Goal: Task Accomplishment & Management: Use online tool/utility

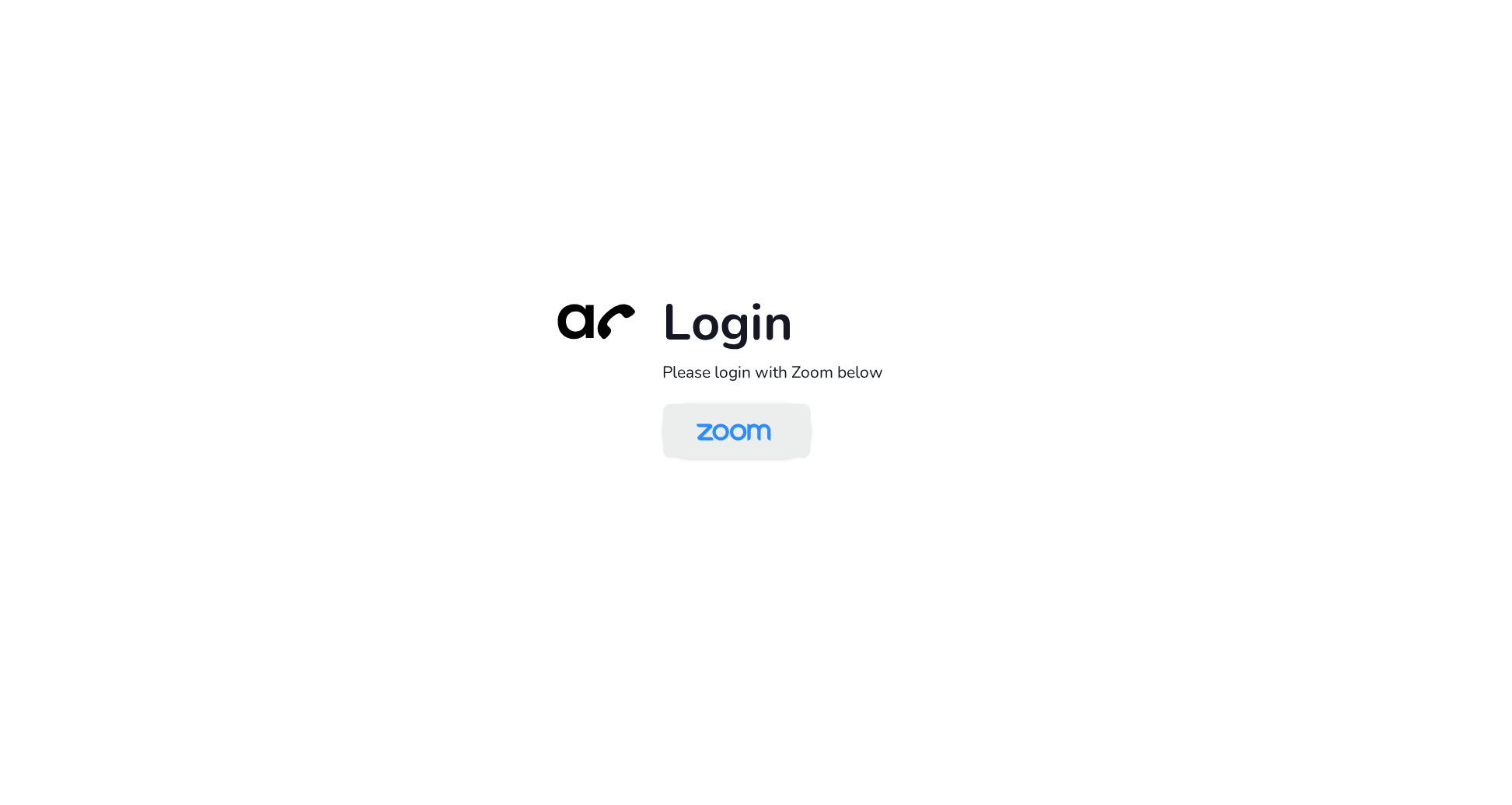
click at [756, 439] on img at bounding box center [734, 432] width 107 height 50
click at [730, 436] on img at bounding box center [734, 432] width 107 height 50
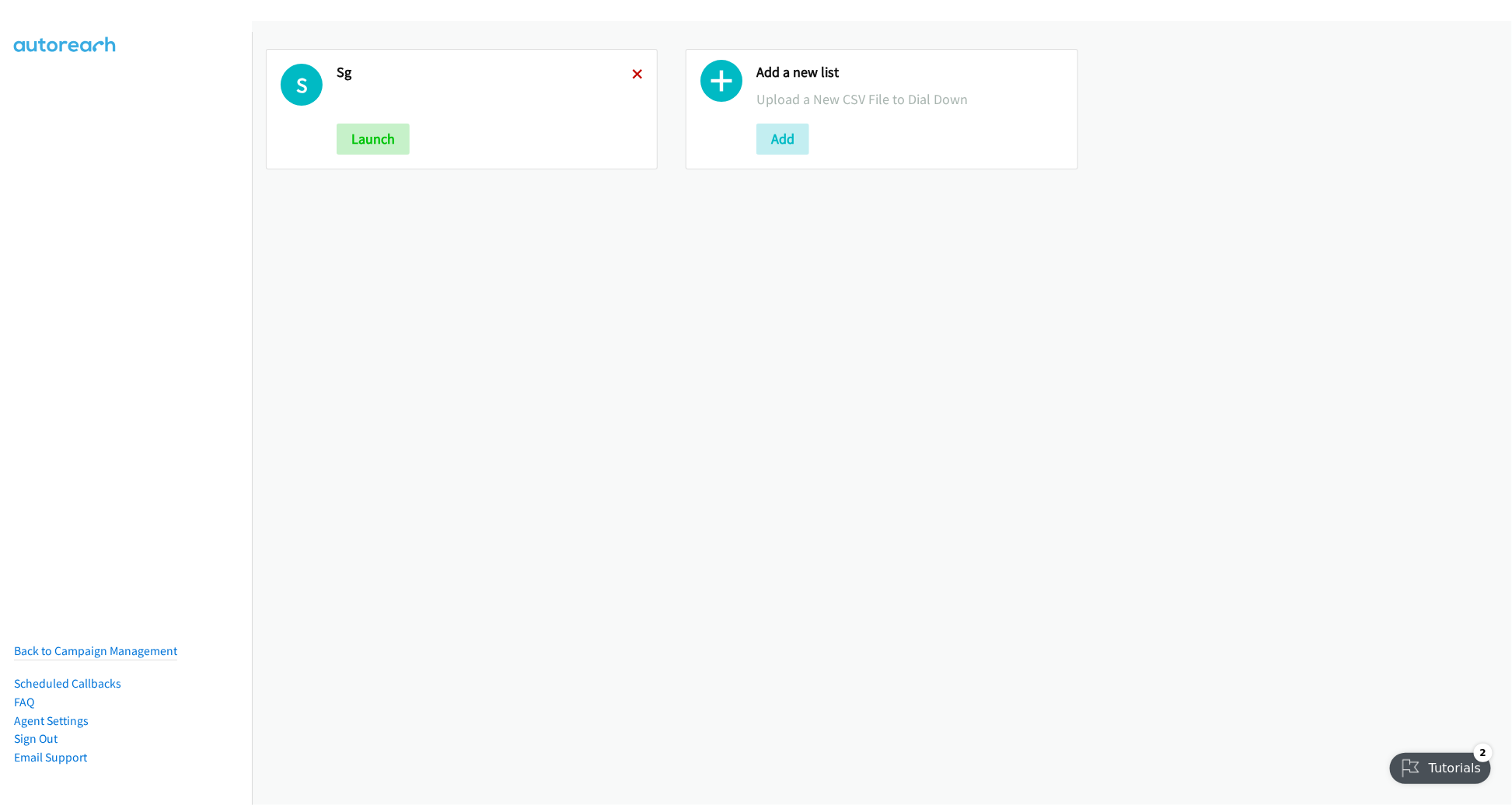
click at [632, 74] on icon at bounding box center [638, 75] width 11 height 11
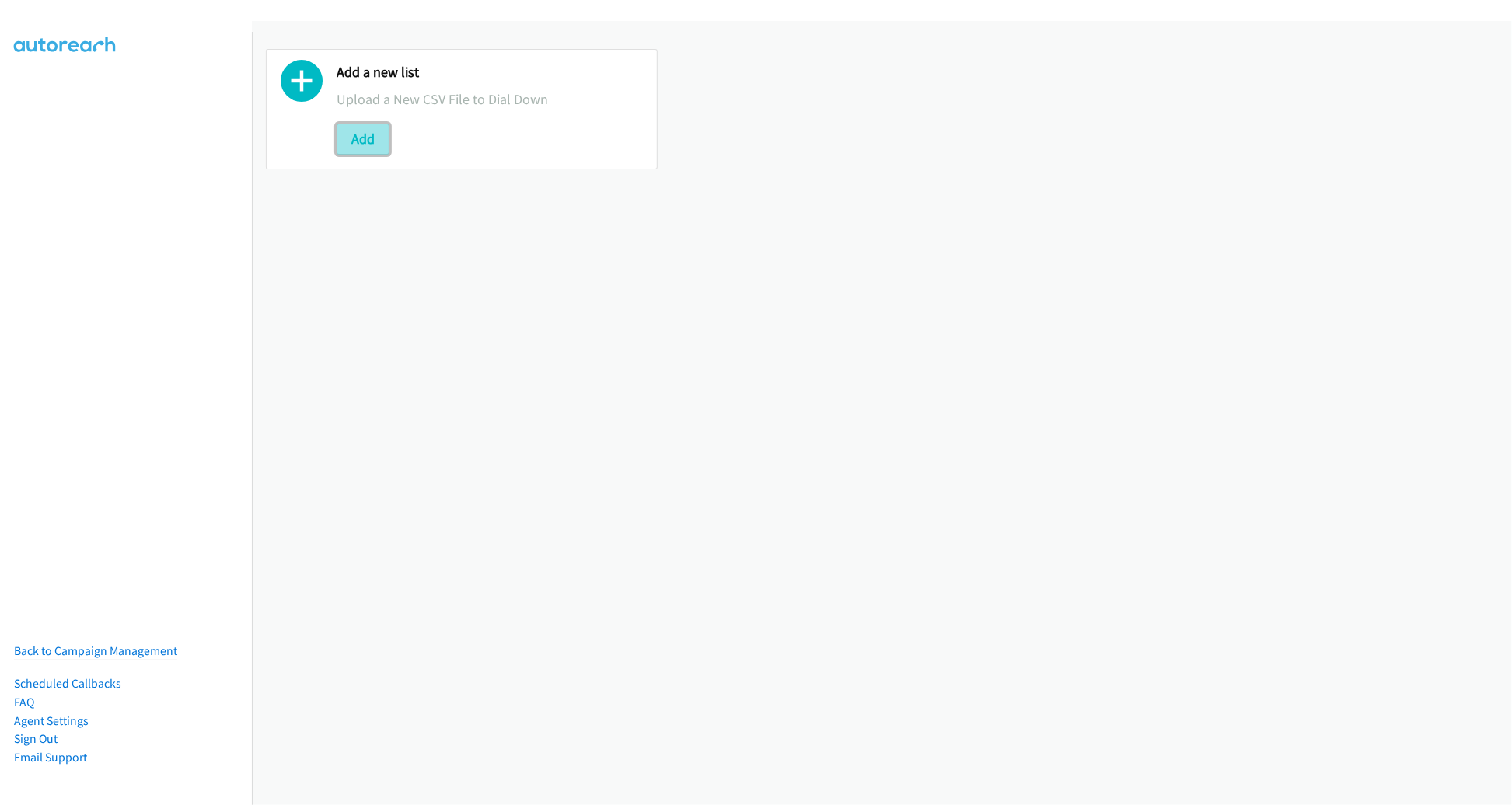
click at [364, 131] on button "Add" at bounding box center [363, 139] width 53 height 31
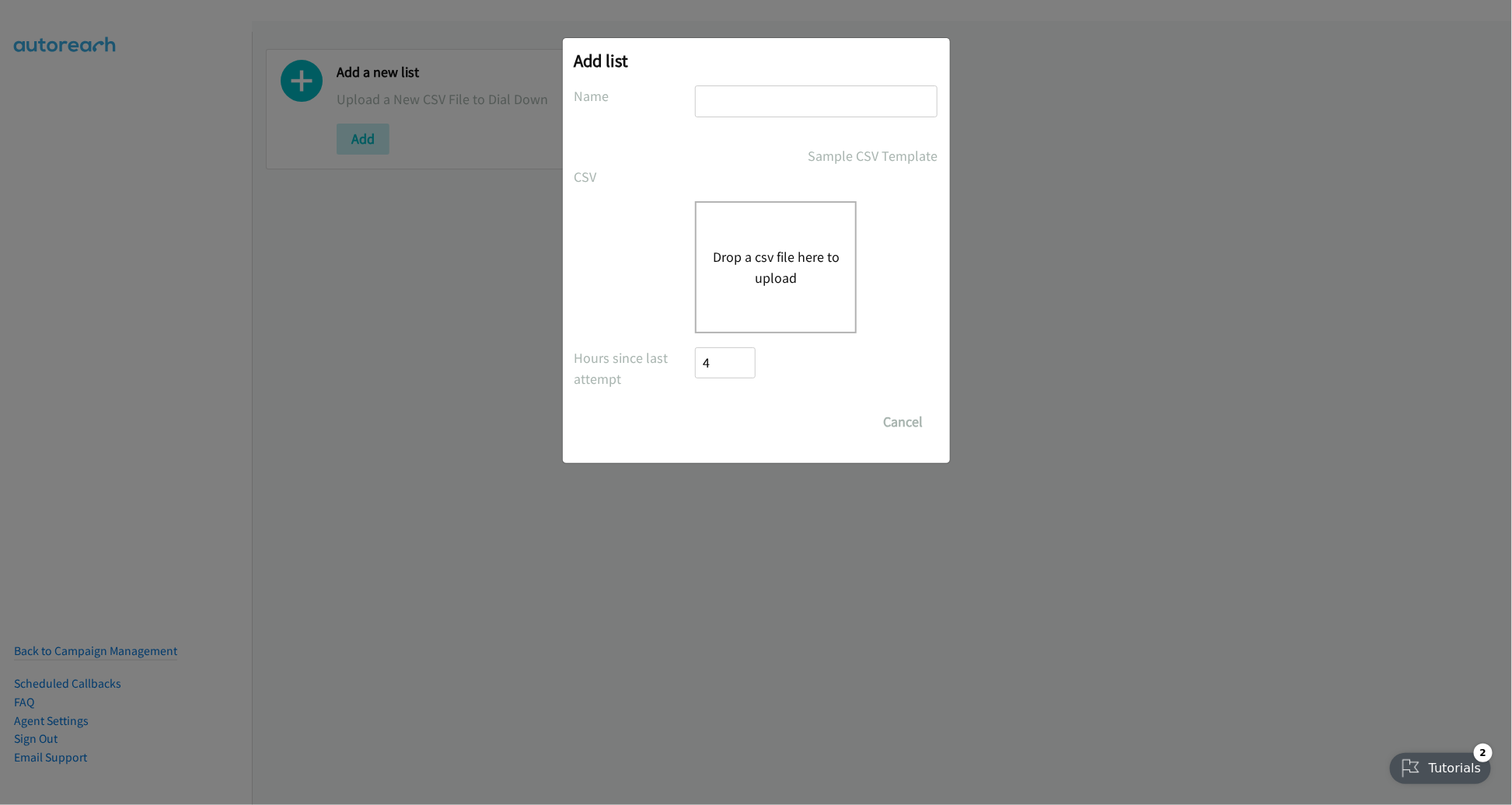
click at [737, 239] on div "Drop a csv file here to upload" at bounding box center [775, 267] width 161 height 132
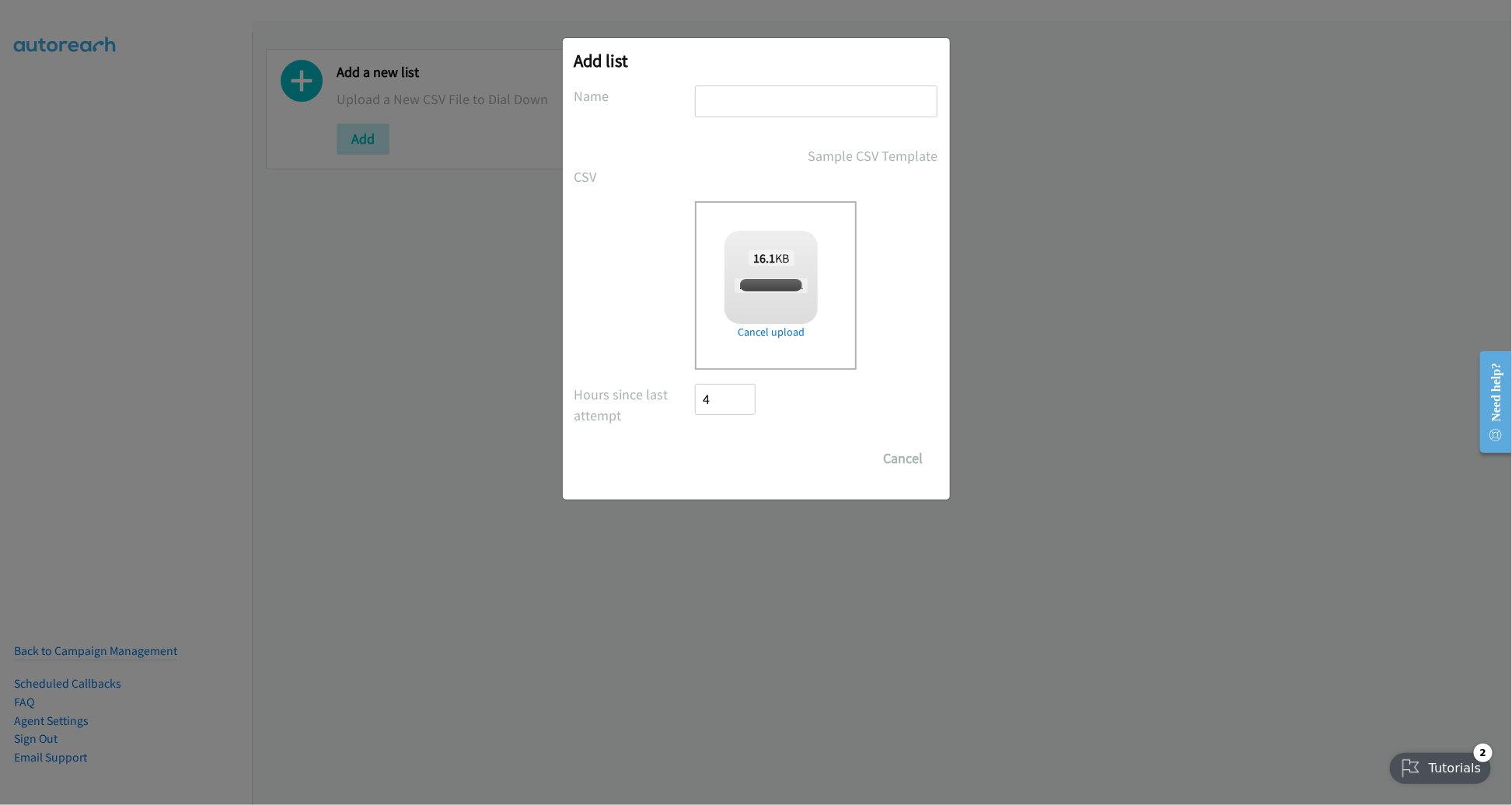
checkbox input "true"
click at [778, 104] on input "text" at bounding box center [816, 102] width 242 height 32
type input "PPPS"
click at [695, 443] on input "Save List" at bounding box center [736, 457] width 82 height 31
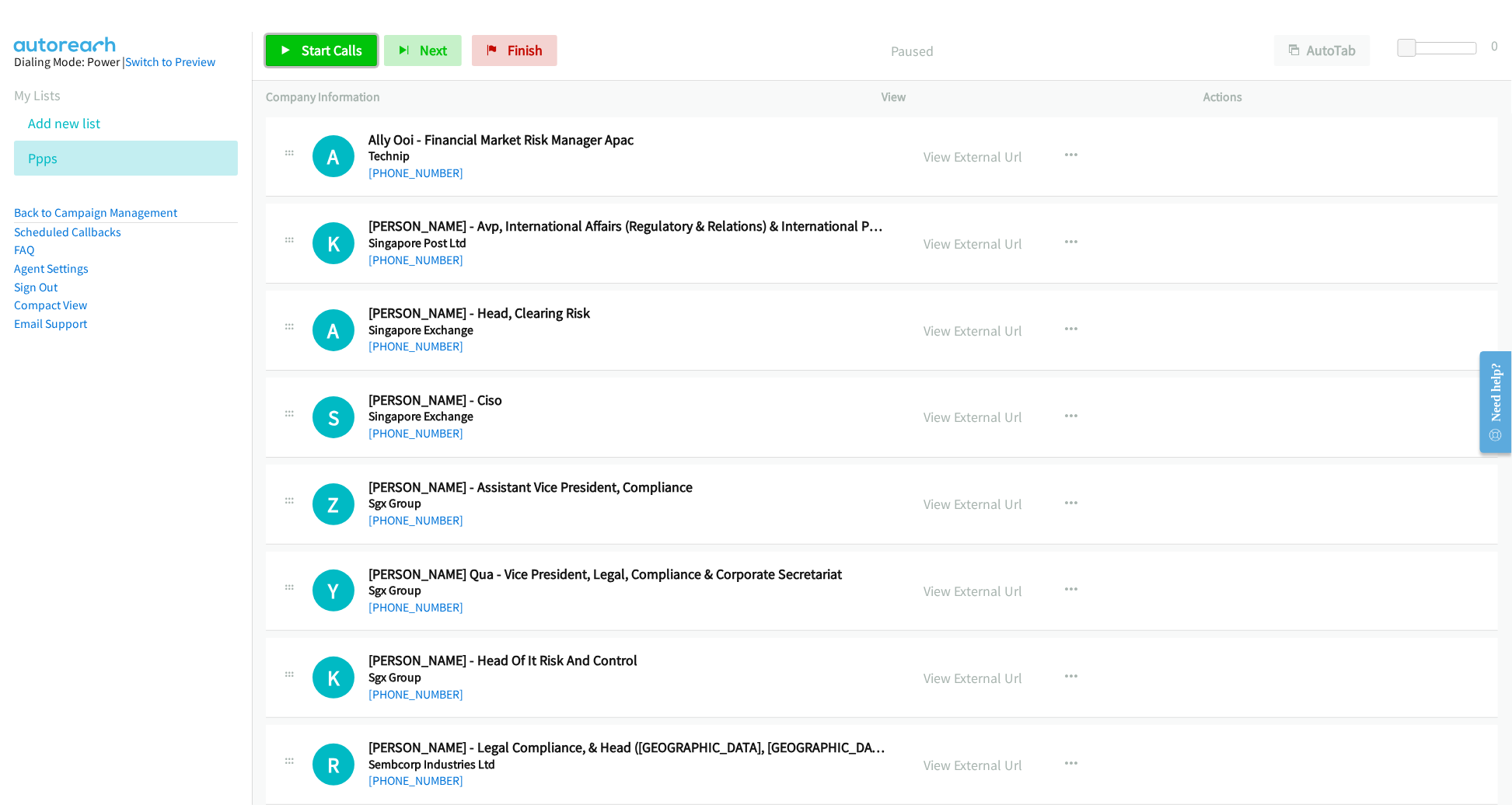
click at [306, 45] on span "Start Calls" at bounding box center [331, 49] width 61 height 18
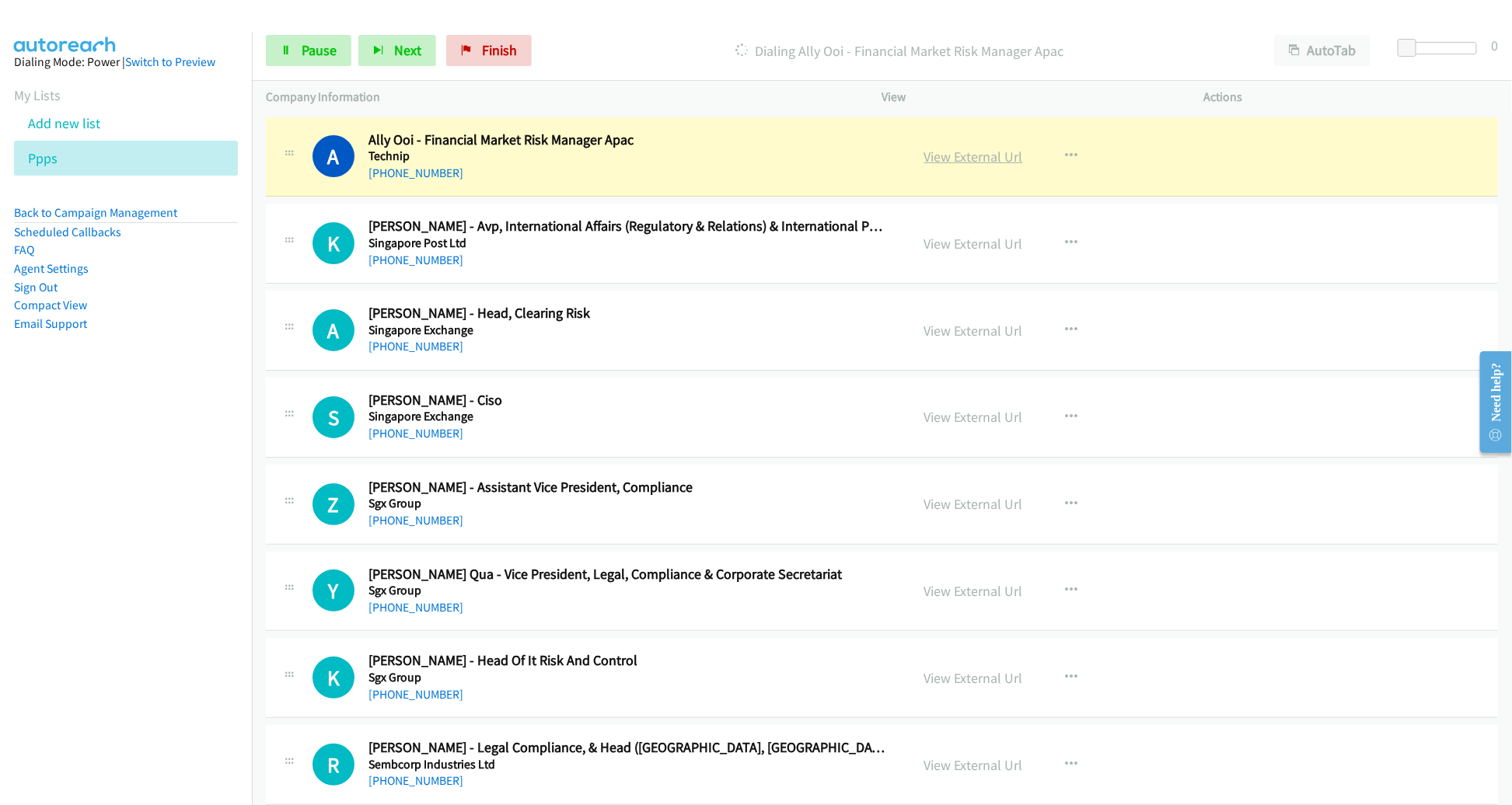
click at [969, 158] on link "View External Url" at bounding box center [973, 156] width 99 height 18
click at [0, 0] on div "Start Calls Pause Next Finish Dialing Ally Ooi - Financial Market Risk Manager …" at bounding box center [756, 0] width 1512 height 0
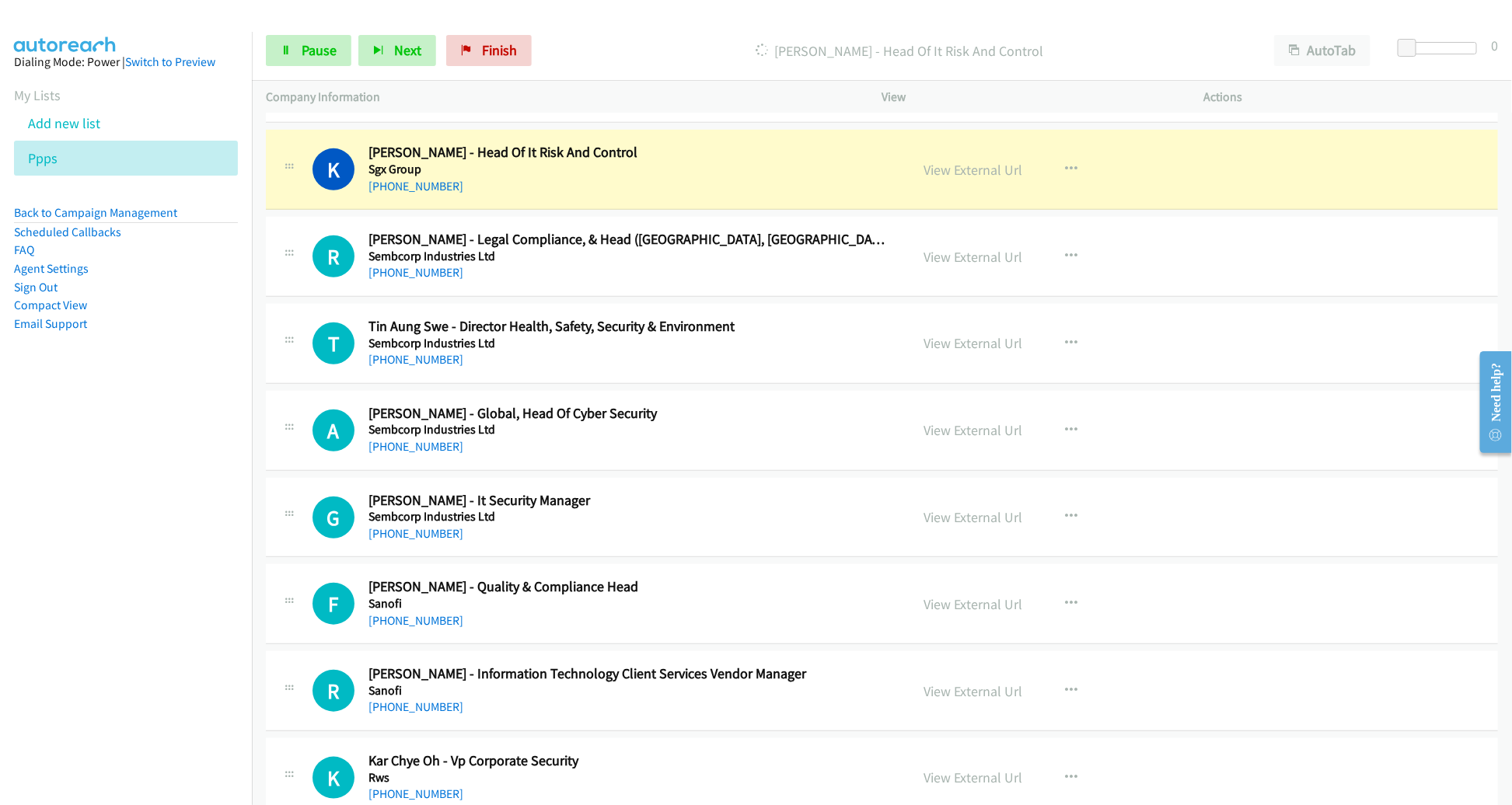
scroll to position [507, 0]
click at [953, 171] on link "View External Url" at bounding box center [973, 170] width 99 height 18
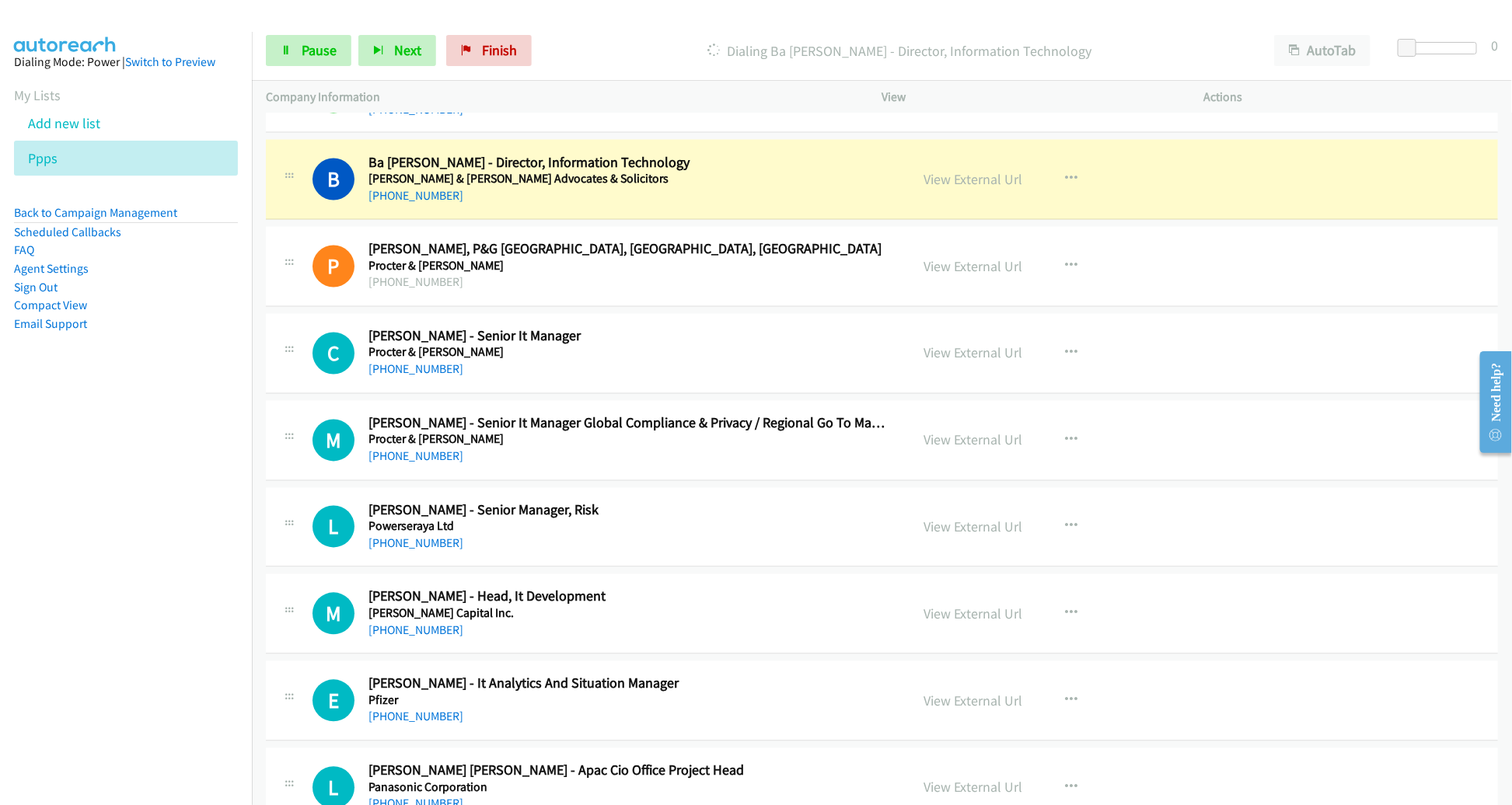
scroll to position [1459, 0]
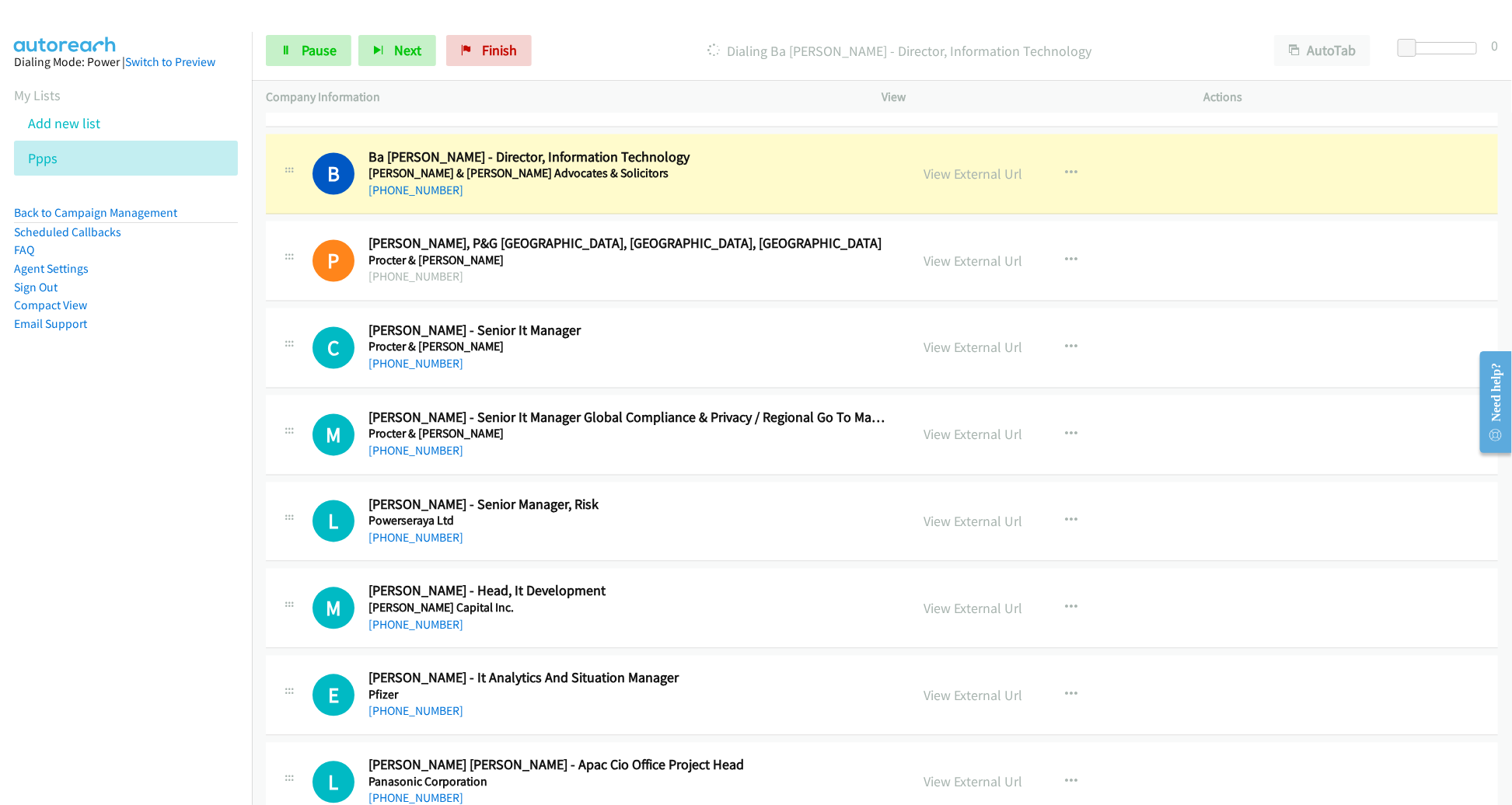
click at [827, 222] on div "P Callback Scheduled Pooja Singh Thakur - Cio, P&G Malaysia, Singapore, Vietnam…" at bounding box center [881, 262] width 1231 height 80
click at [926, 175] on link "View External Url" at bounding box center [973, 174] width 99 height 18
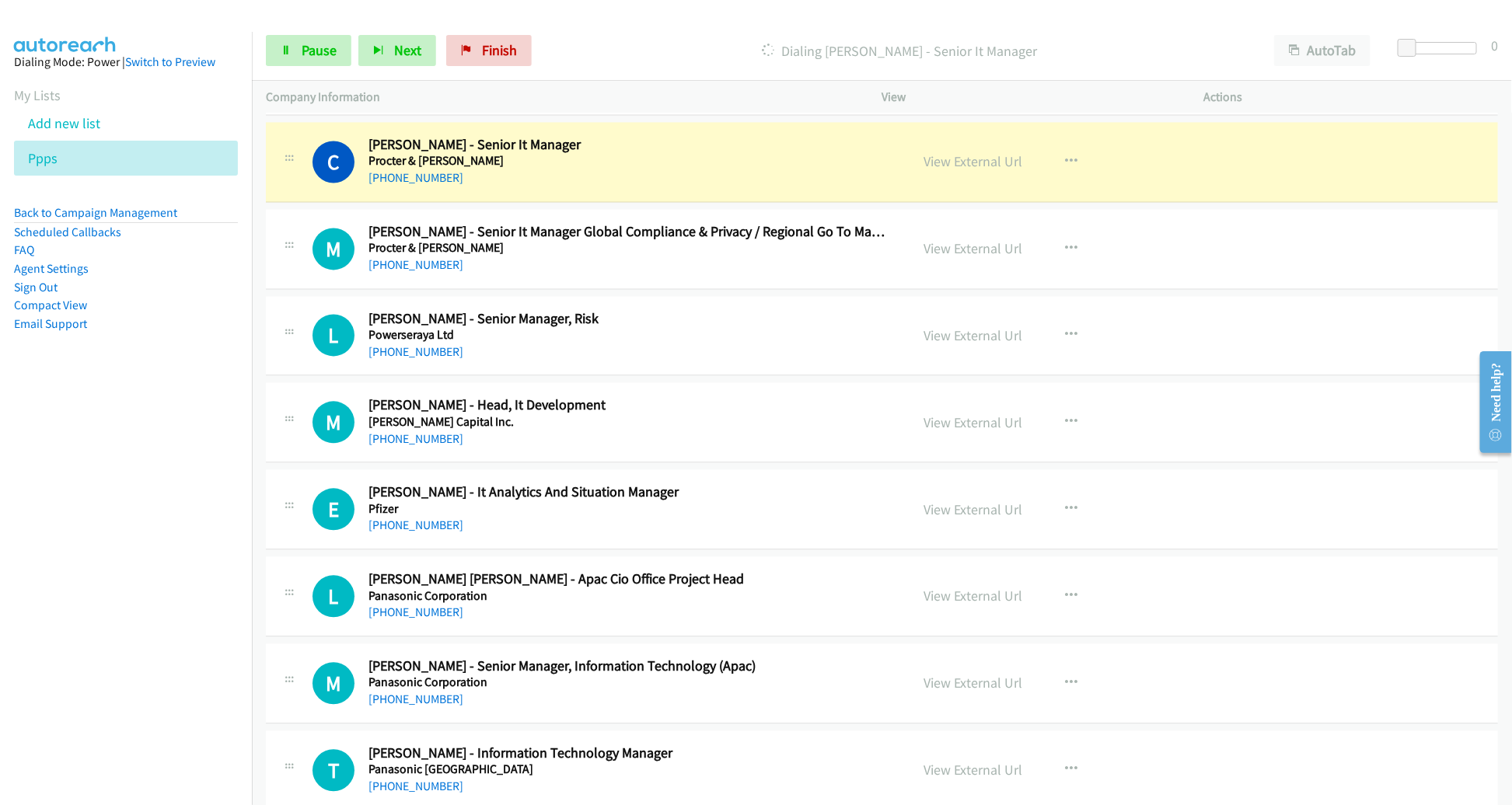
scroll to position [1641, 0]
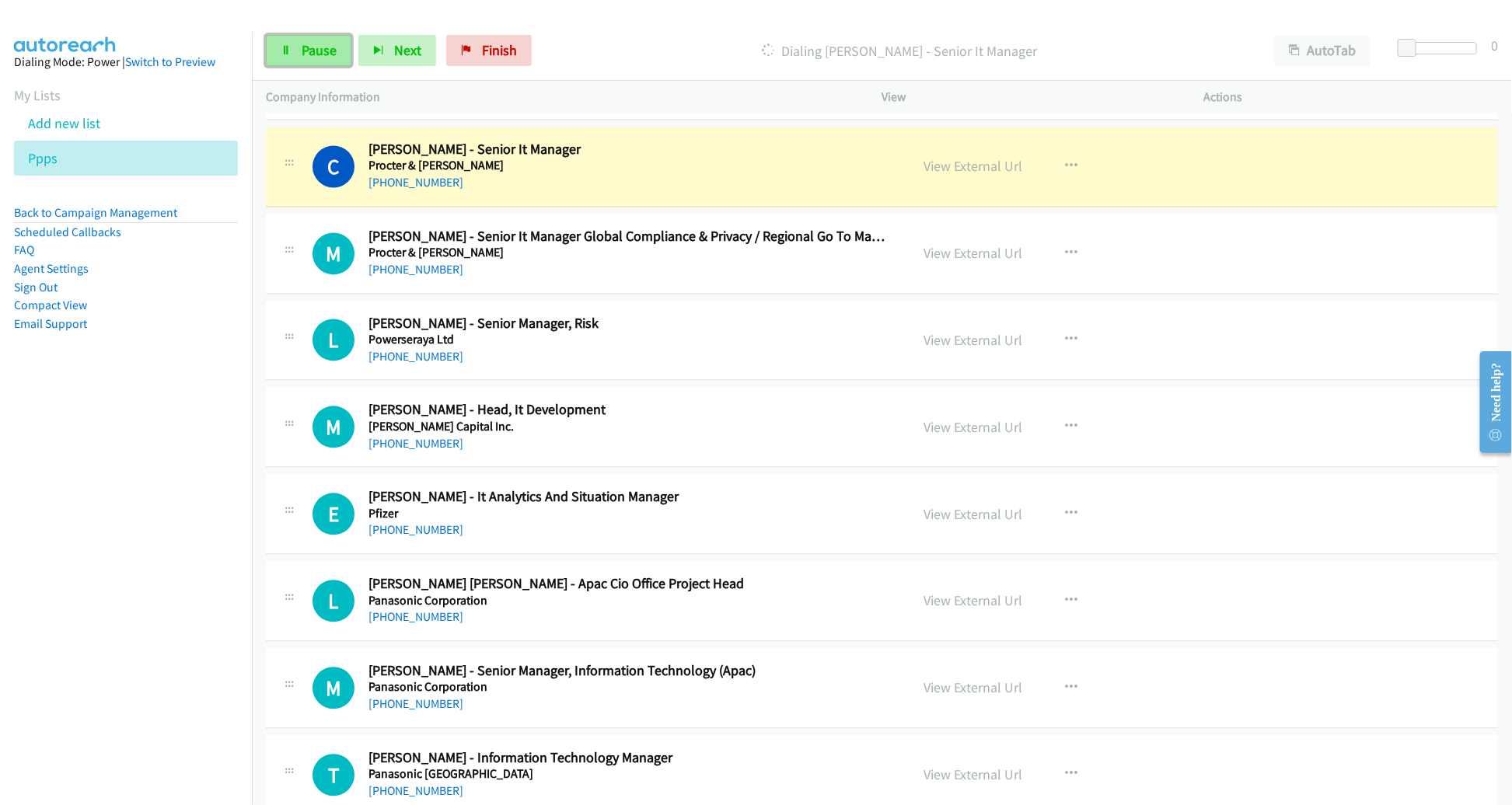
click at [338, 59] on link "Pause" at bounding box center [309, 50] width 86 height 31
click at [962, 162] on link "View External Url" at bounding box center [973, 165] width 99 height 18
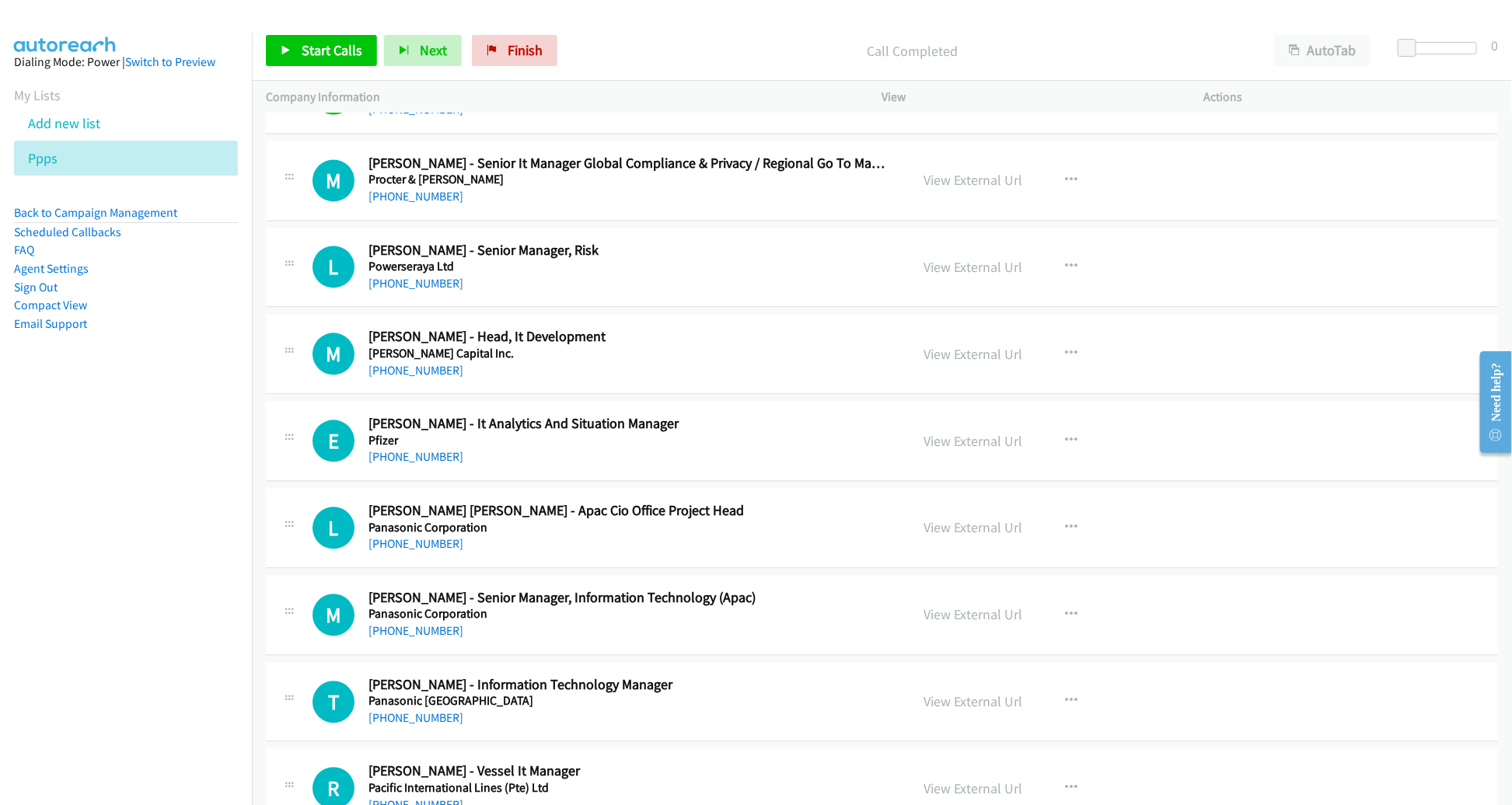
scroll to position [1722, 0]
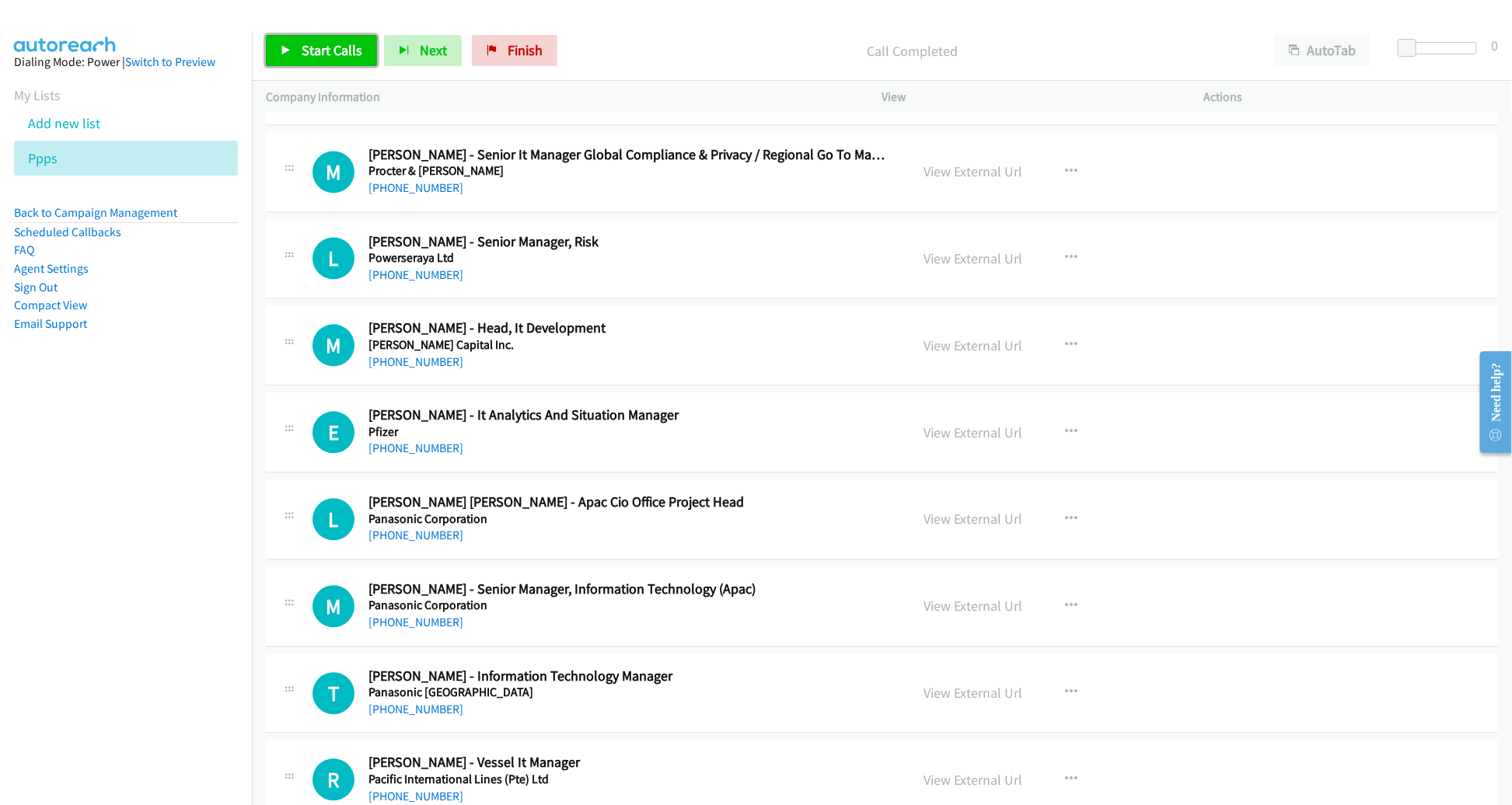
click at [335, 48] on span "Start Calls" at bounding box center [331, 49] width 61 height 18
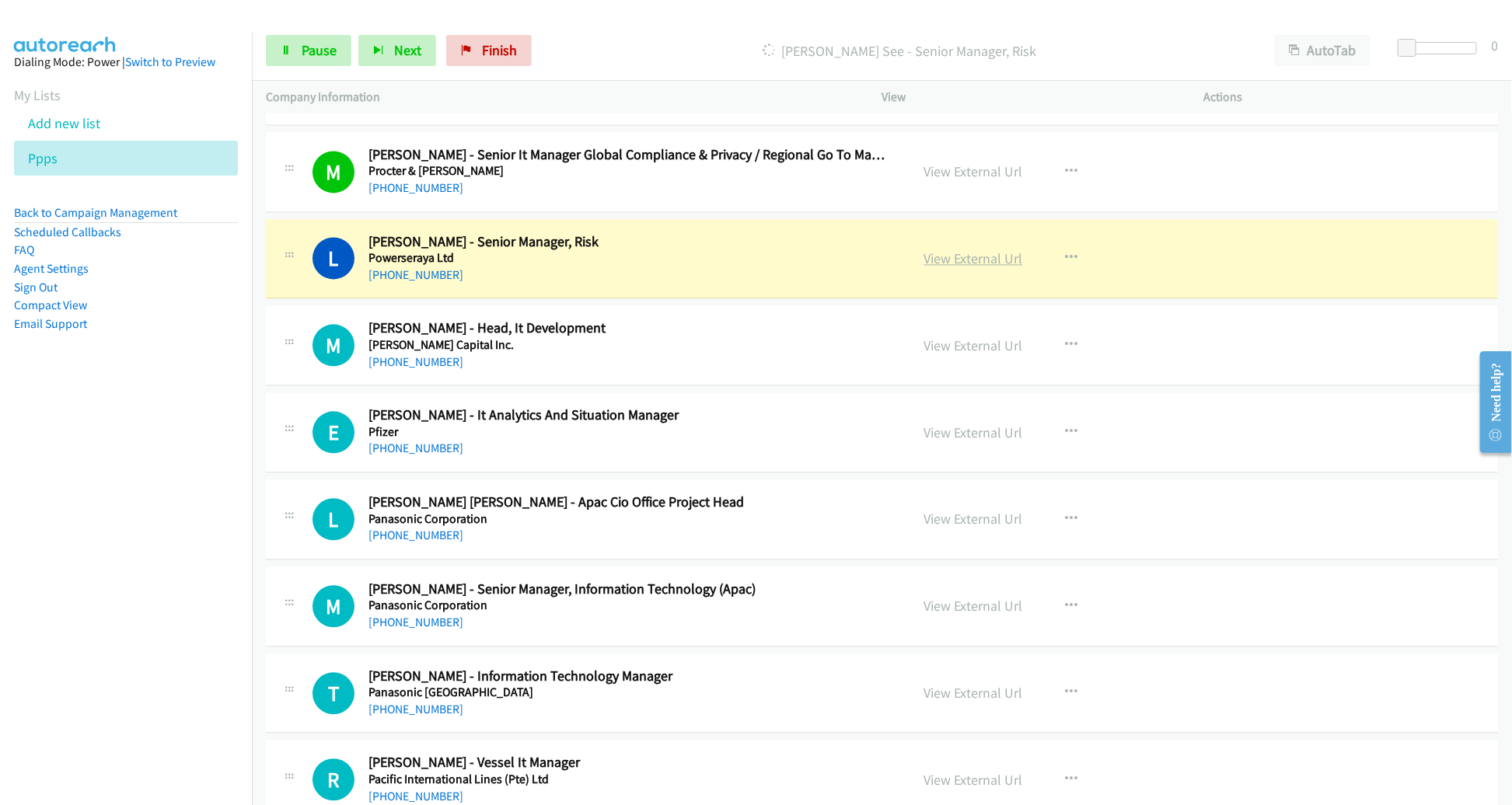
click at [961, 254] on link "View External Url" at bounding box center [973, 258] width 99 height 18
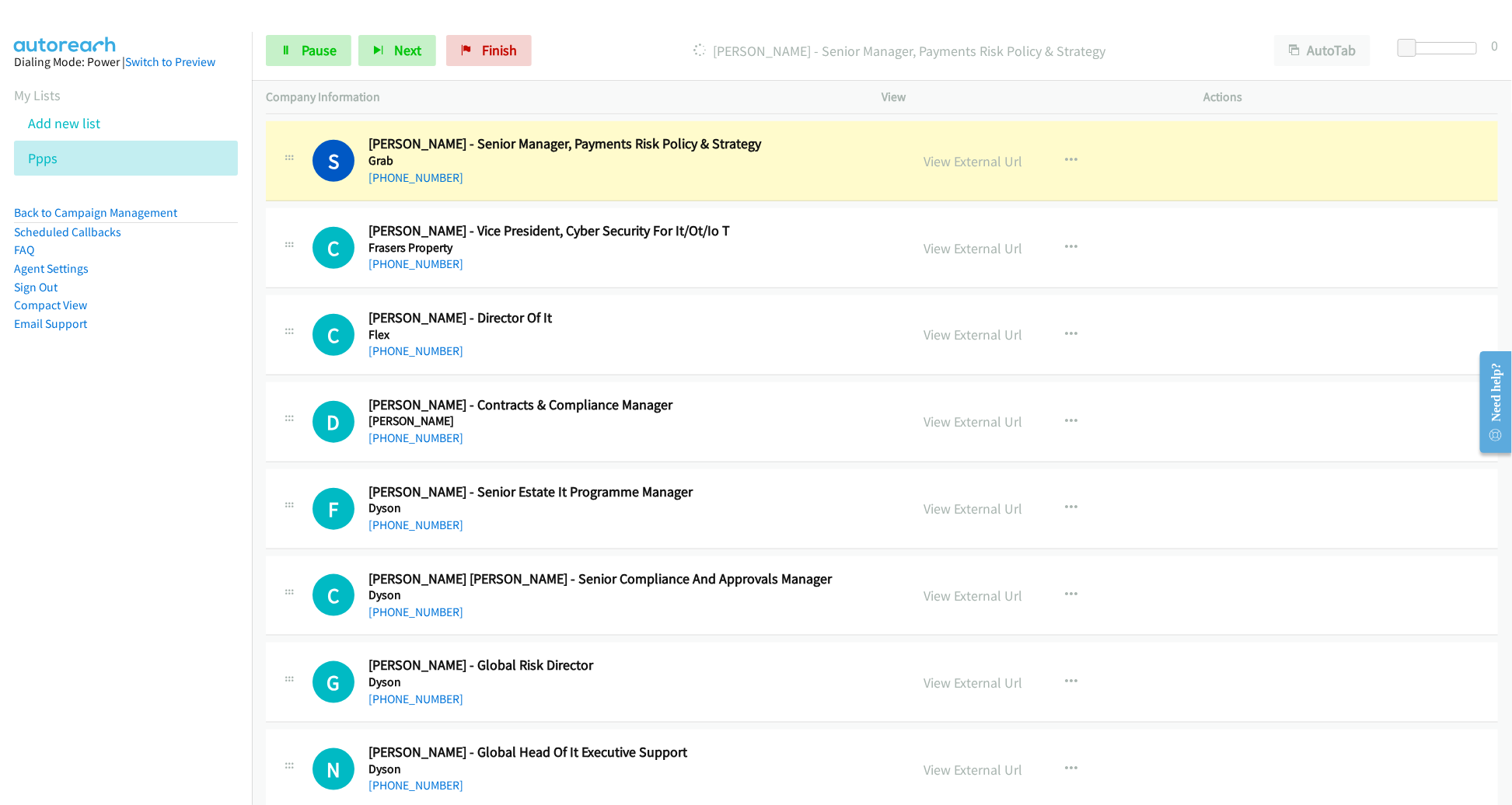
scroll to position [3731, 0]
click at [325, 58] on span "Pause" at bounding box center [319, 49] width 35 height 18
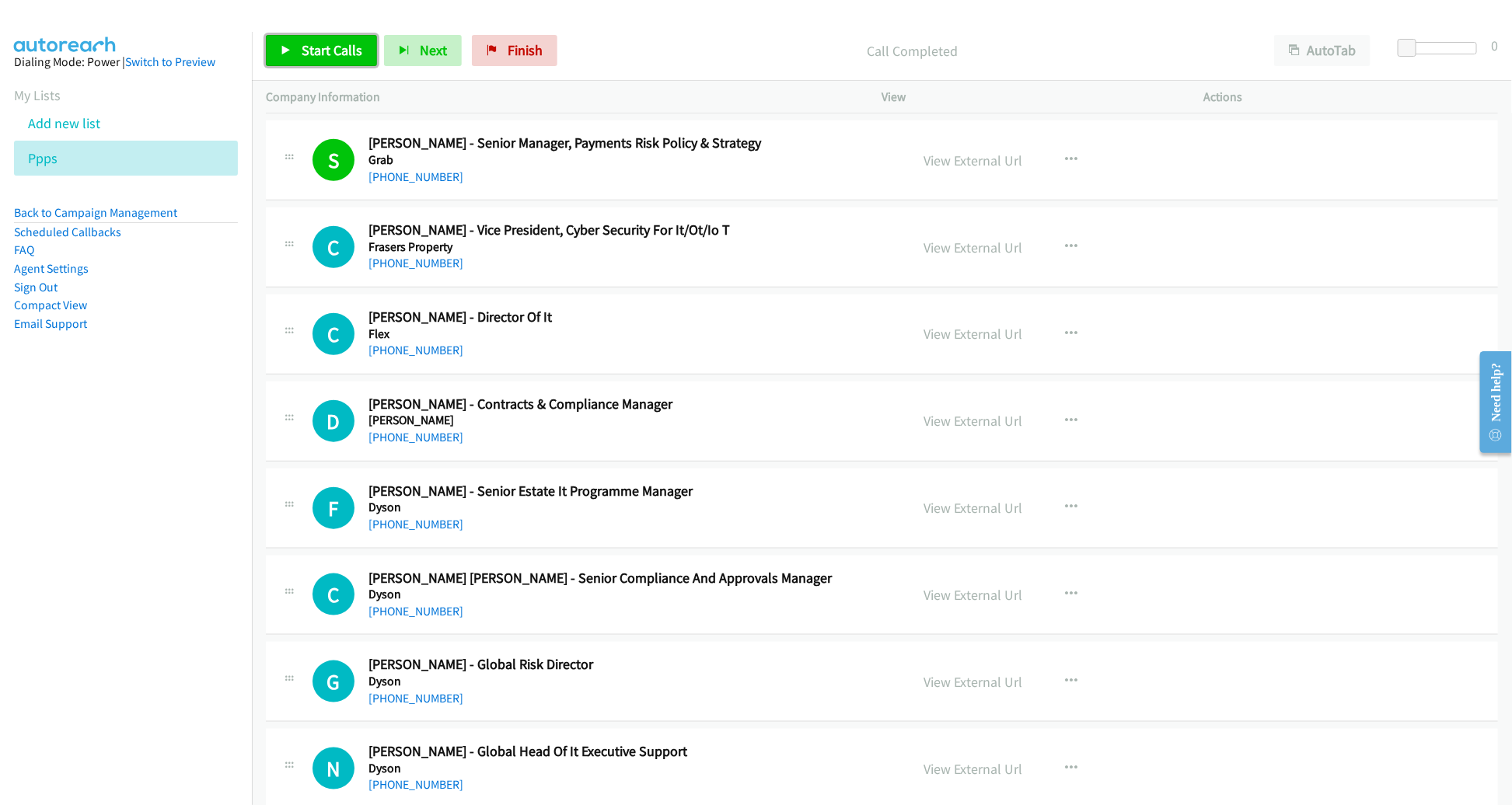
click at [336, 59] on span "Start Calls" at bounding box center [331, 49] width 61 height 18
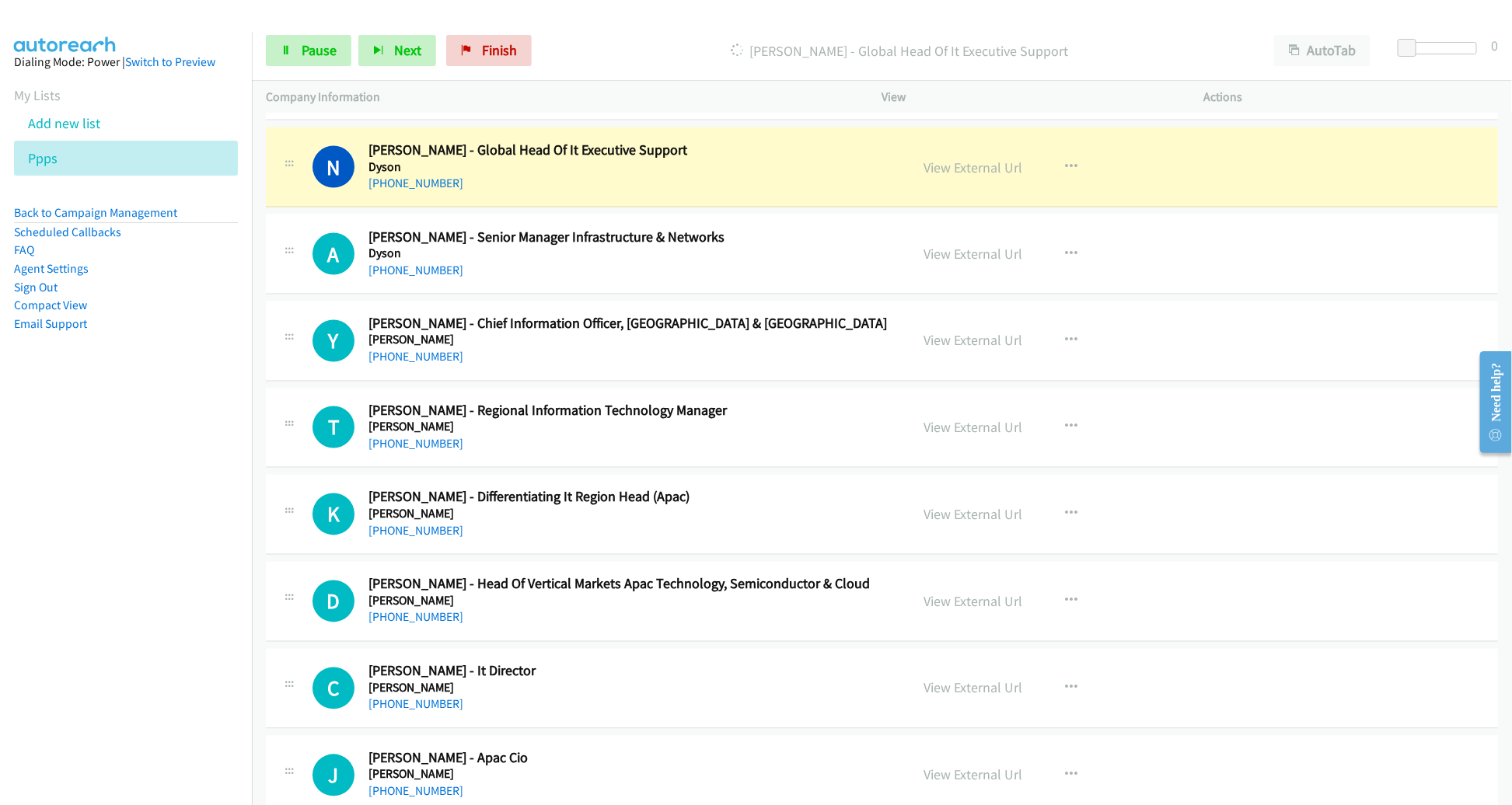
scroll to position [4332, 0]
click at [985, 158] on link "View External Url" at bounding box center [973, 167] width 99 height 18
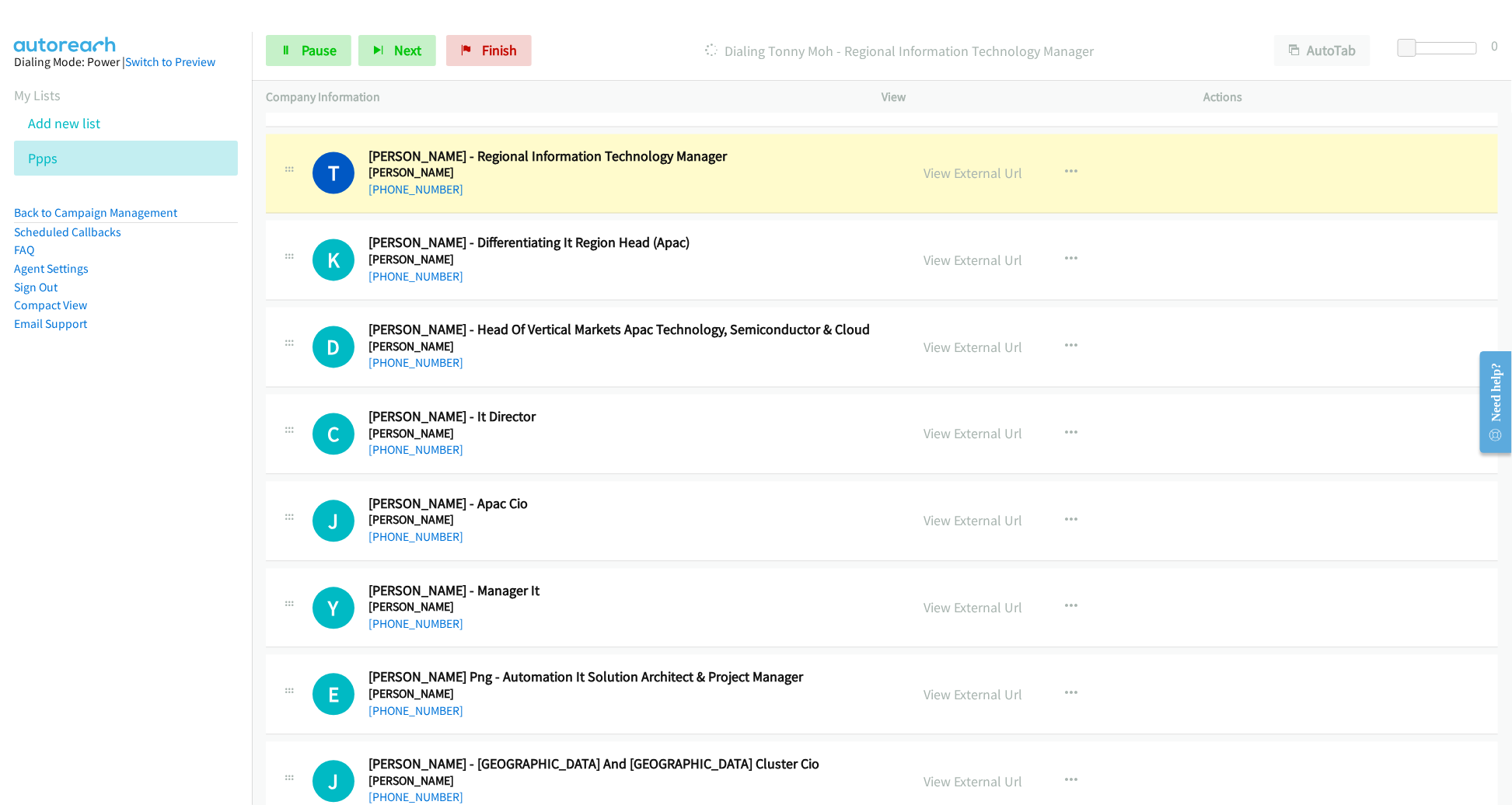
scroll to position [4587, 0]
click at [288, 50] on icon at bounding box center [286, 51] width 11 height 11
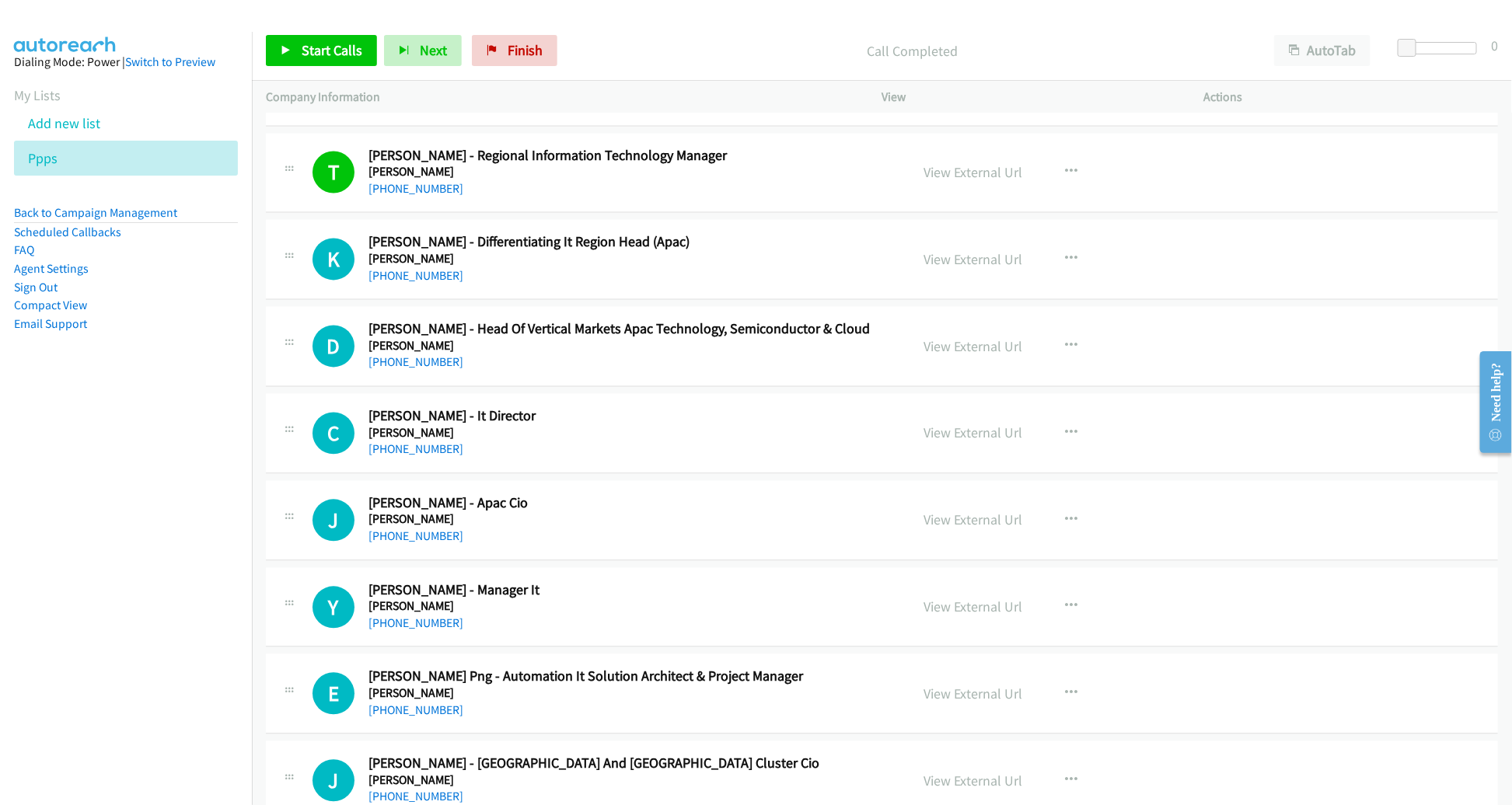
click at [336, 31] on div "Start Calls Pause Next Finish Call Completed AutoTab AutoTab 0" at bounding box center [881, 51] width 1259 height 60
click at [332, 49] on span "Start Calls" at bounding box center [331, 49] width 61 height 18
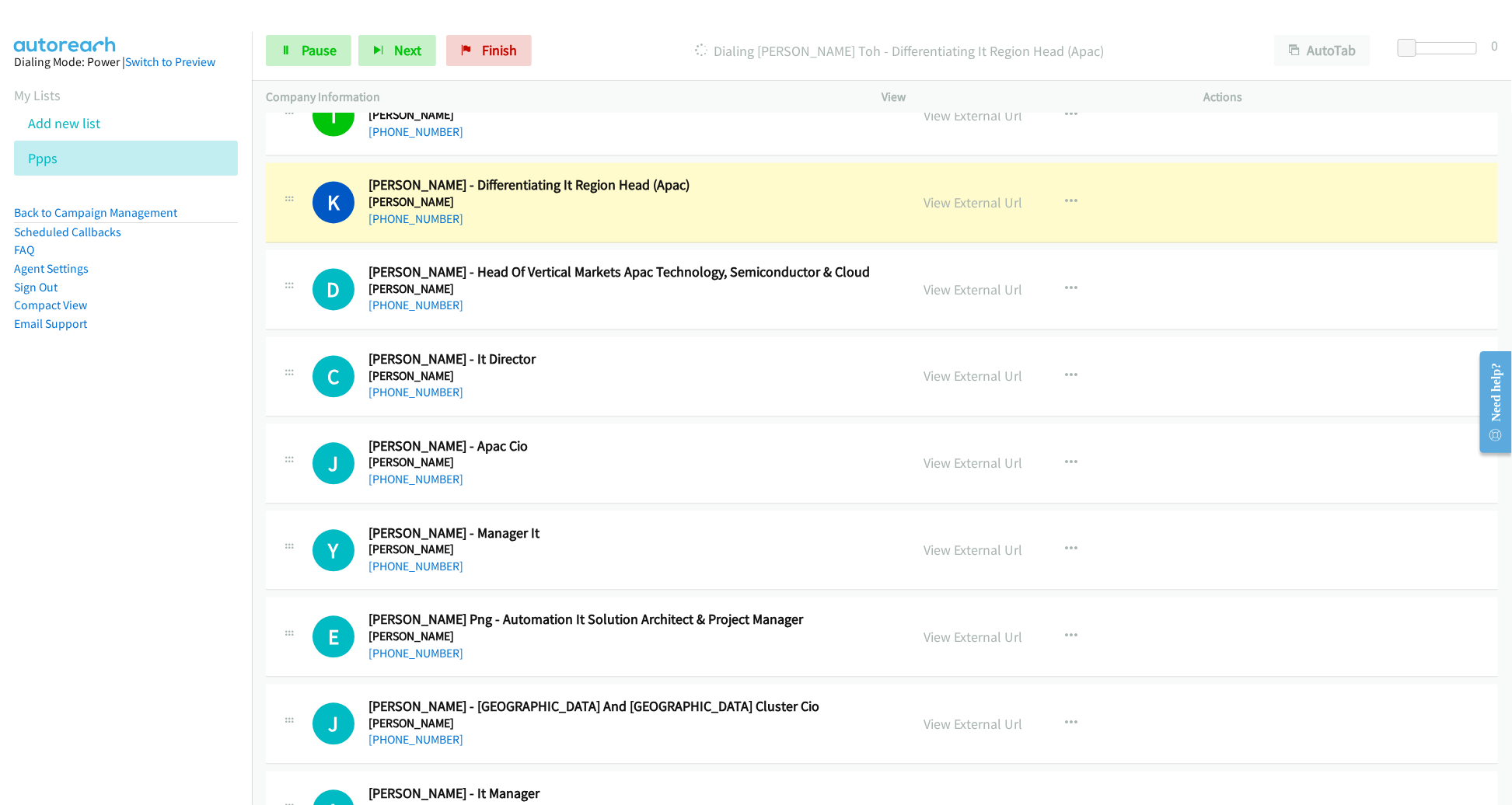
scroll to position [4673, 0]
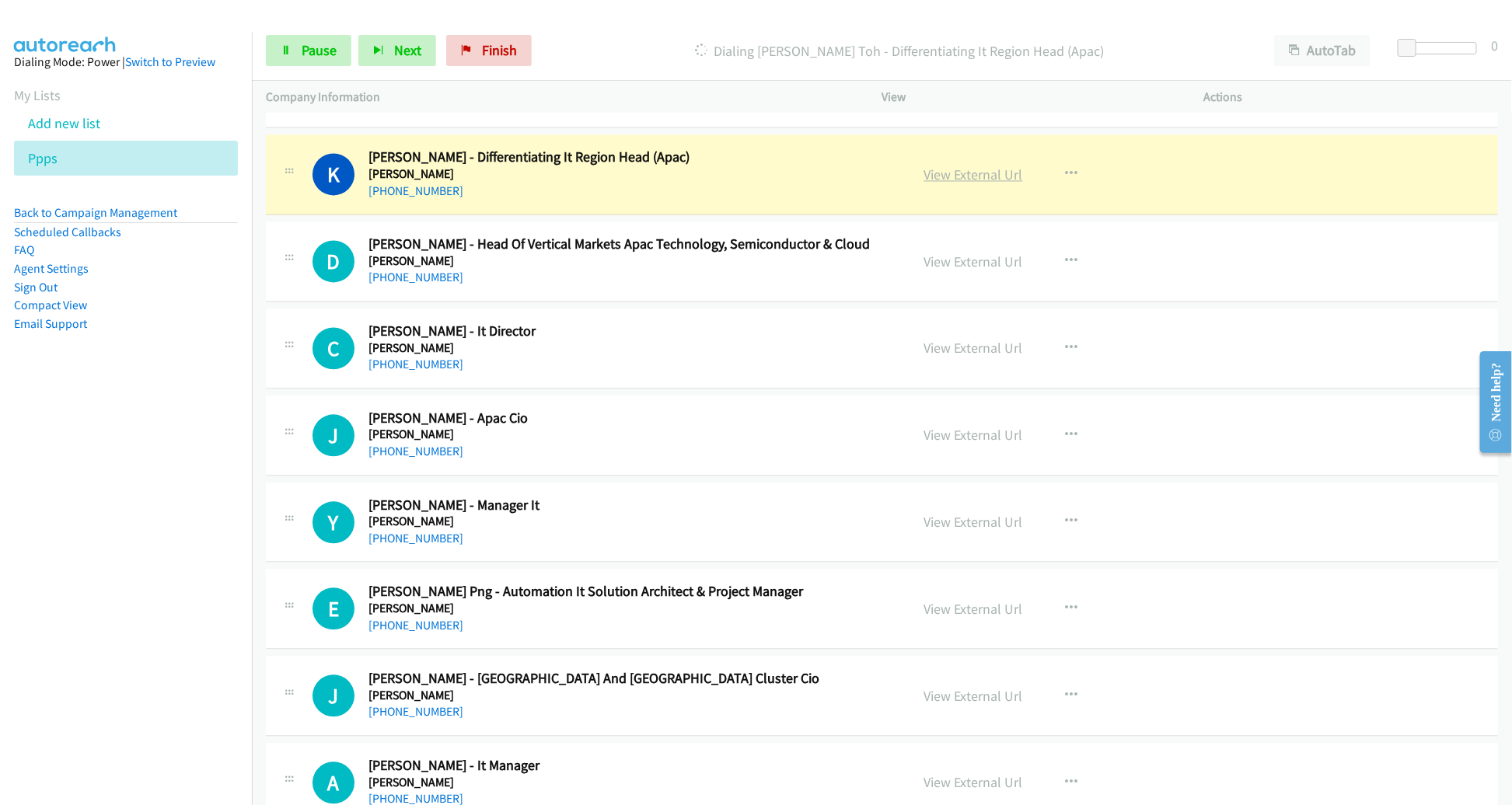
click at [939, 166] on link "View External Url" at bounding box center [973, 174] width 99 height 18
click at [966, 171] on link "View External Url" at bounding box center [973, 174] width 99 height 18
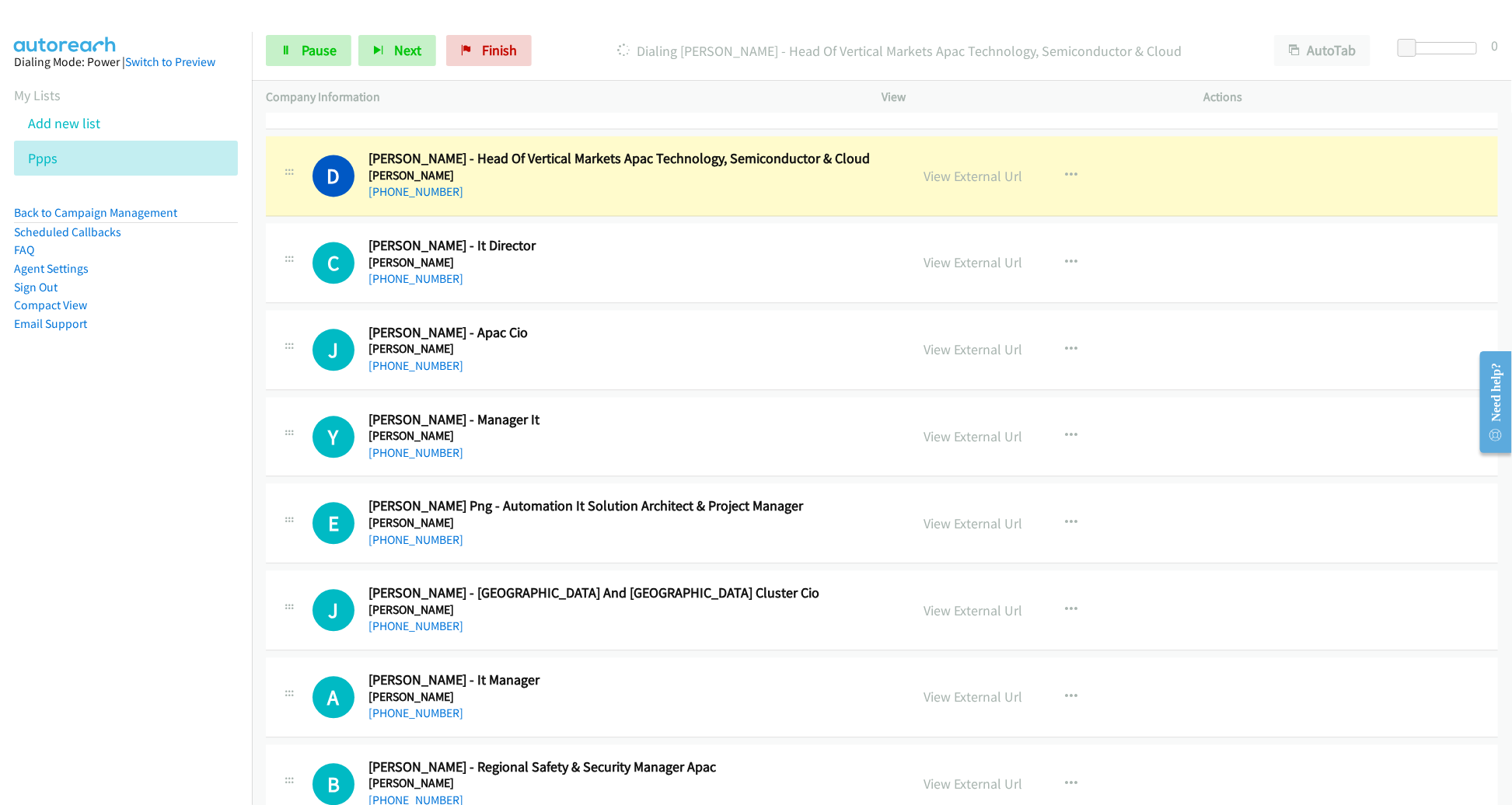
scroll to position [4760, 0]
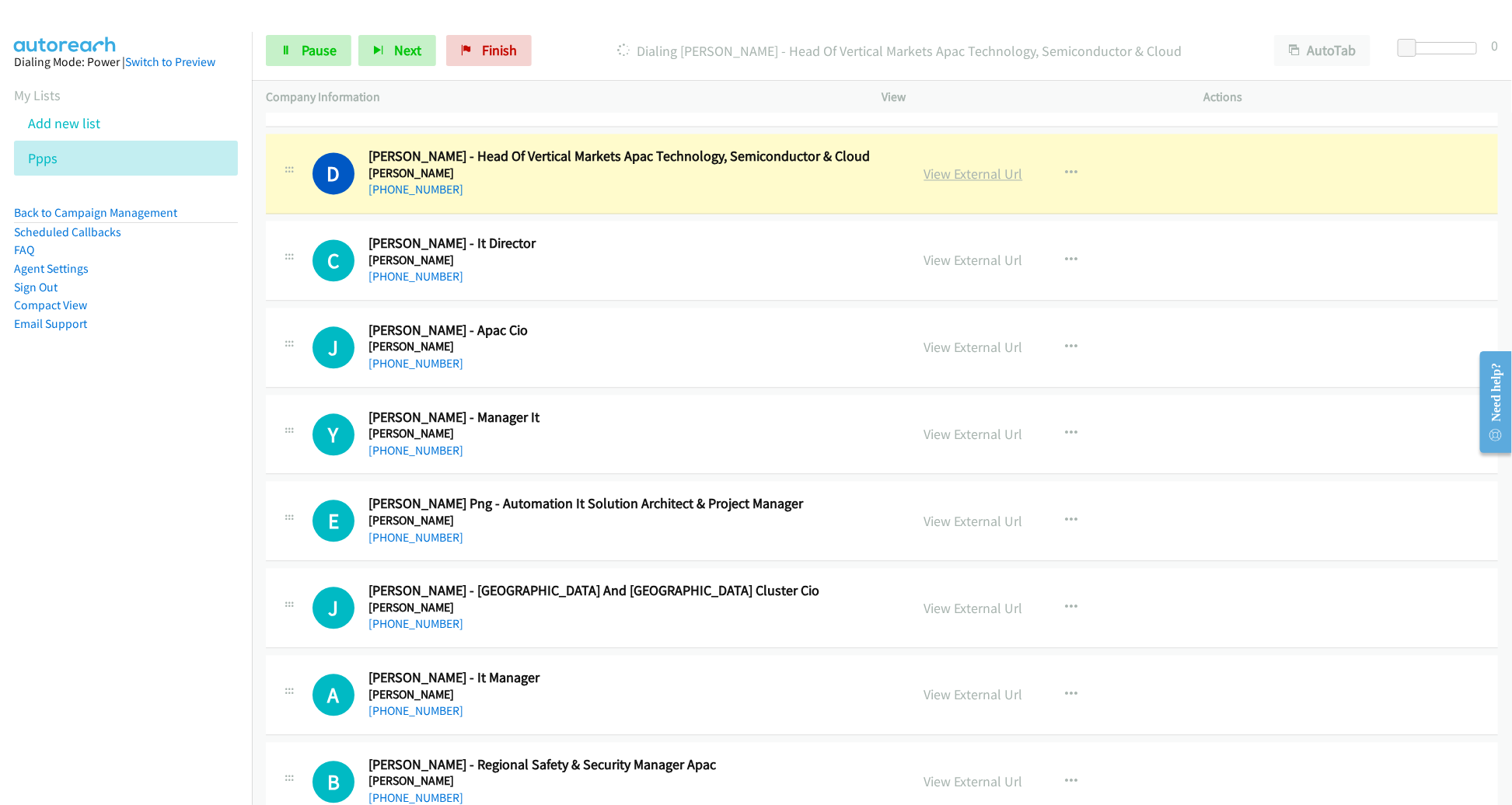
click at [977, 165] on link "View External Url" at bounding box center [973, 173] width 99 height 18
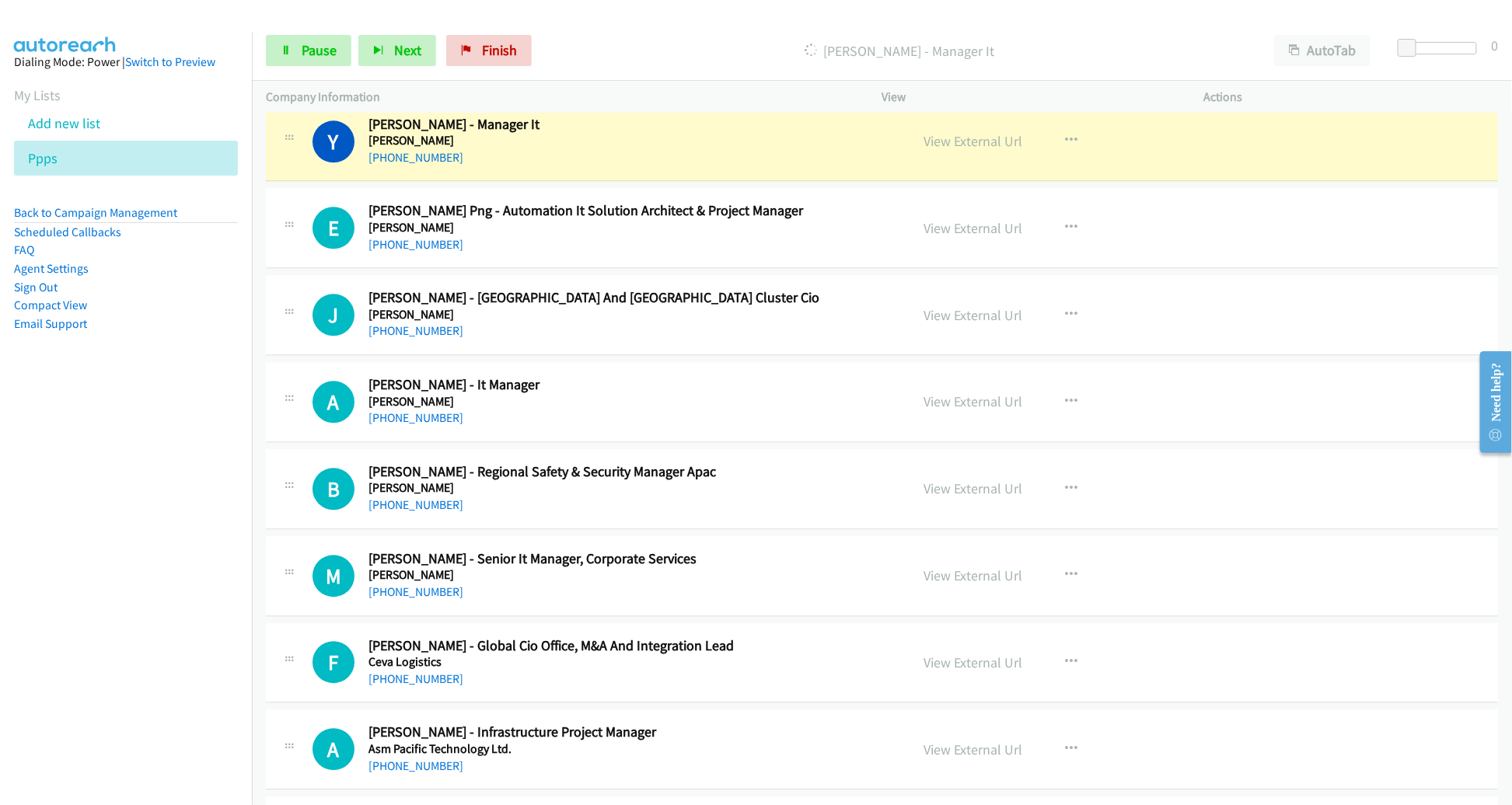
scroll to position [5020, 0]
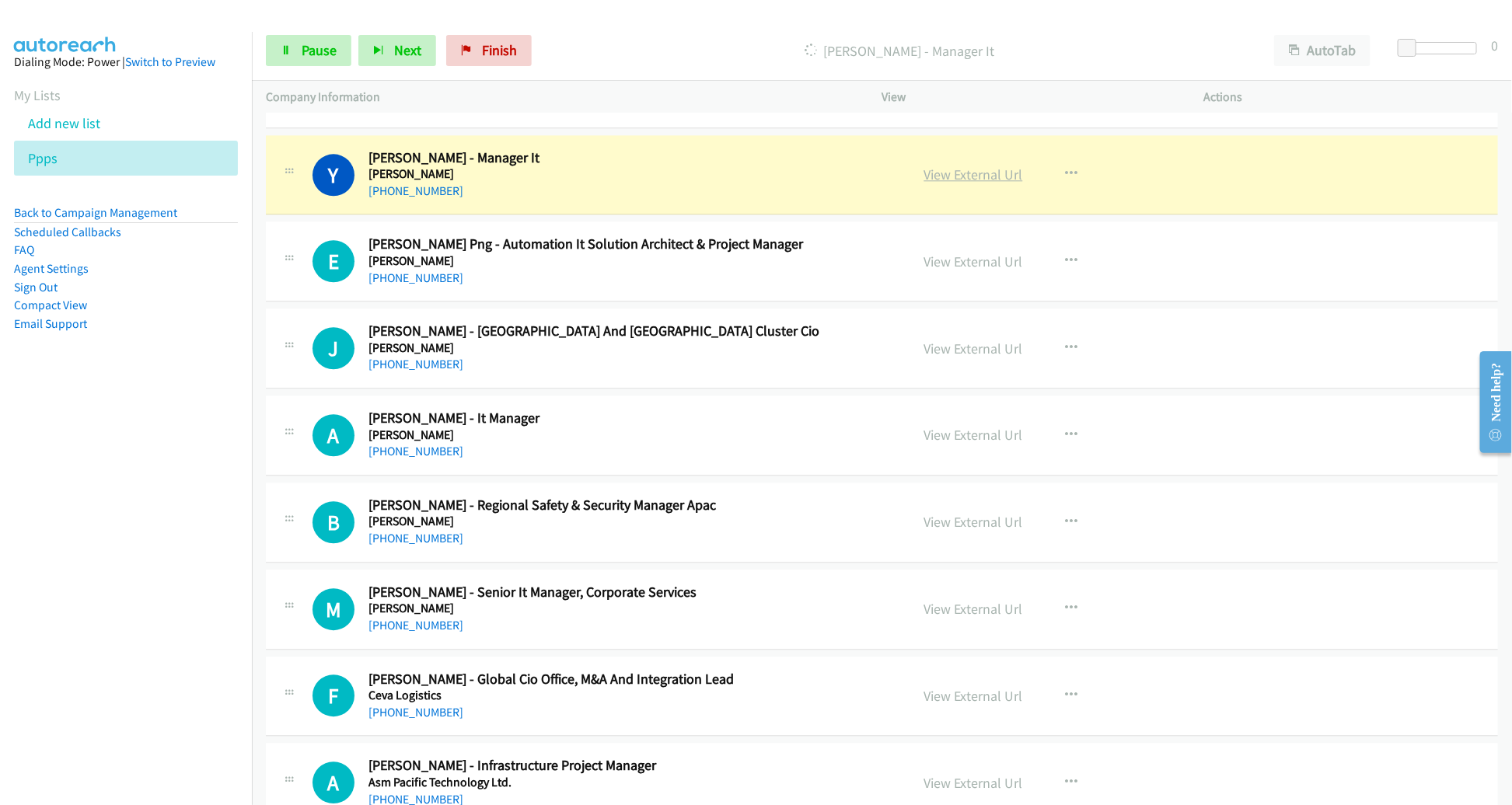
click at [1008, 166] on link "View External Url" at bounding box center [973, 174] width 99 height 18
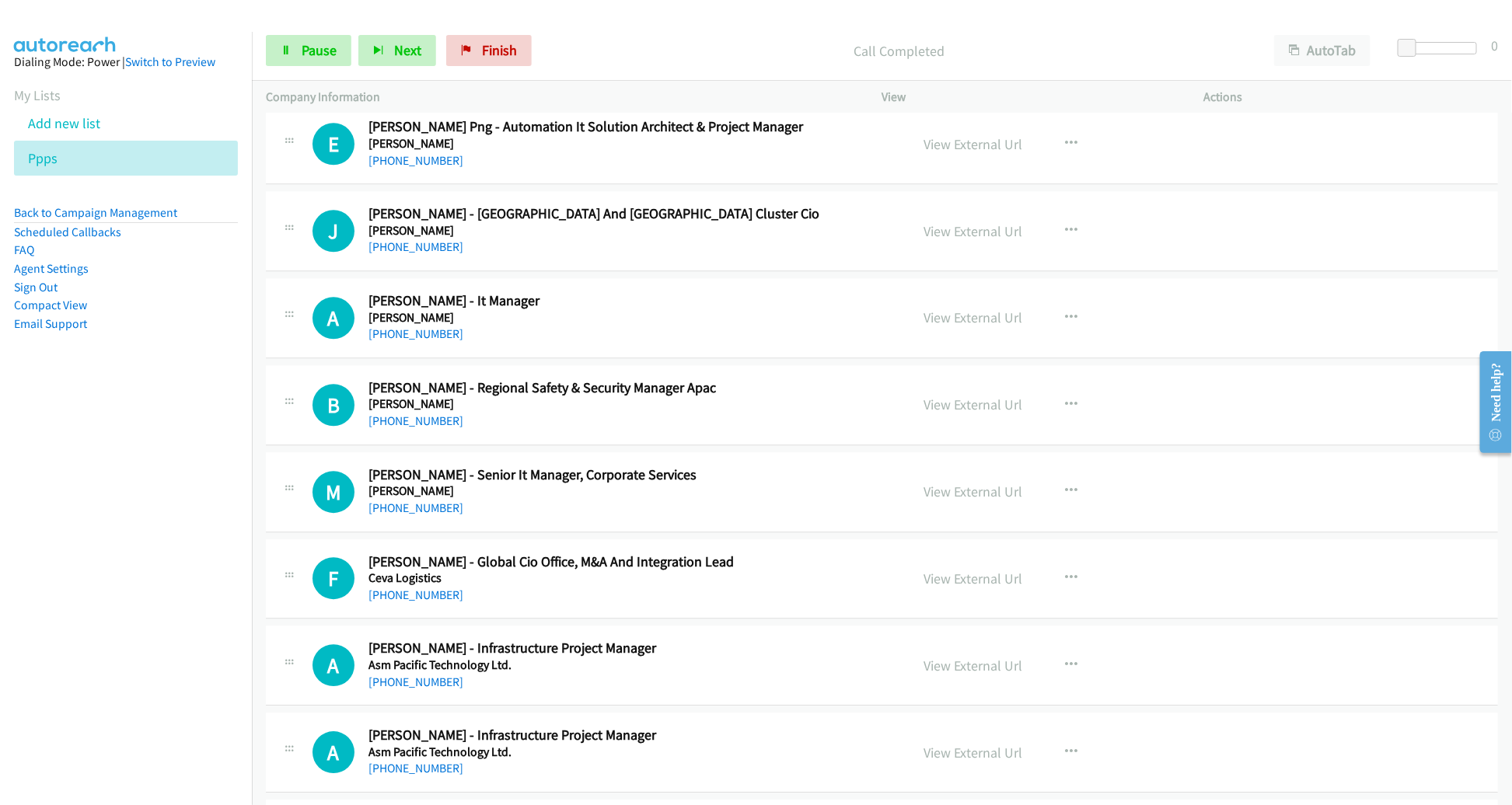
scroll to position [5113, 0]
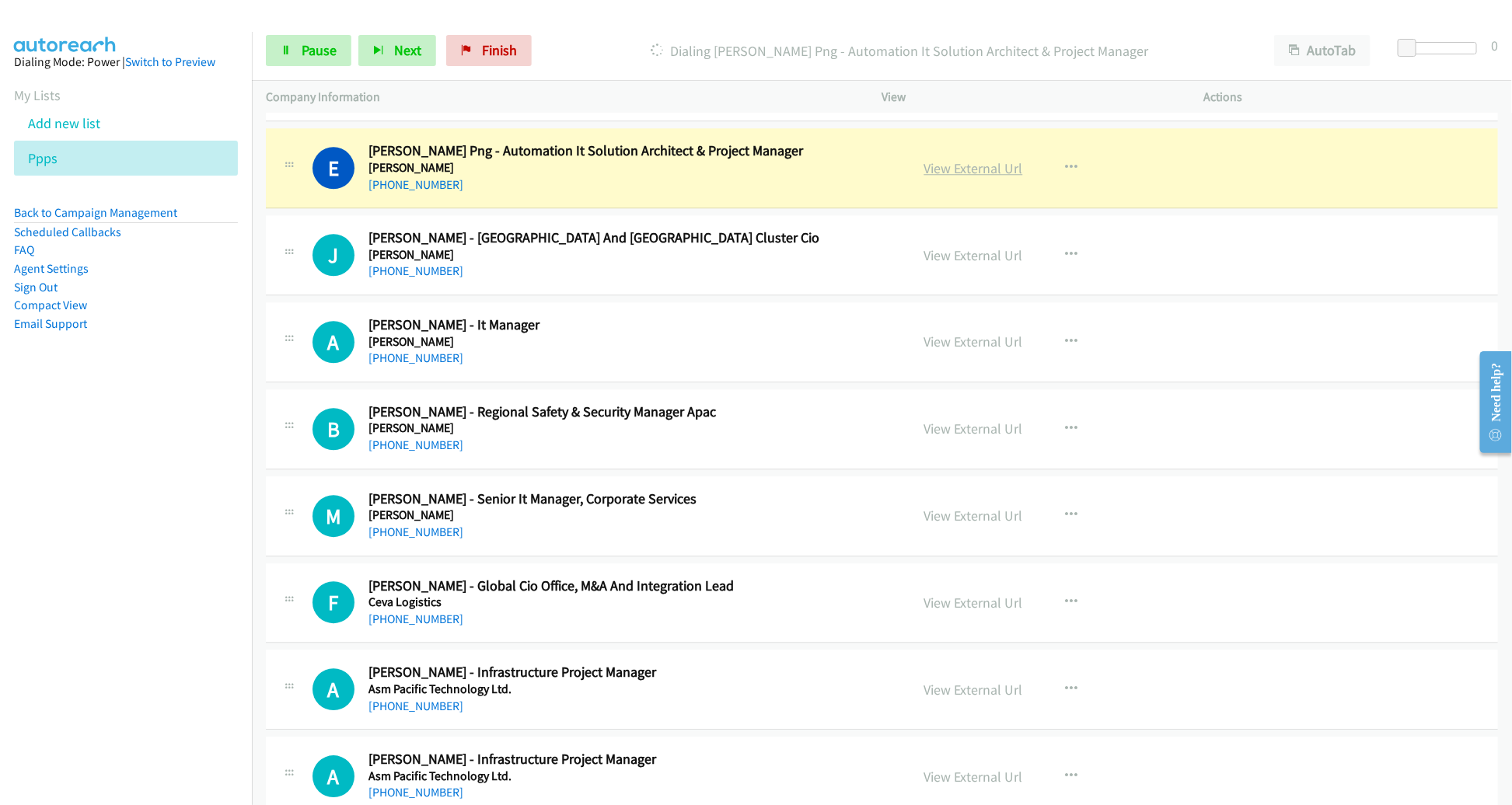
click at [934, 159] on link "View External Url" at bounding box center [973, 168] width 99 height 18
click at [287, 43] on link "Pause" at bounding box center [309, 50] width 86 height 31
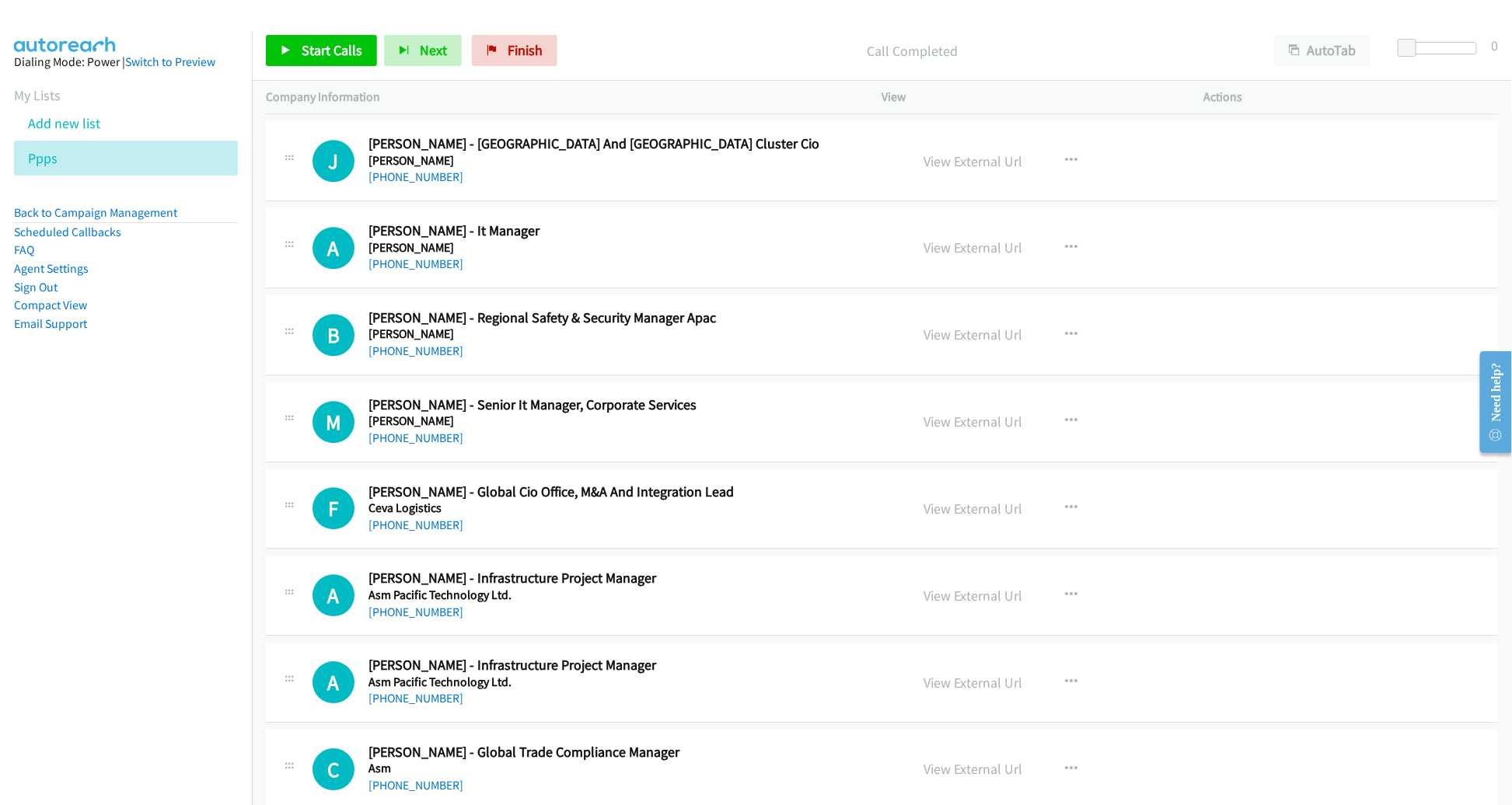
scroll to position [5204, 0]
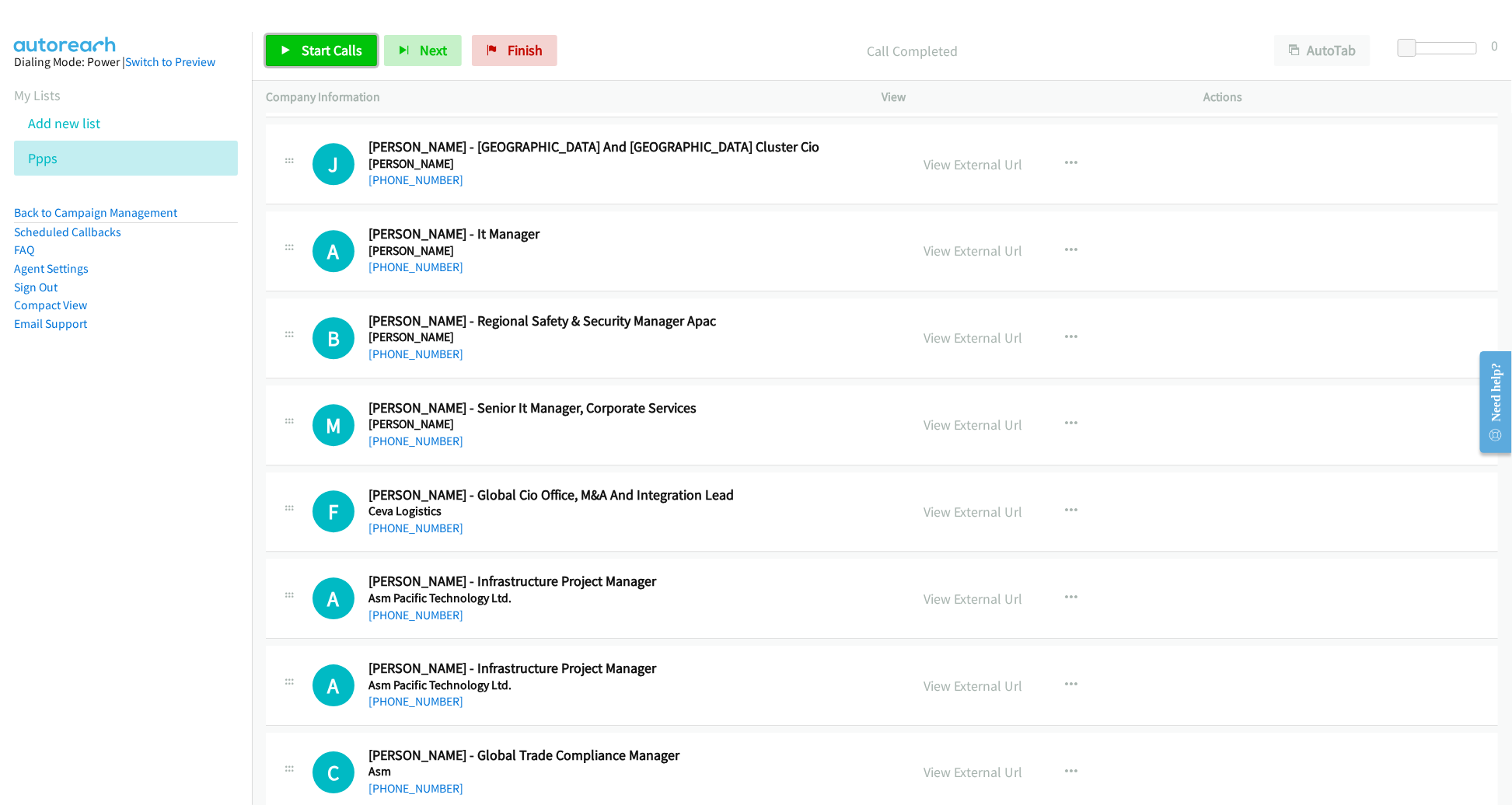
click at [352, 53] on span "Start Calls" at bounding box center [331, 49] width 61 height 18
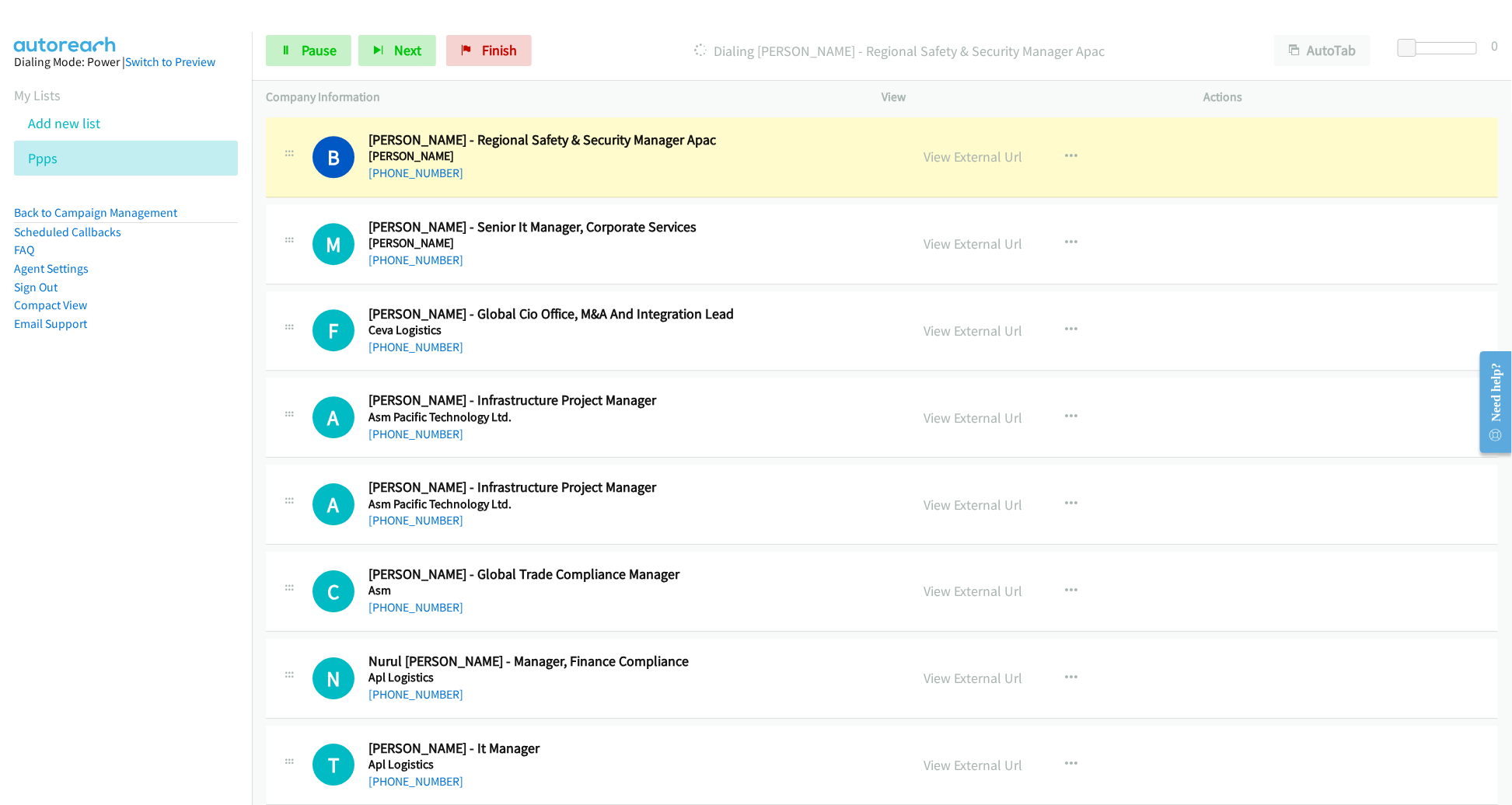
scroll to position [5362, 0]
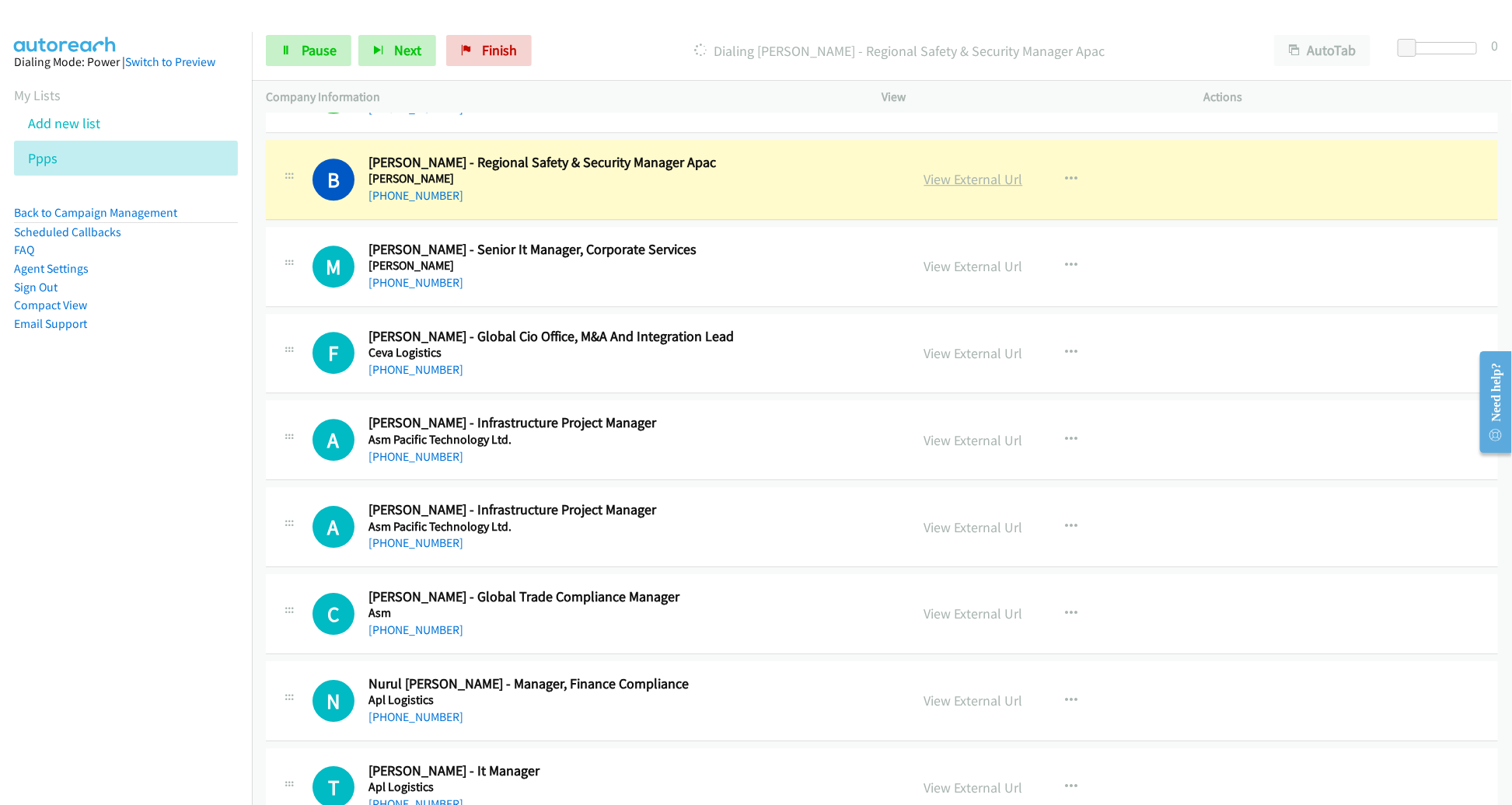
click at [975, 171] on link "View External Url" at bounding box center [973, 179] width 99 height 18
click at [310, 48] on span "Pause" at bounding box center [319, 49] width 35 height 18
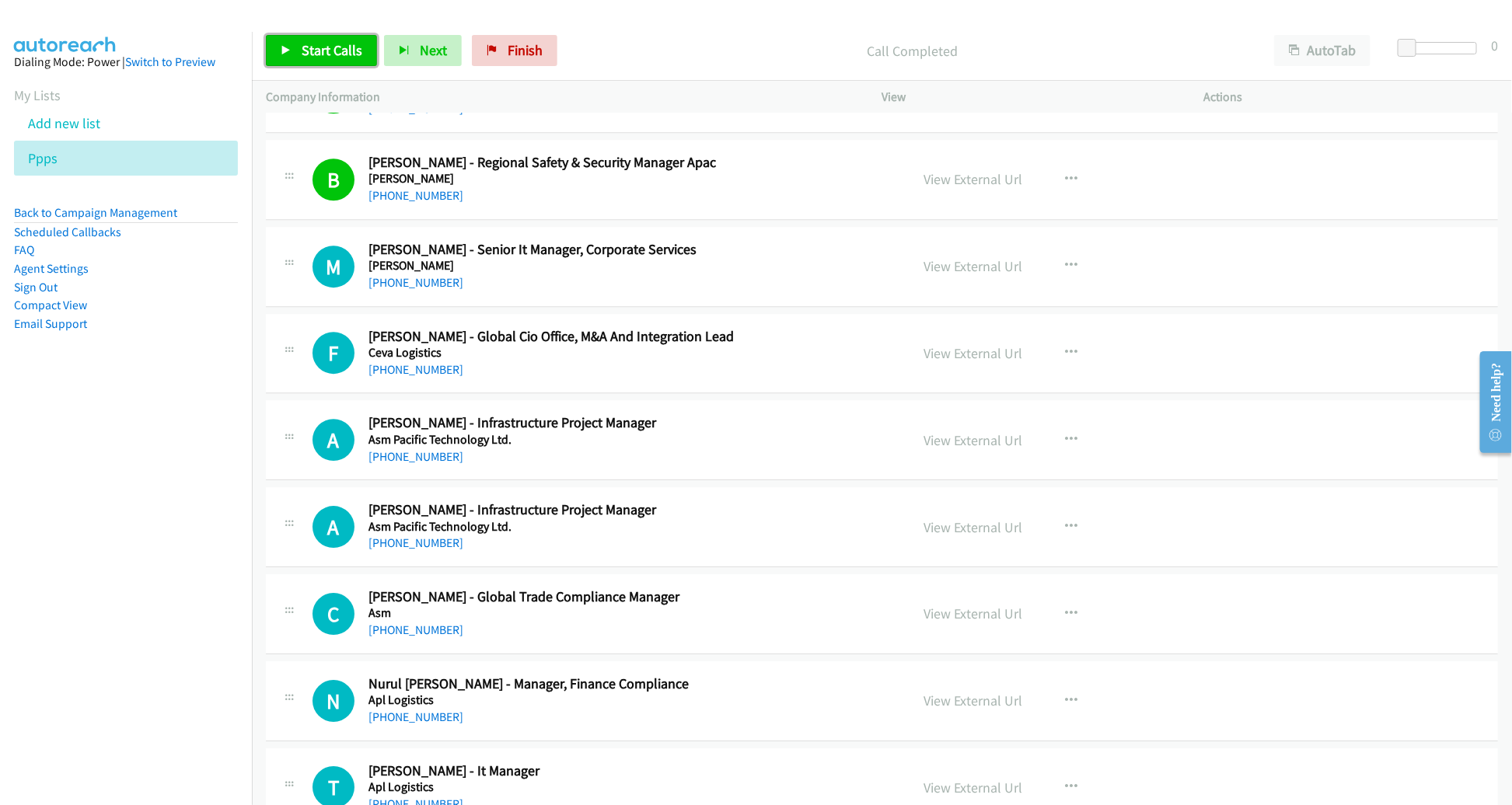
click at [321, 45] on span "Start Calls" at bounding box center [331, 49] width 61 height 18
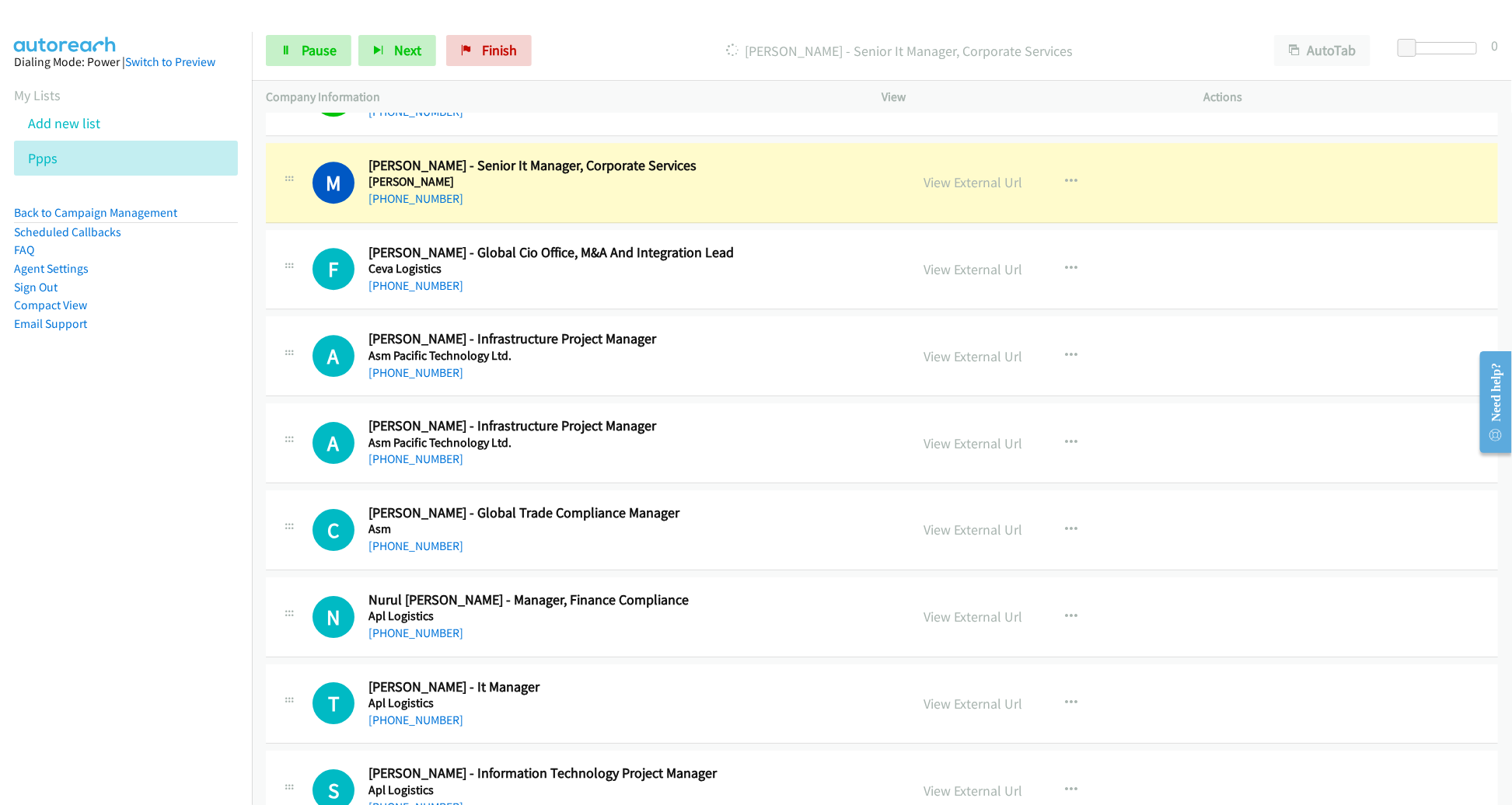
scroll to position [5446, 0]
click at [827, 204] on div "M Callback Scheduled Manoharan Marapan - Senior It Manager, Corporate Services …" at bounding box center [881, 183] width 1231 height 80
click at [966, 173] on link "View External Url" at bounding box center [973, 182] width 99 height 18
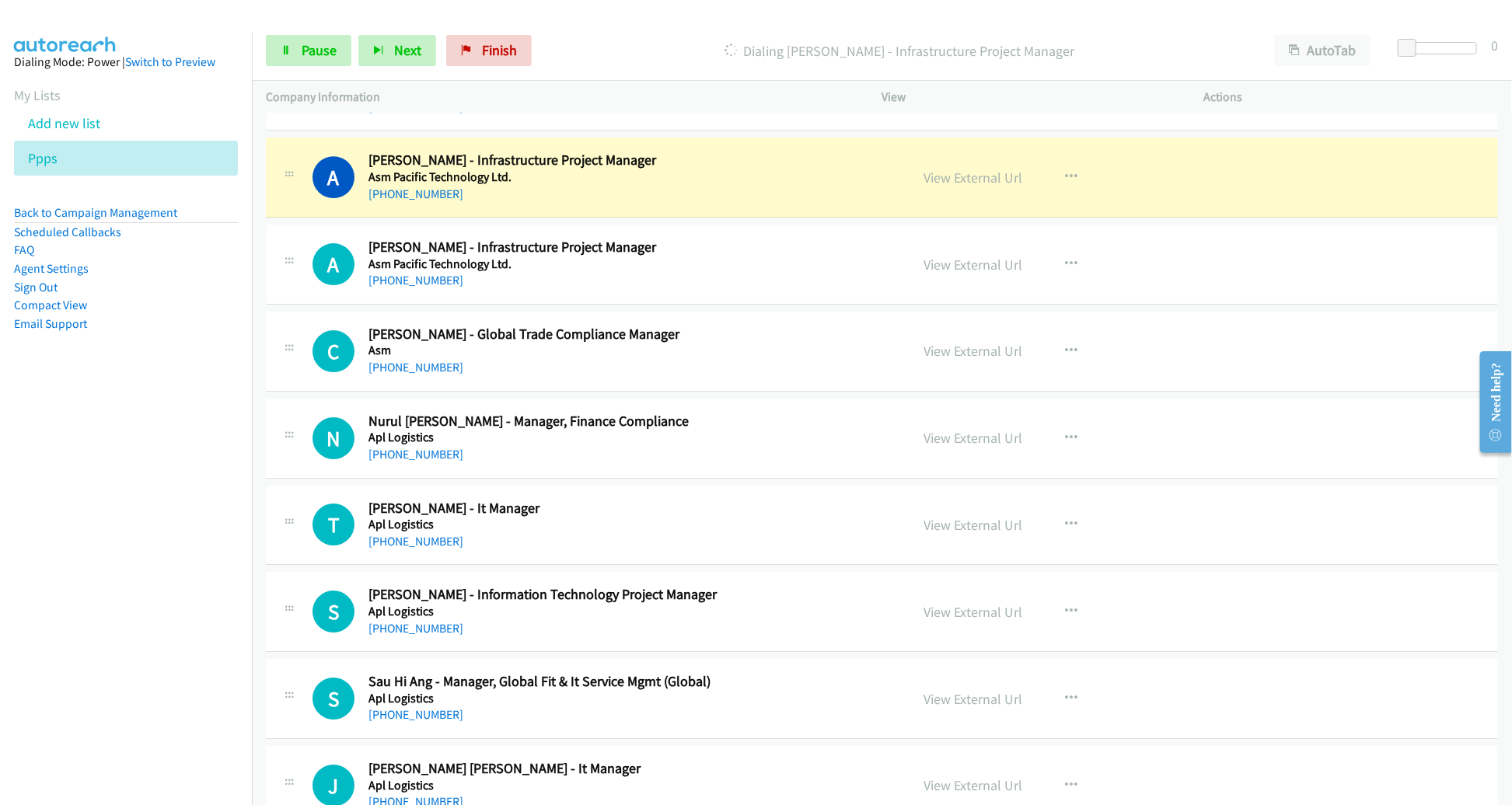
scroll to position [5626, 0]
click at [961, 168] on link "View External Url" at bounding box center [973, 176] width 99 height 18
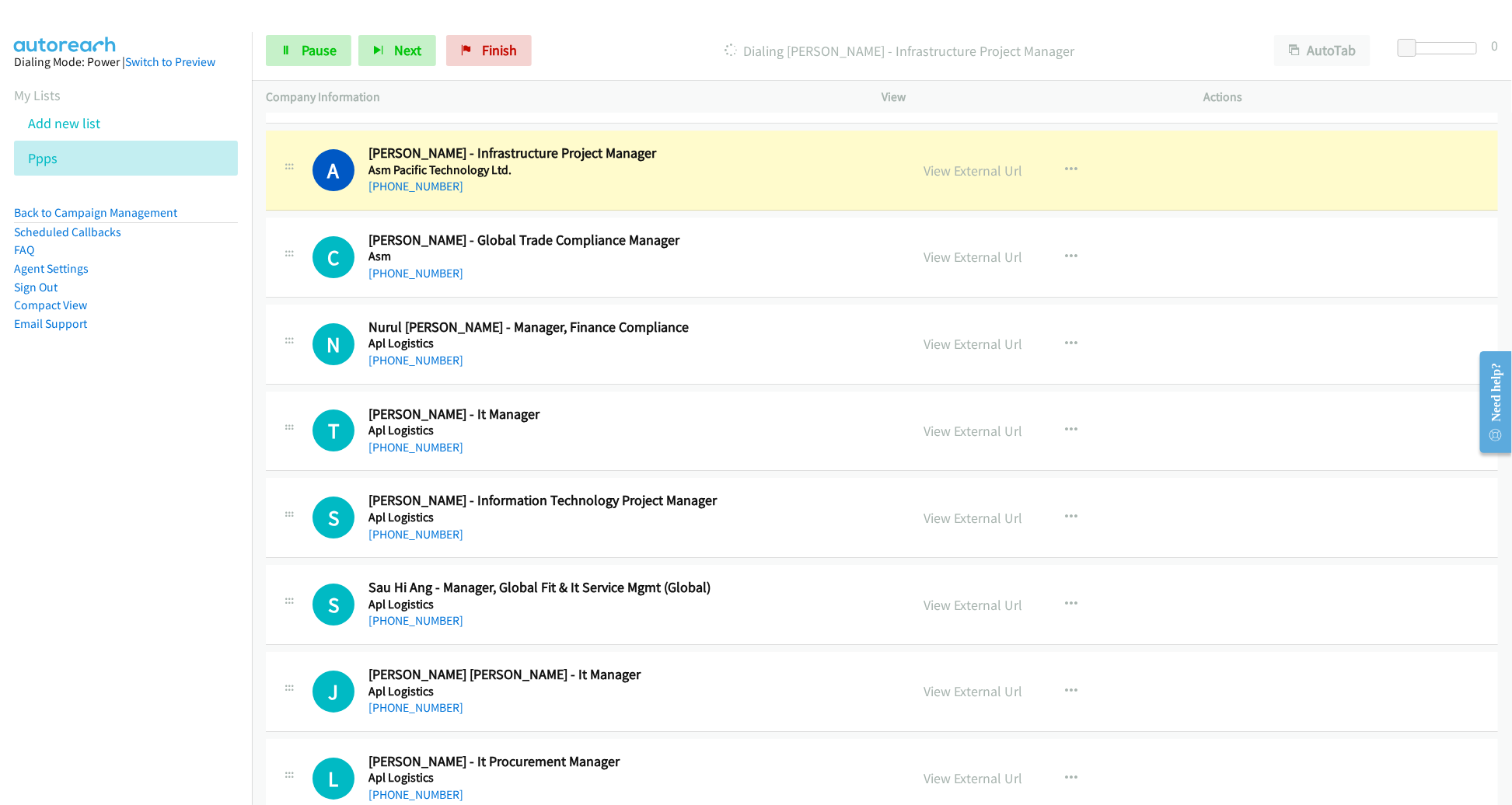
scroll to position [5718, 0]
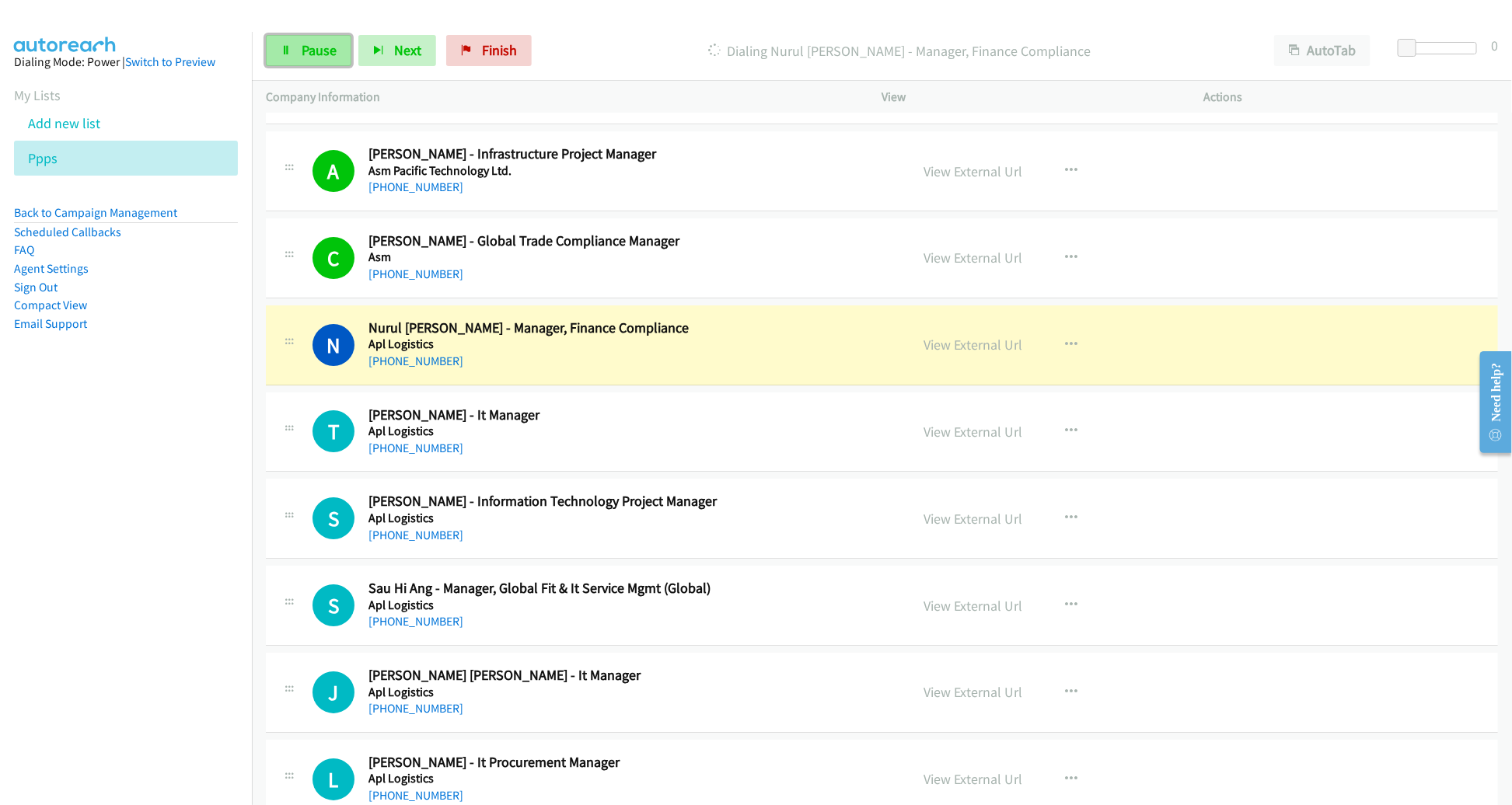
click at [310, 61] on link "Pause" at bounding box center [309, 50] width 86 height 31
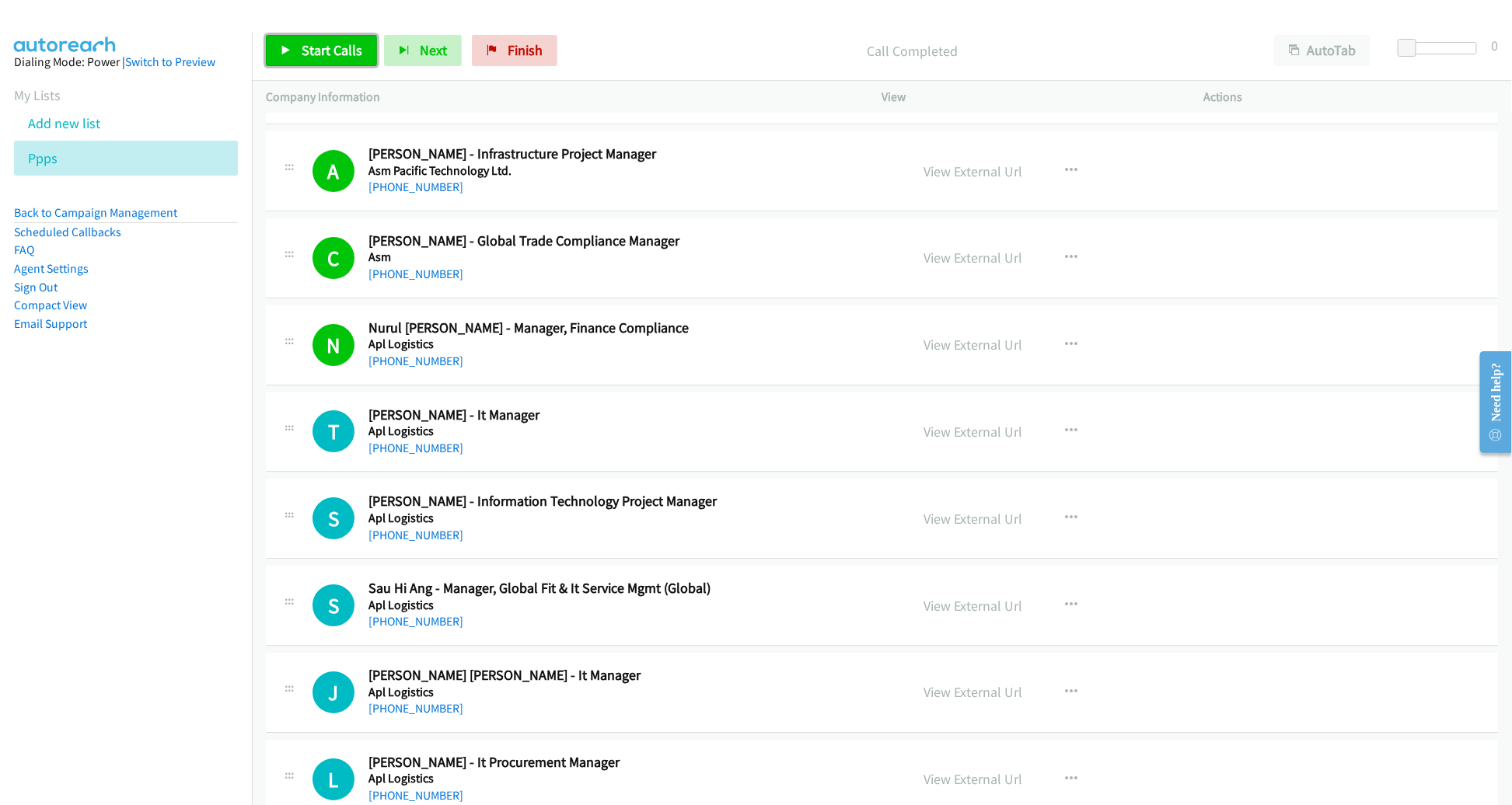
click at [336, 56] on span "Start Calls" at bounding box center [331, 49] width 61 height 18
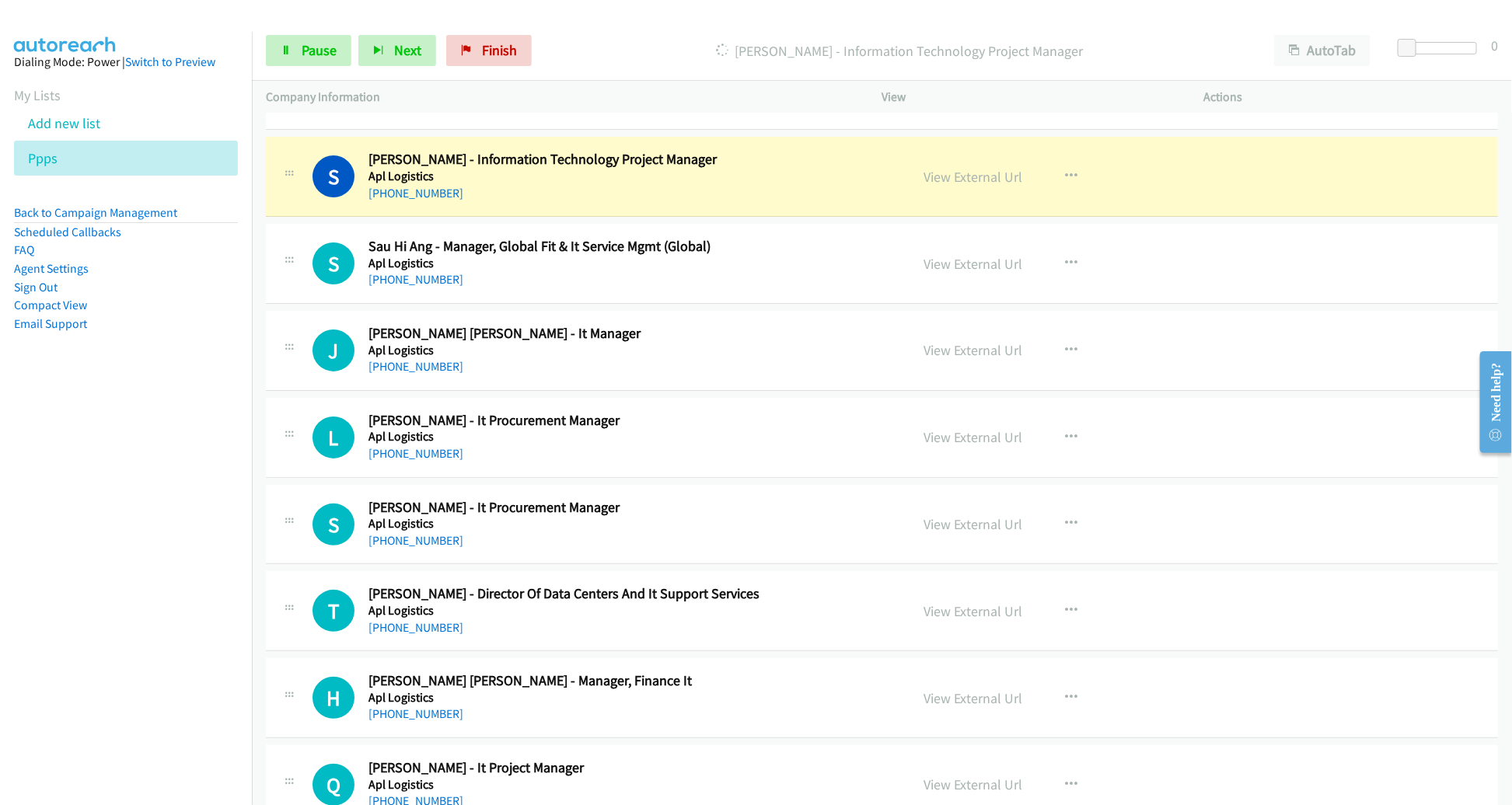
scroll to position [6065, 0]
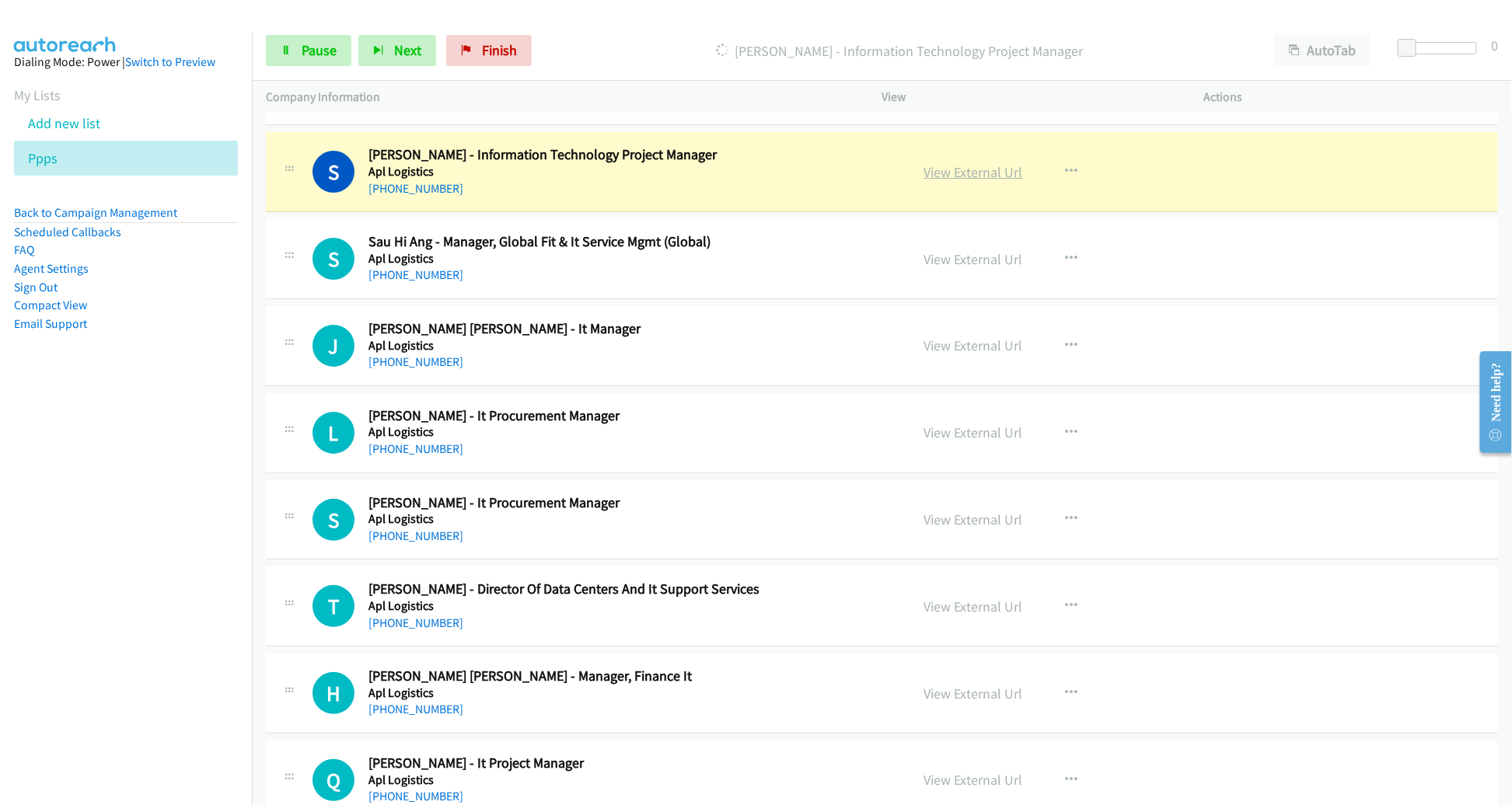
click at [975, 163] on link "View External Url" at bounding box center [973, 171] width 99 height 18
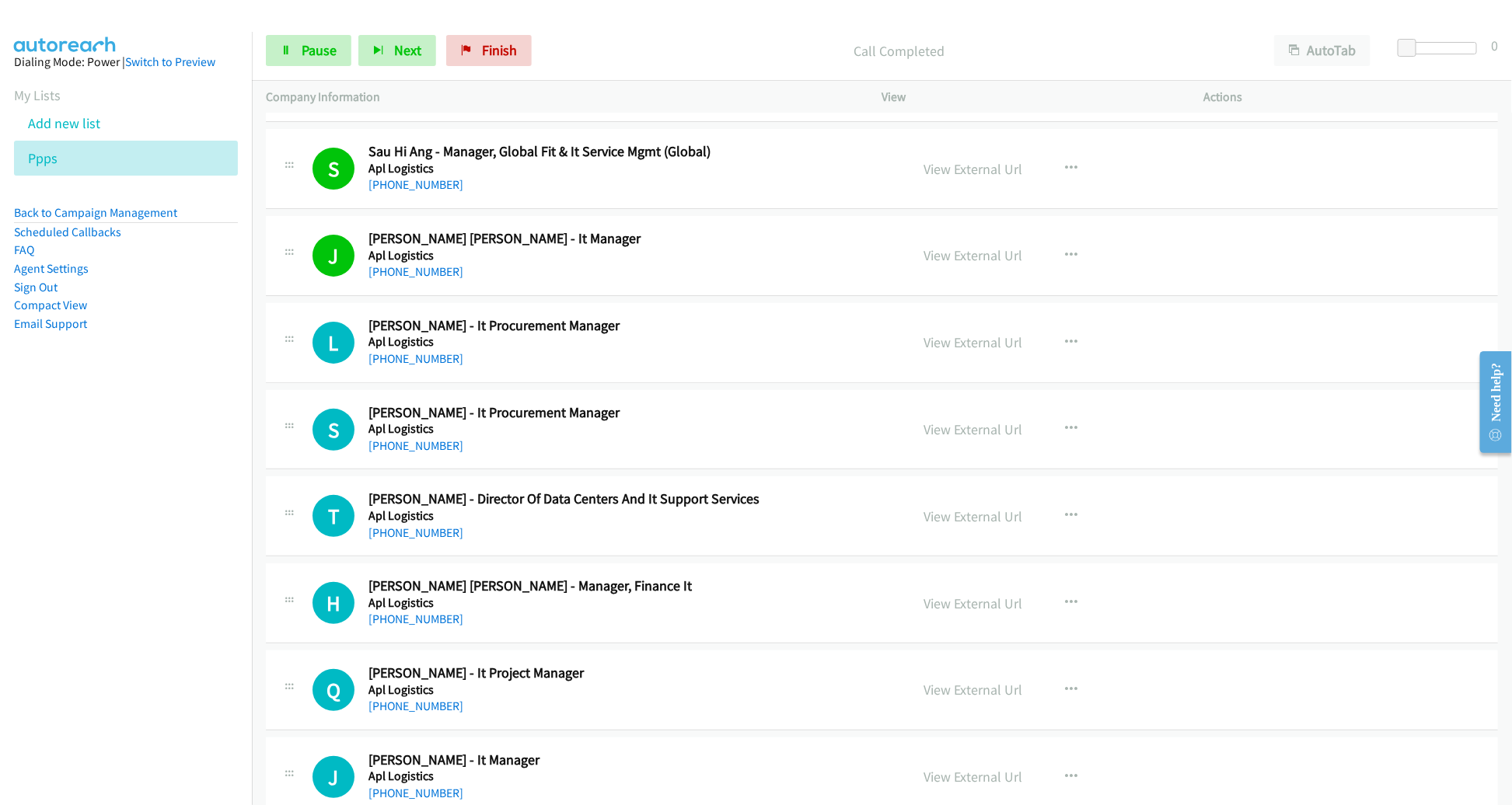
scroll to position [6179, 0]
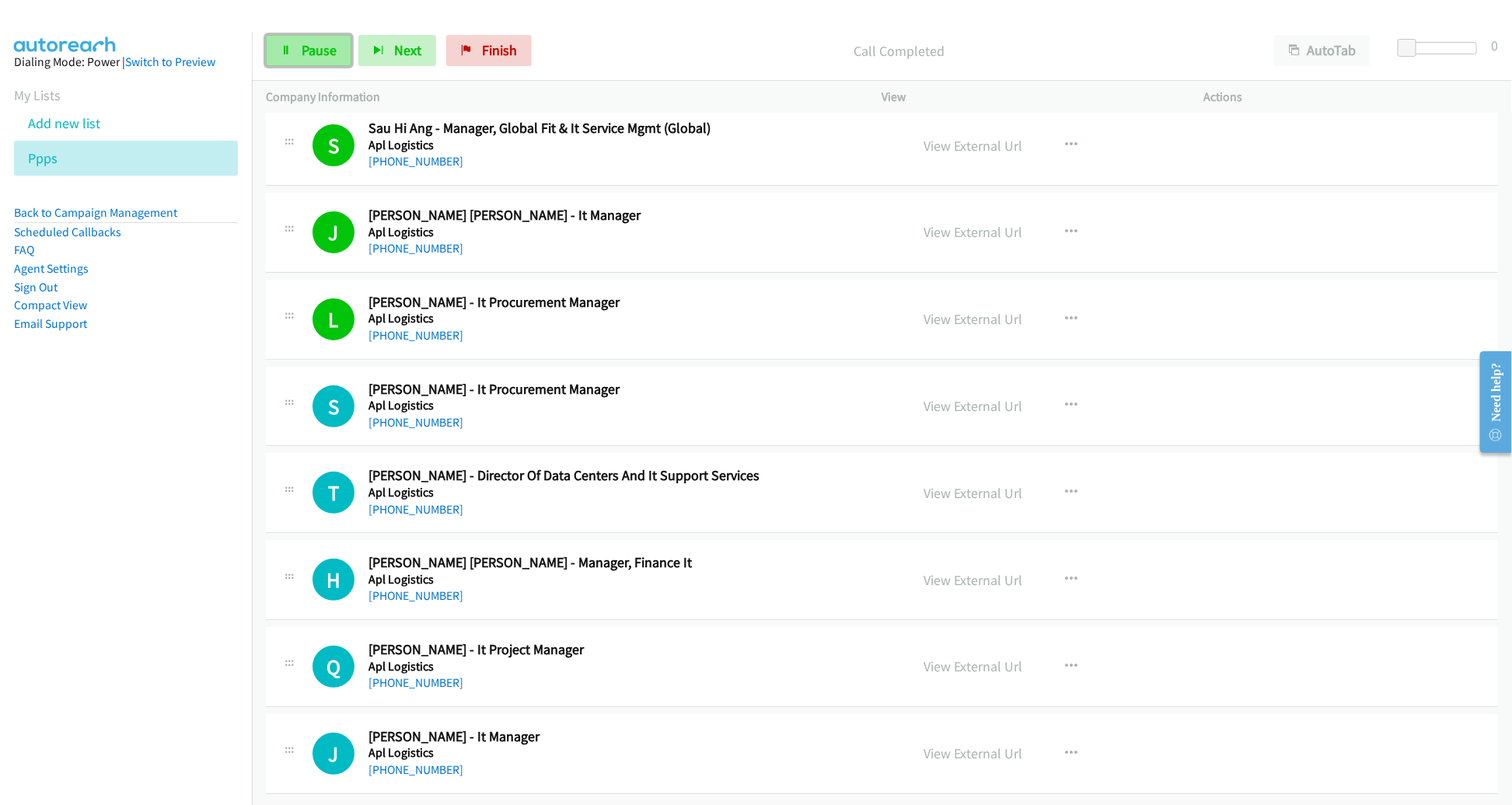
click at [310, 48] on span "Pause" at bounding box center [319, 49] width 35 height 18
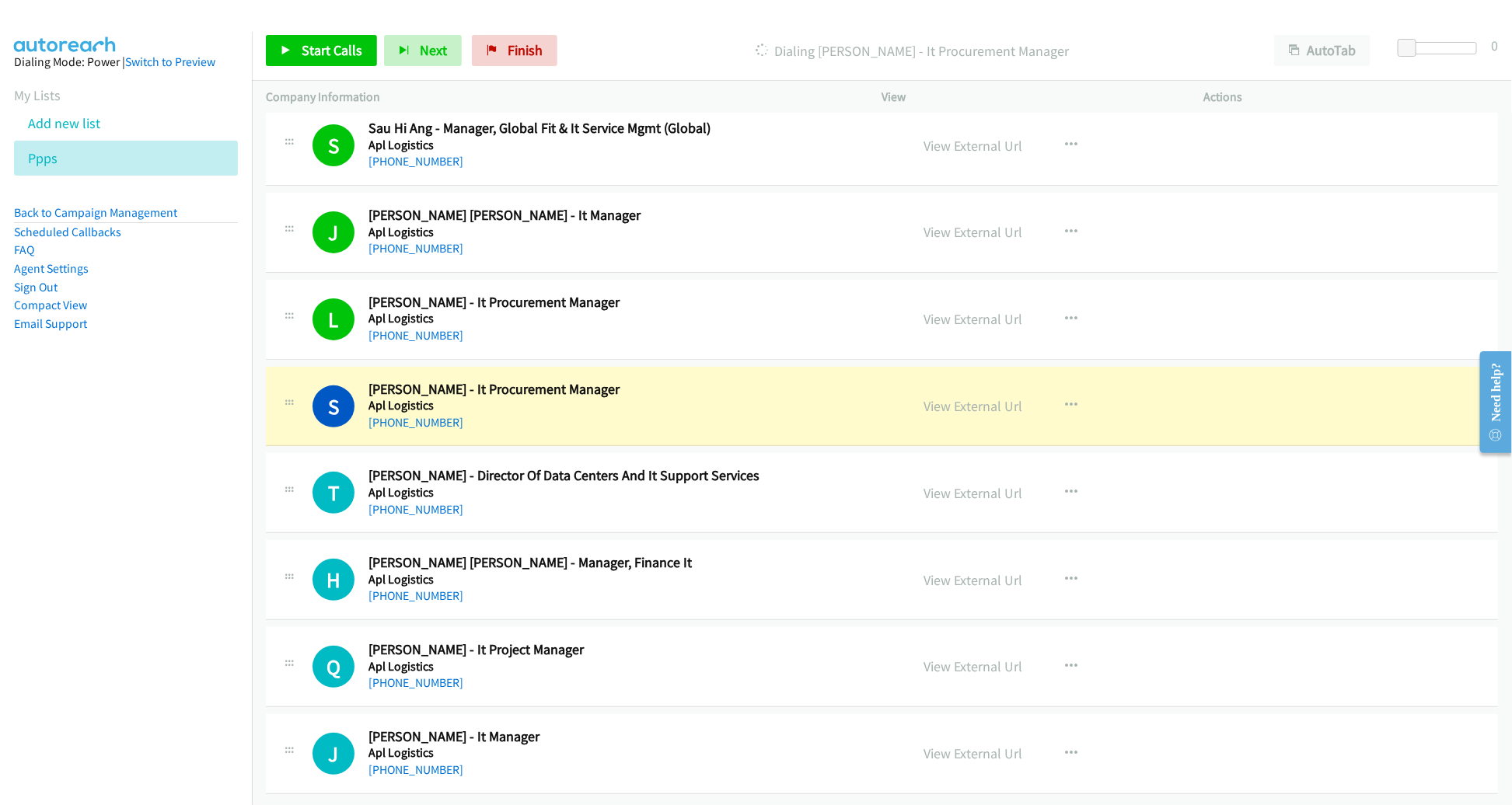
click at [793, 367] on div "S Callback Scheduled Sufen Poh - It Procurement Manager Apl Logistics Asia/Sing…" at bounding box center [881, 407] width 1231 height 80
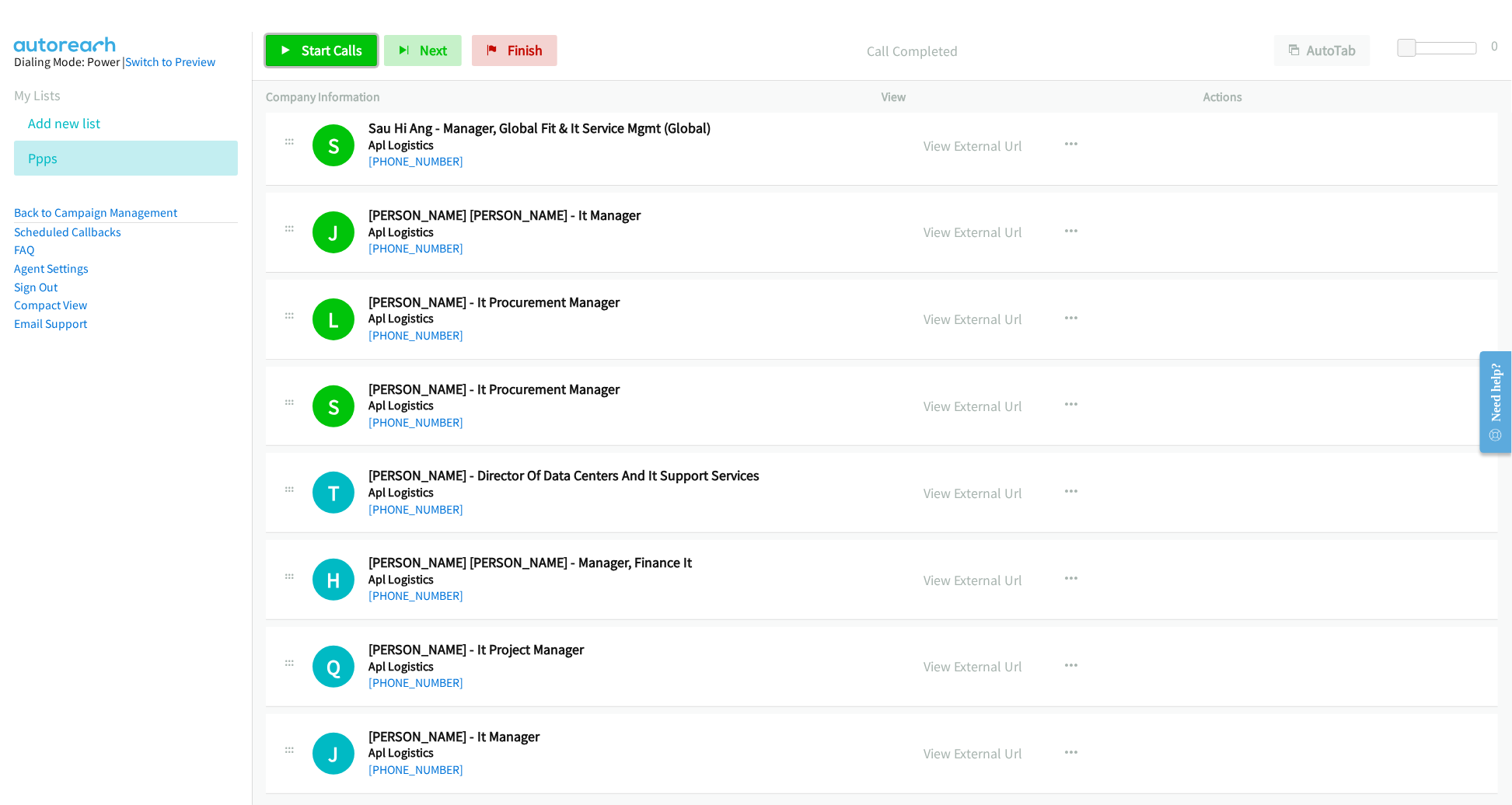
click at [330, 55] on span "Start Calls" at bounding box center [331, 49] width 61 height 18
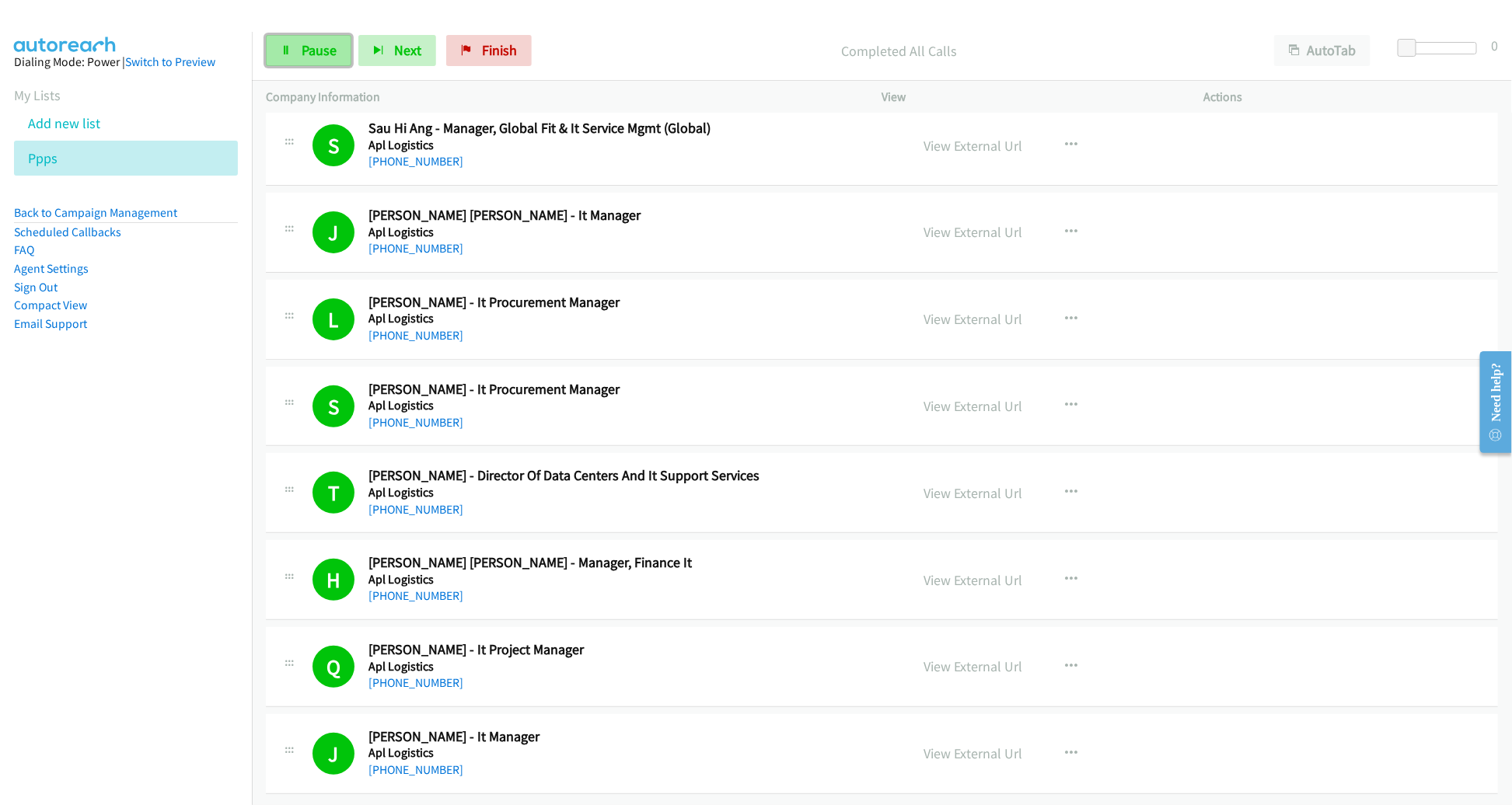
click at [282, 42] on link "Pause" at bounding box center [309, 50] width 86 height 31
click at [202, 161] on li "Ppps" at bounding box center [126, 158] width 224 height 35
click at [61, 157] on icon at bounding box center [66, 159] width 11 height 11
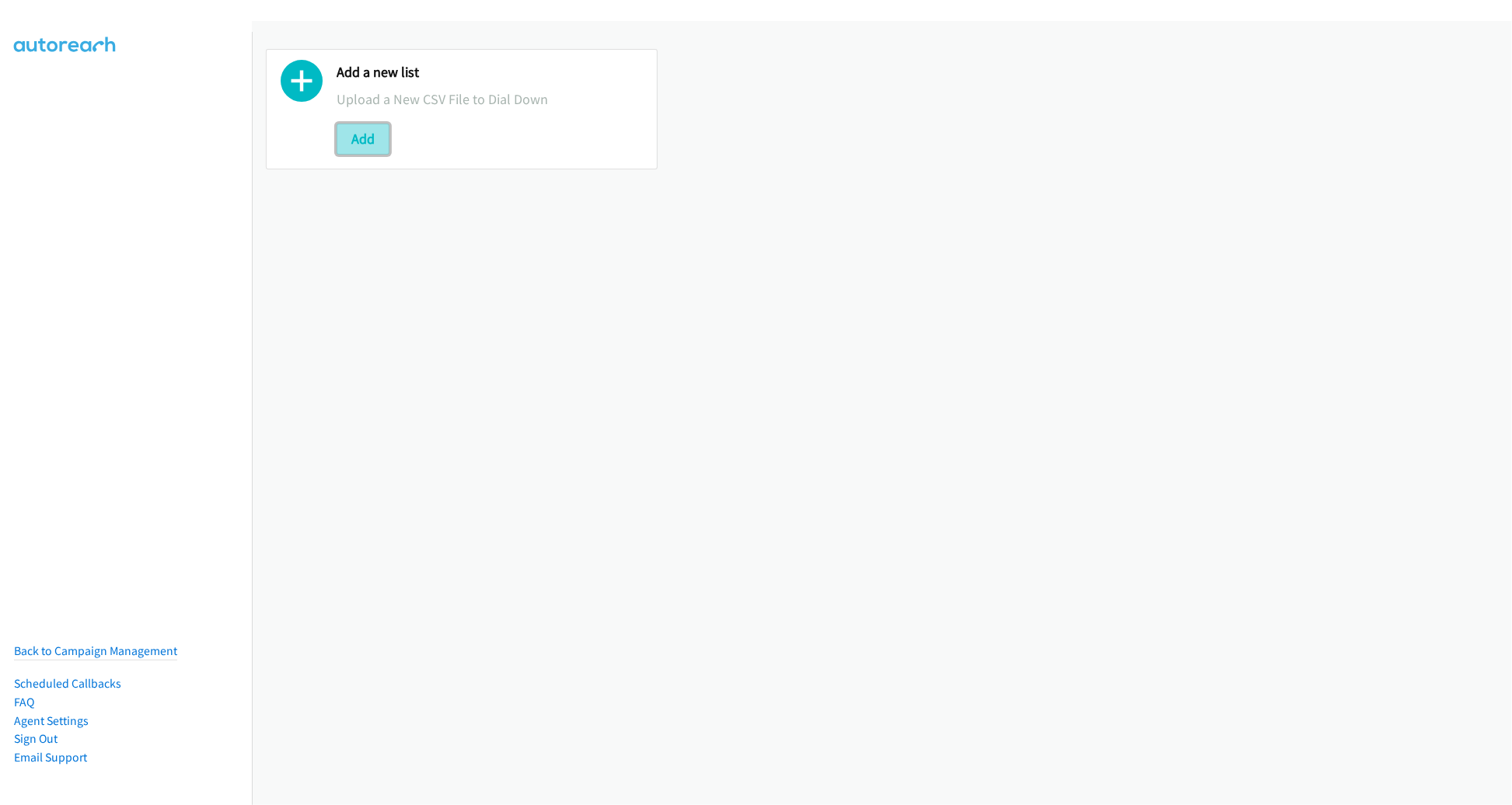
click at [353, 137] on button "Add" at bounding box center [363, 139] width 53 height 31
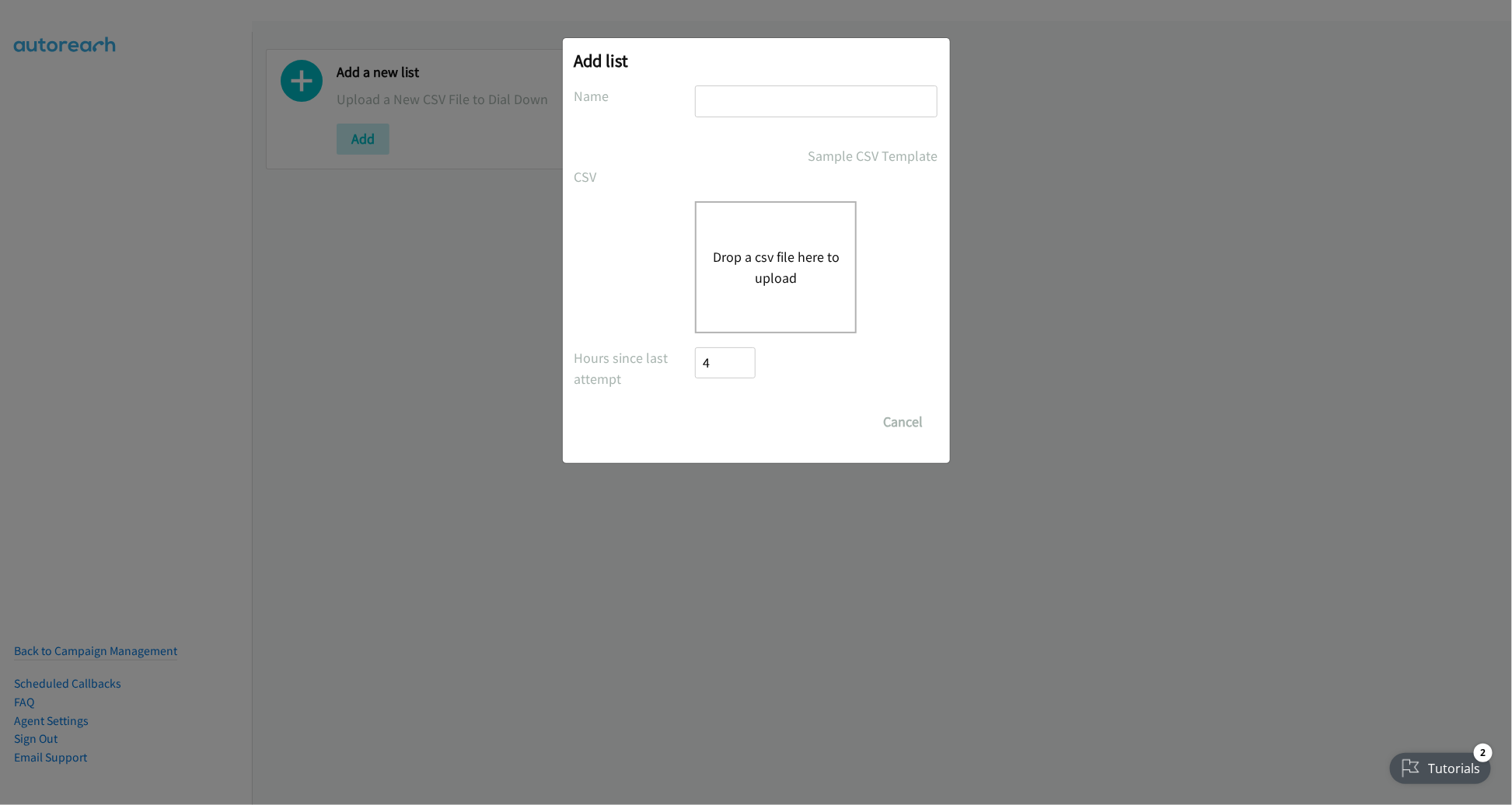
click at [723, 295] on div "Drop a csv file here to upload" at bounding box center [775, 267] width 161 height 132
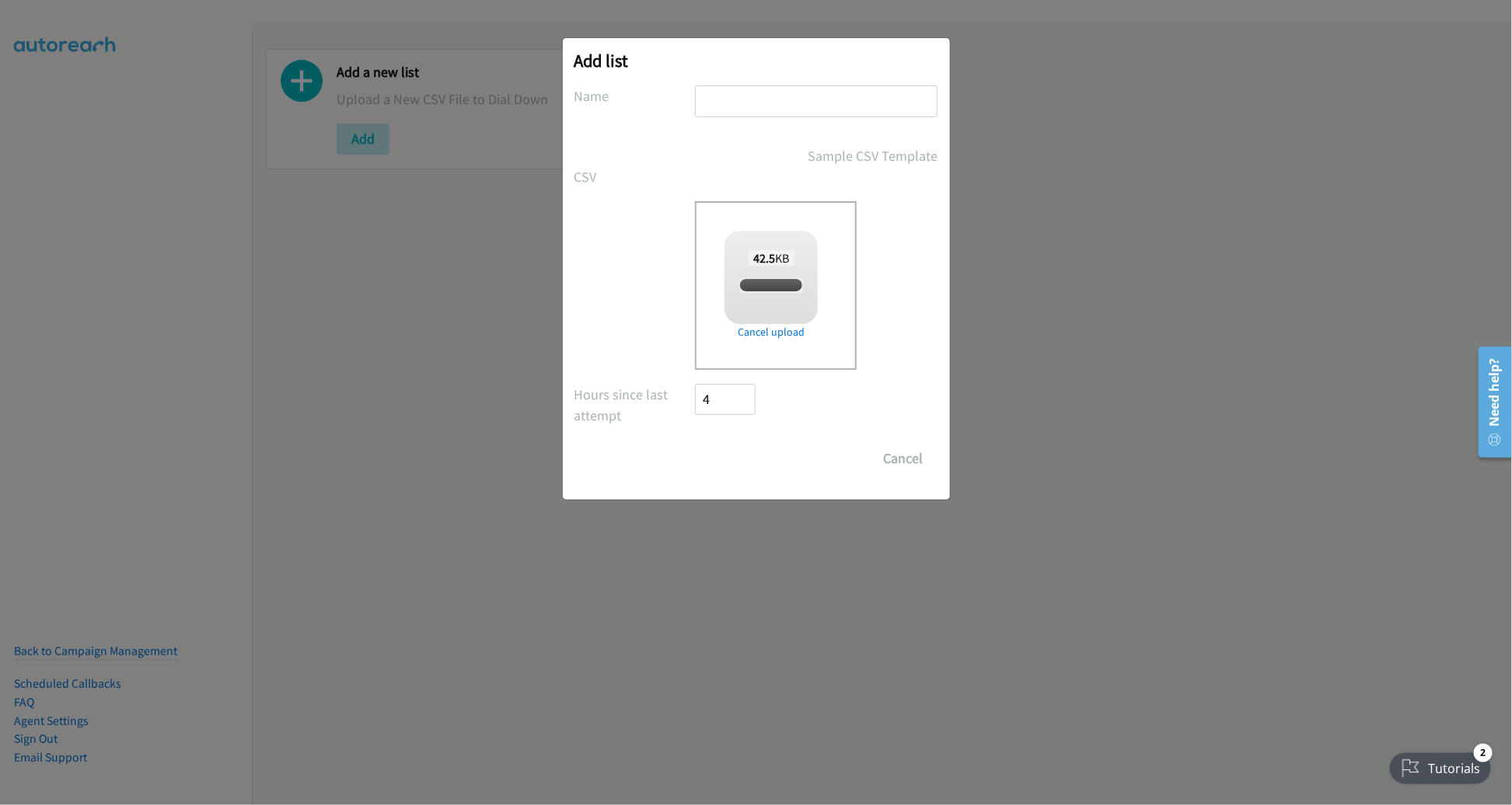
click at [805, 100] on input "text" at bounding box center [816, 102] width 242 height 32
checkbox input "true"
type input "DELL"
click at [695, 443] on input "Save List" at bounding box center [736, 457] width 82 height 31
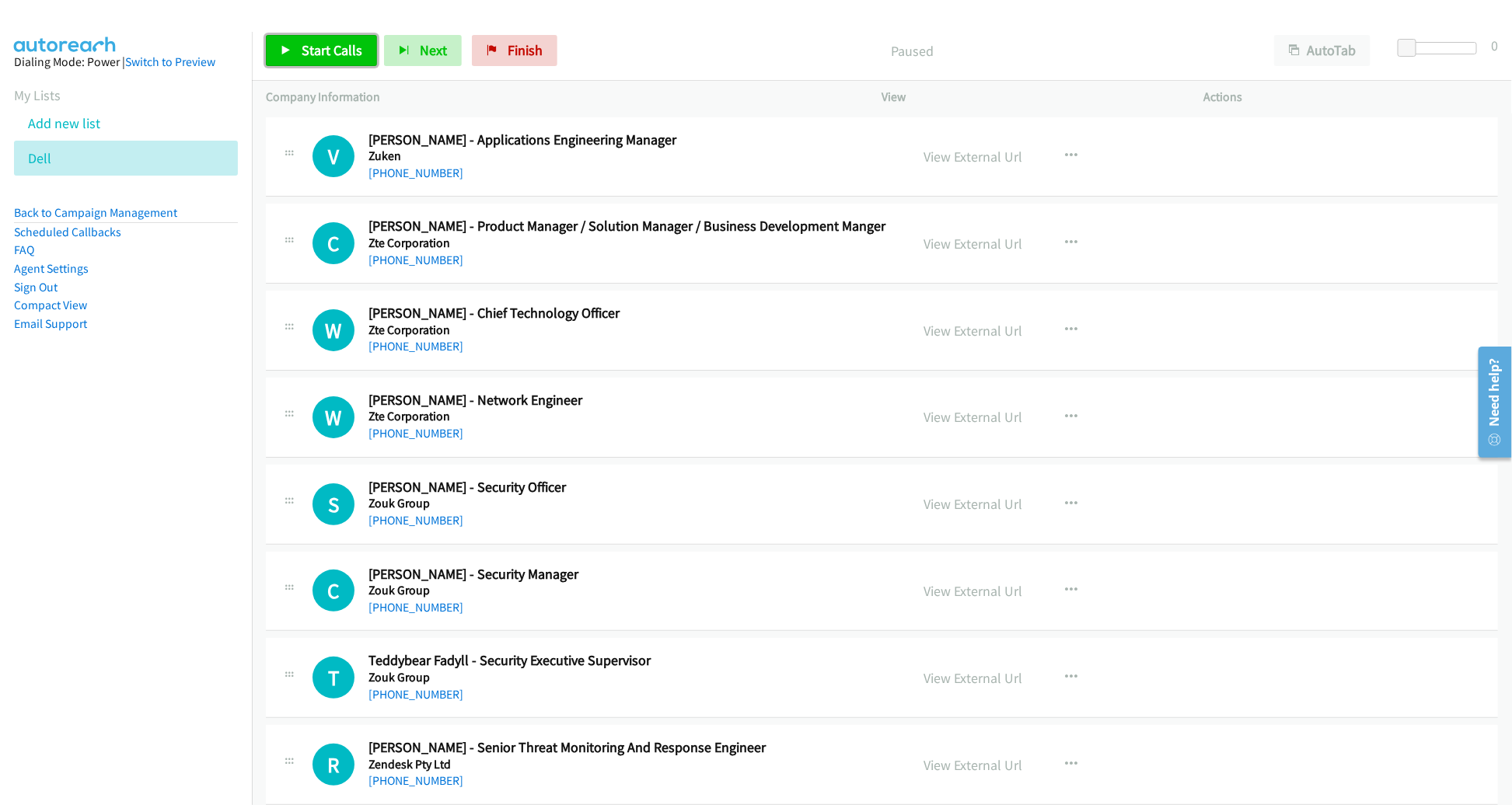
click at [329, 56] on span "Start Calls" at bounding box center [331, 49] width 61 height 18
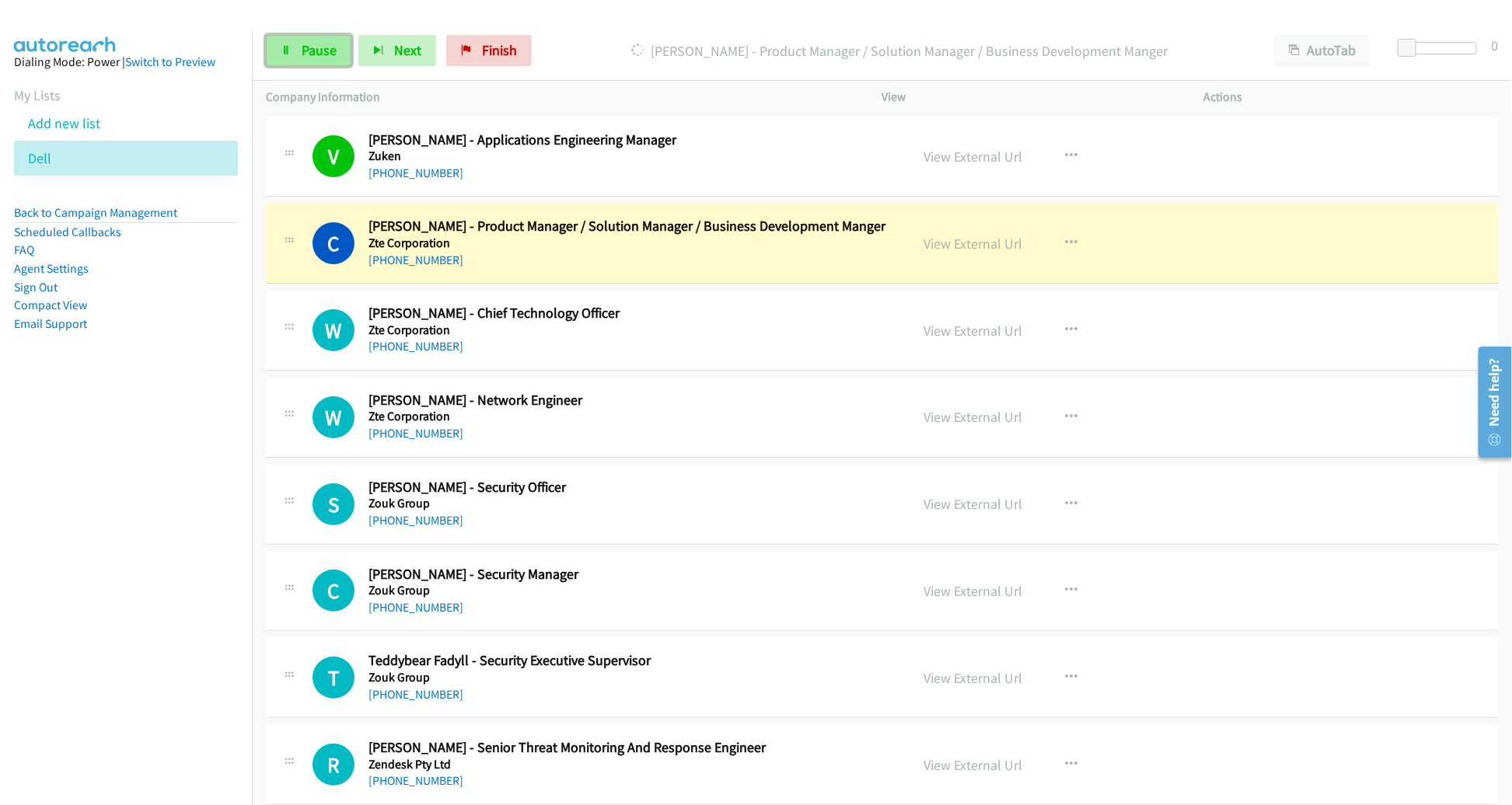
click at [316, 53] on span "Pause" at bounding box center [319, 49] width 35 height 18
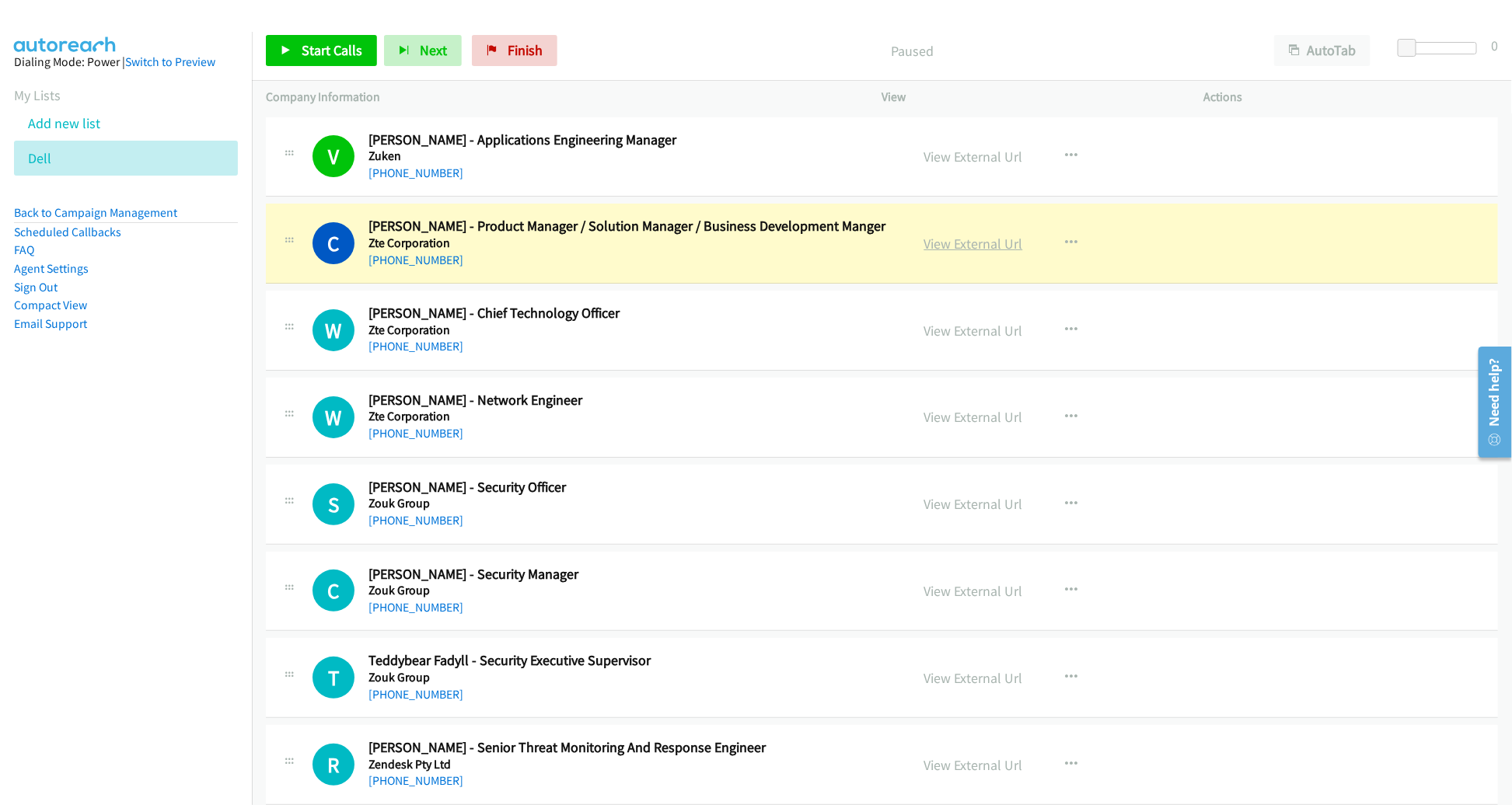
click at [983, 243] on link "View External Url" at bounding box center [973, 243] width 99 height 18
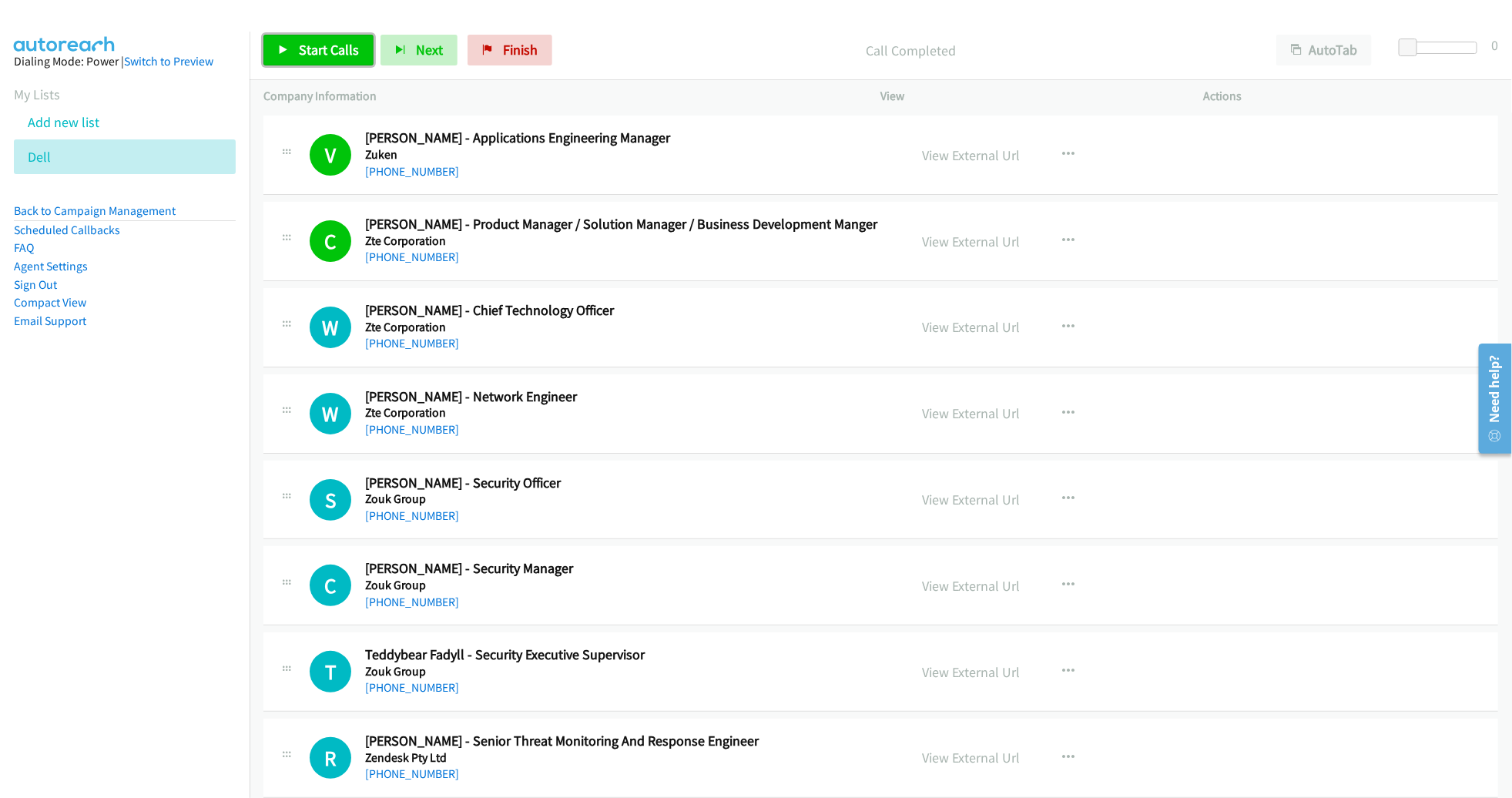
click at [334, 50] on span "Start Calls" at bounding box center [328, 49] width 60 height 18
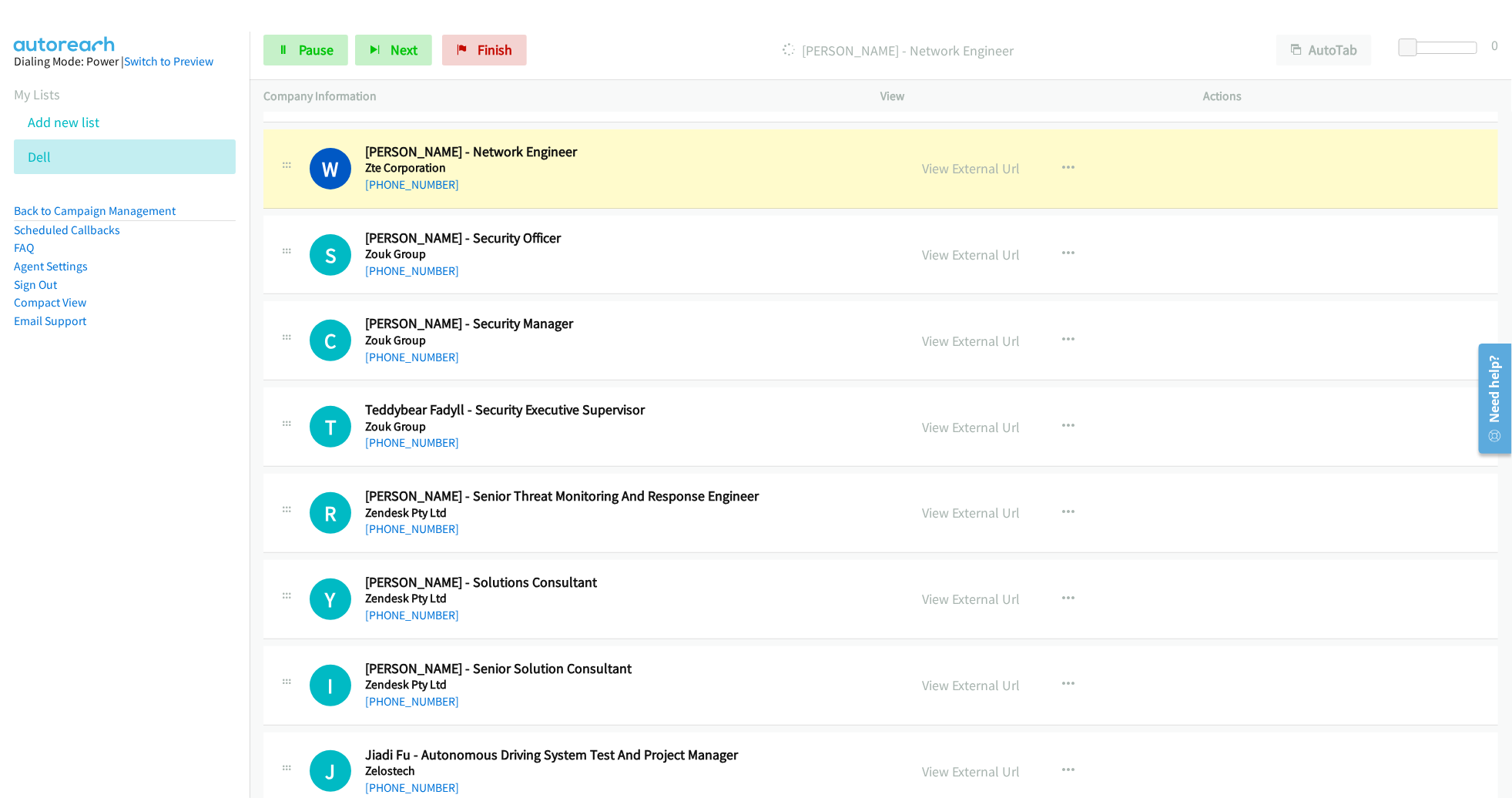
scroll to position [248, 0]
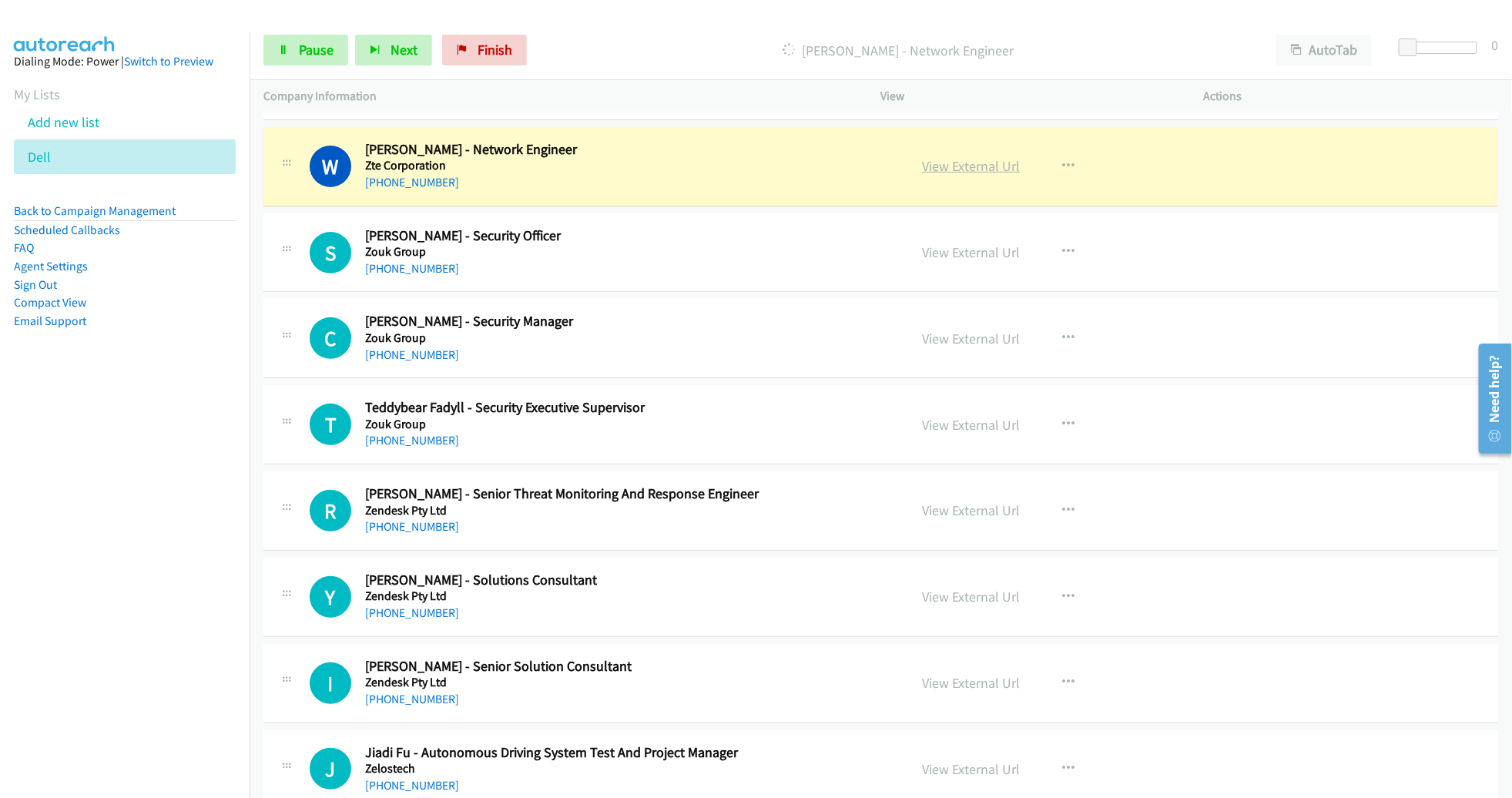
click at [952, 163] on link "View External Url" at bounding box center [972, 165] width 98 height 18
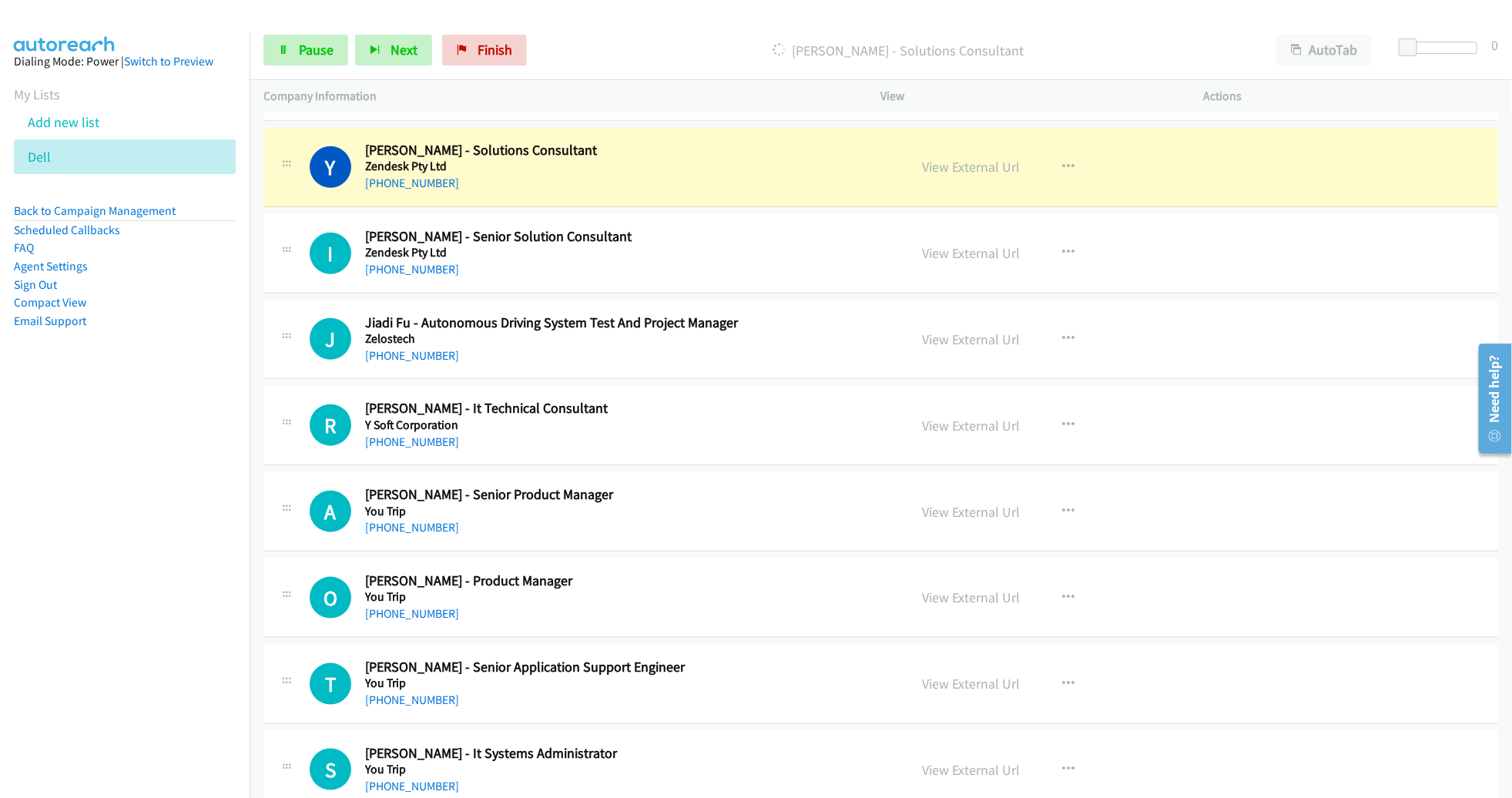
scroll to position [682, 0]
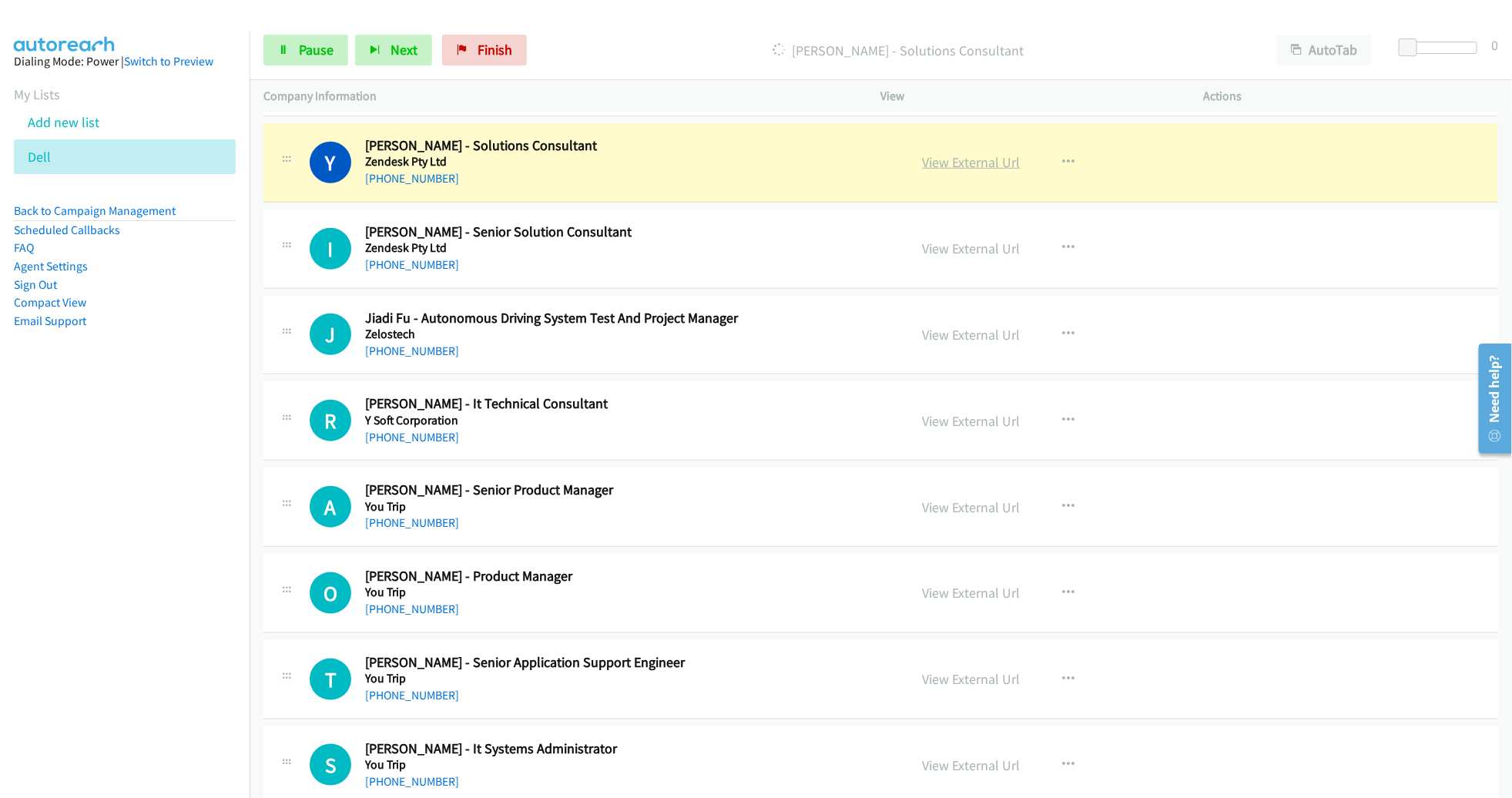
click at [965, 160] on link "View External Url" at bounding box center [972, 162] width 98 height 18
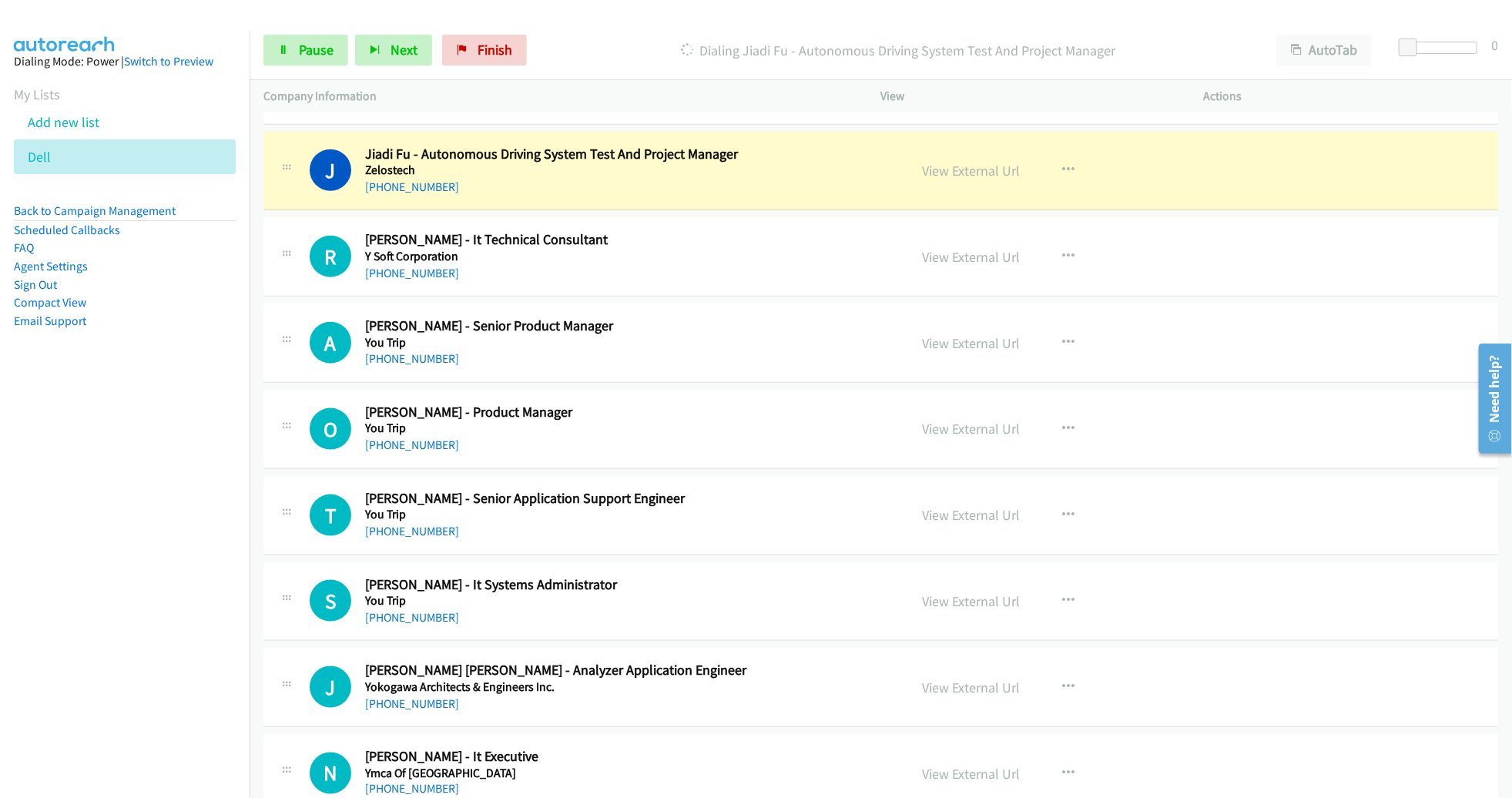
scroll to position [850, 0]
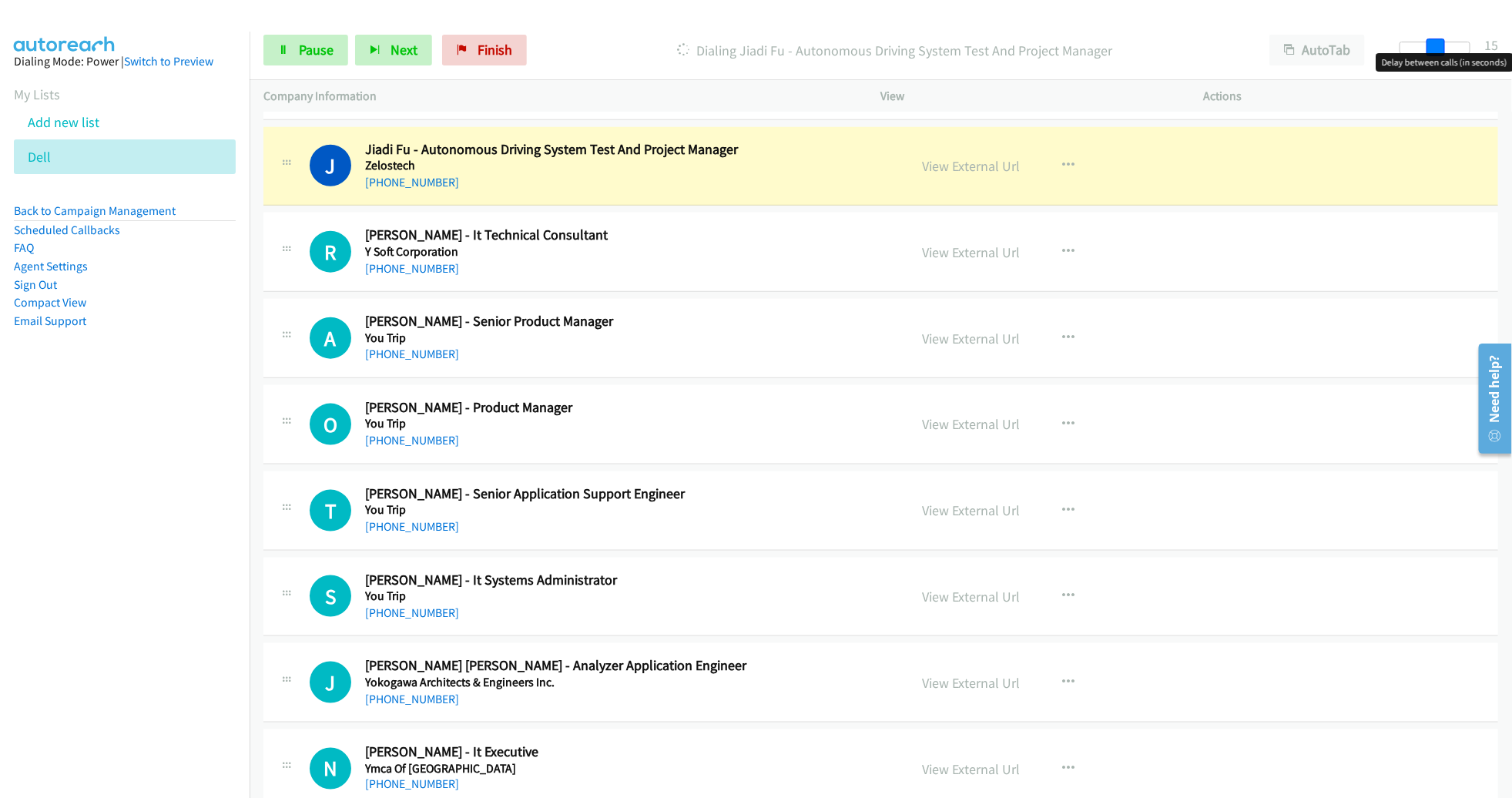
drag, startPoint x: 1409, startPoint y: 44, endPoint x: 1443, endPoint y: 44, distance: 34.0
click at [1443, 44] on span at bounding box center [1435, 48] width 18 height 18
click at [768, 163] on h5 "Zelostech" at bounding box center [622, 165] width 514 height 16
click at [994, 161] on link "View External Url" at bounding box center [972, 165] width 98 height 18
click at [294, 54] on link "Pause" at bounding box center [306, 50] width 85 height 30
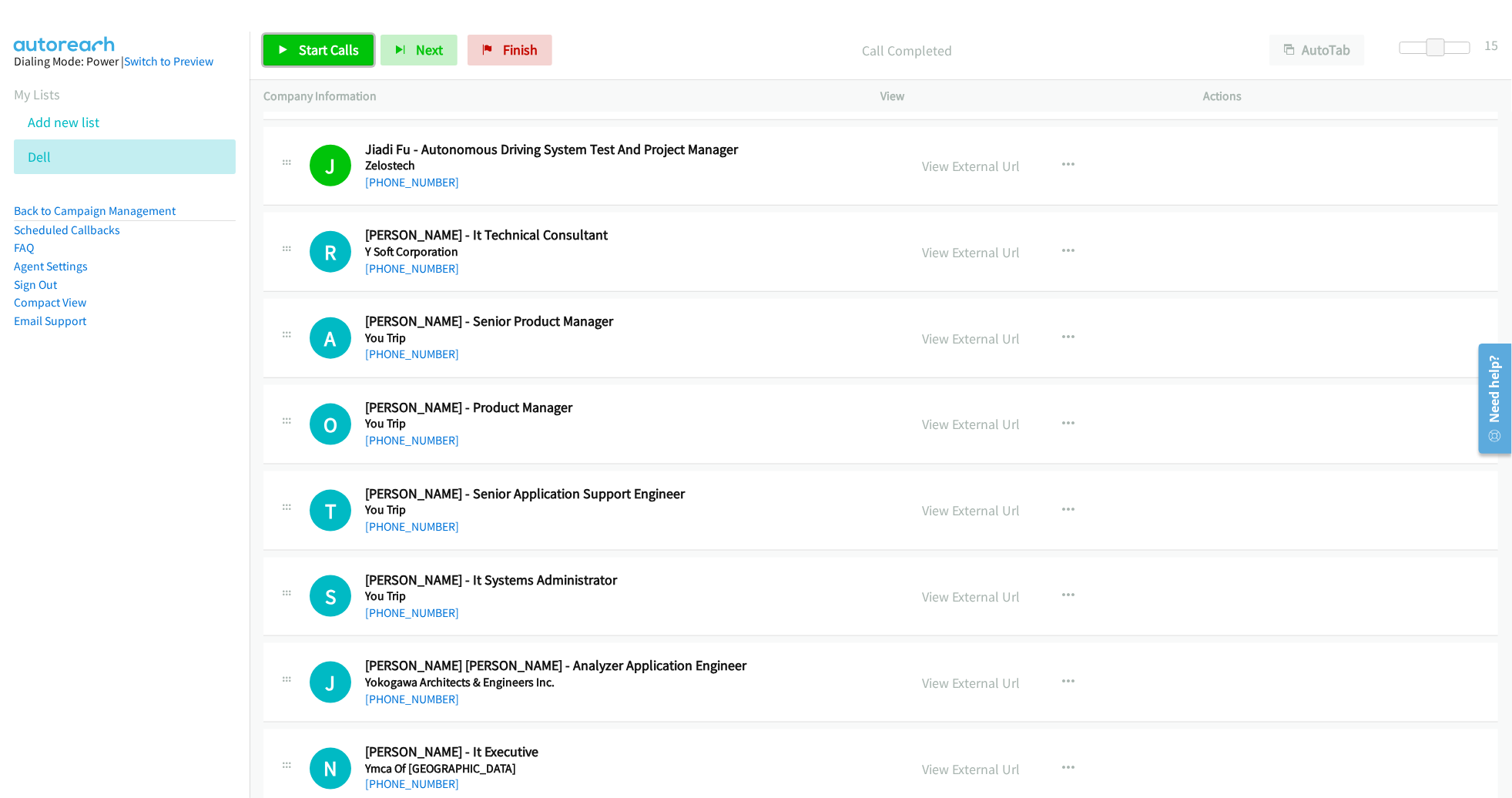
click at [342, 42] on span "Start Calls" at bounding box center [328, 49] width 60 height 18
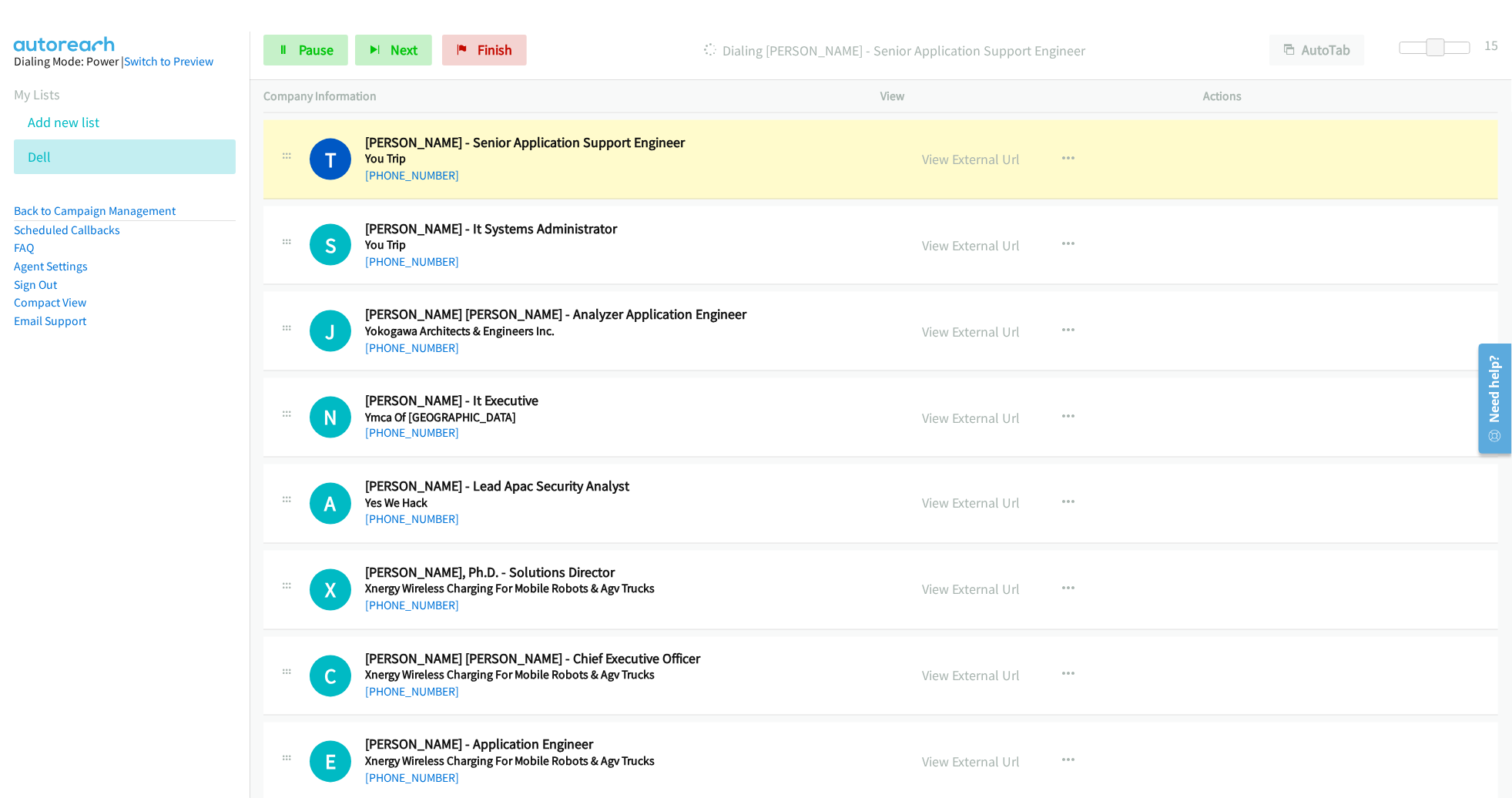
scroll to position [1201, 0]
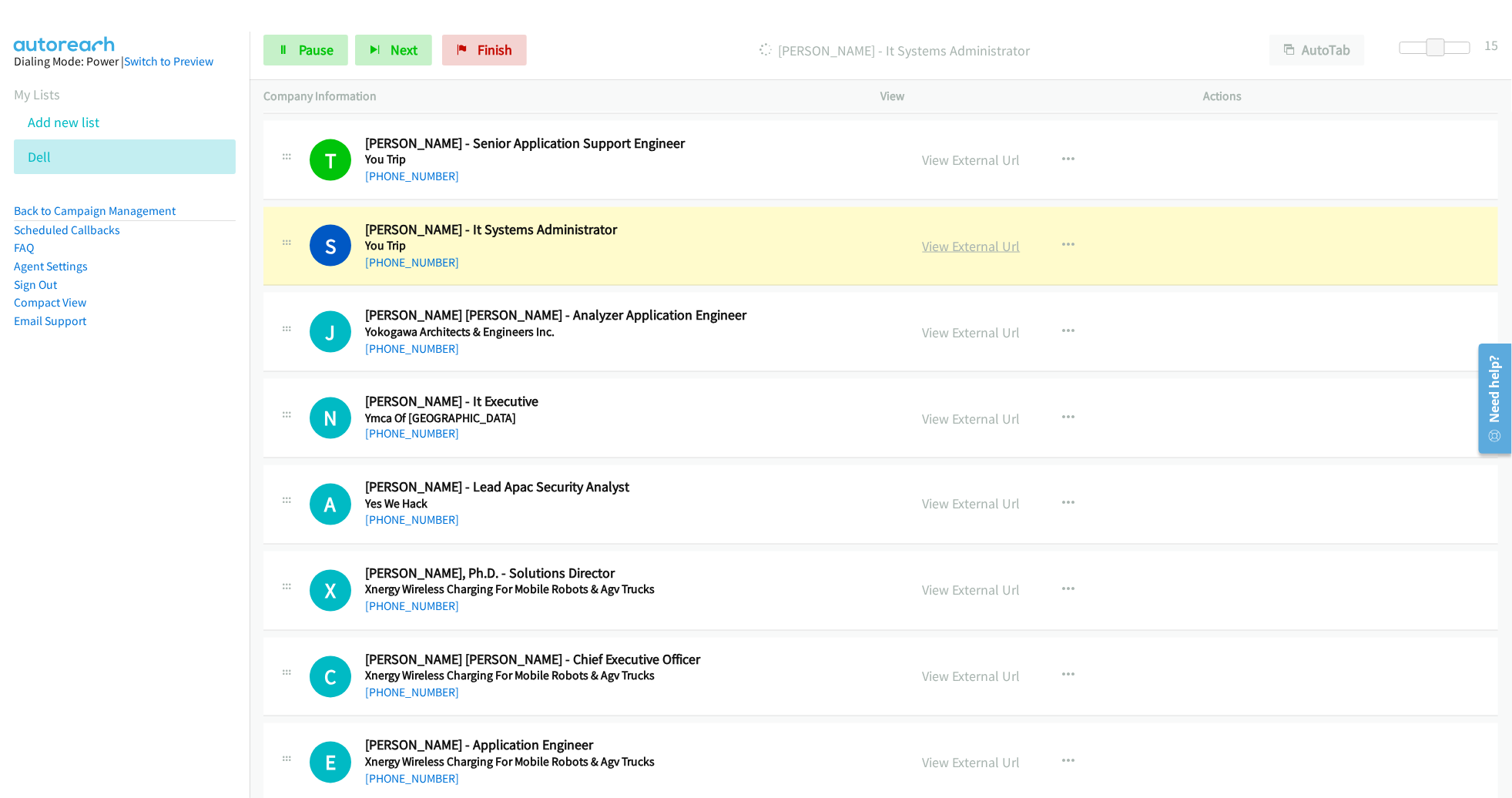
click at [962, 239] on link "View External Url" at bounding box center [972, 246] width 98 height 18
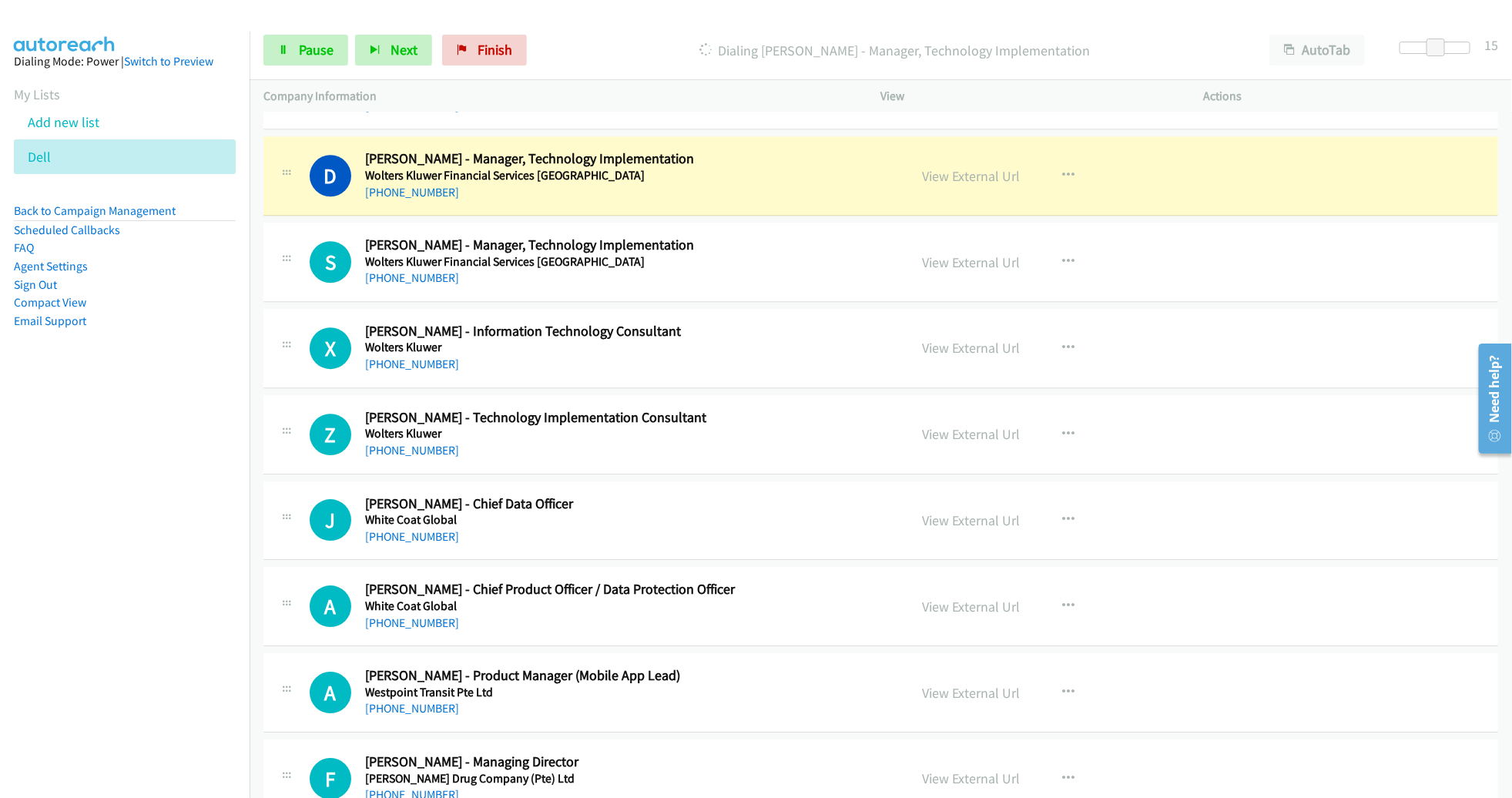
scroll to position [2319, 0]
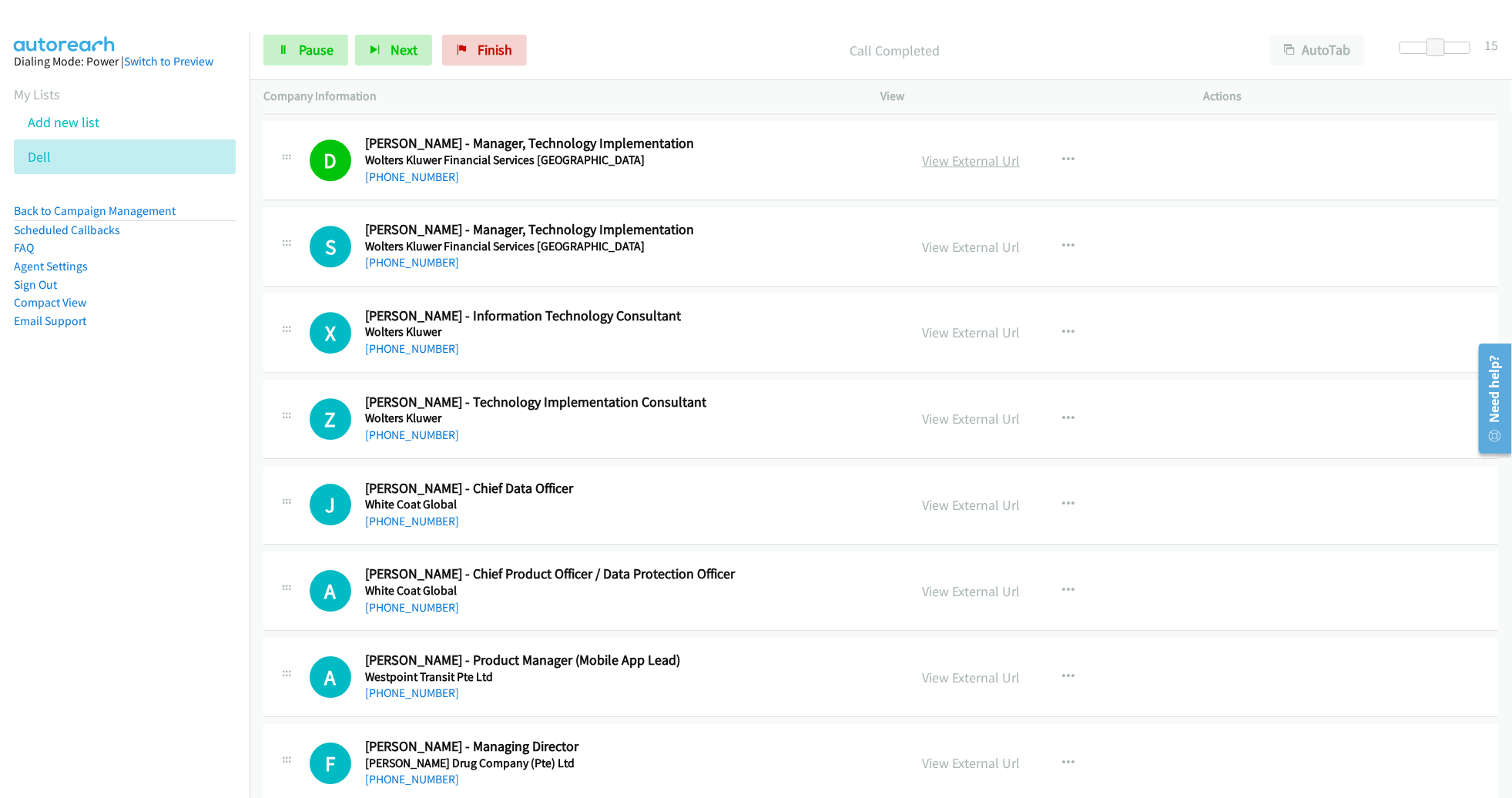
click at [955, 151] on link "View External Url" at bounding box center [972, 160] width 98 height 18
click at [1066, 152] on button "button" at bounding box center [1069, 160] width 42 height 30
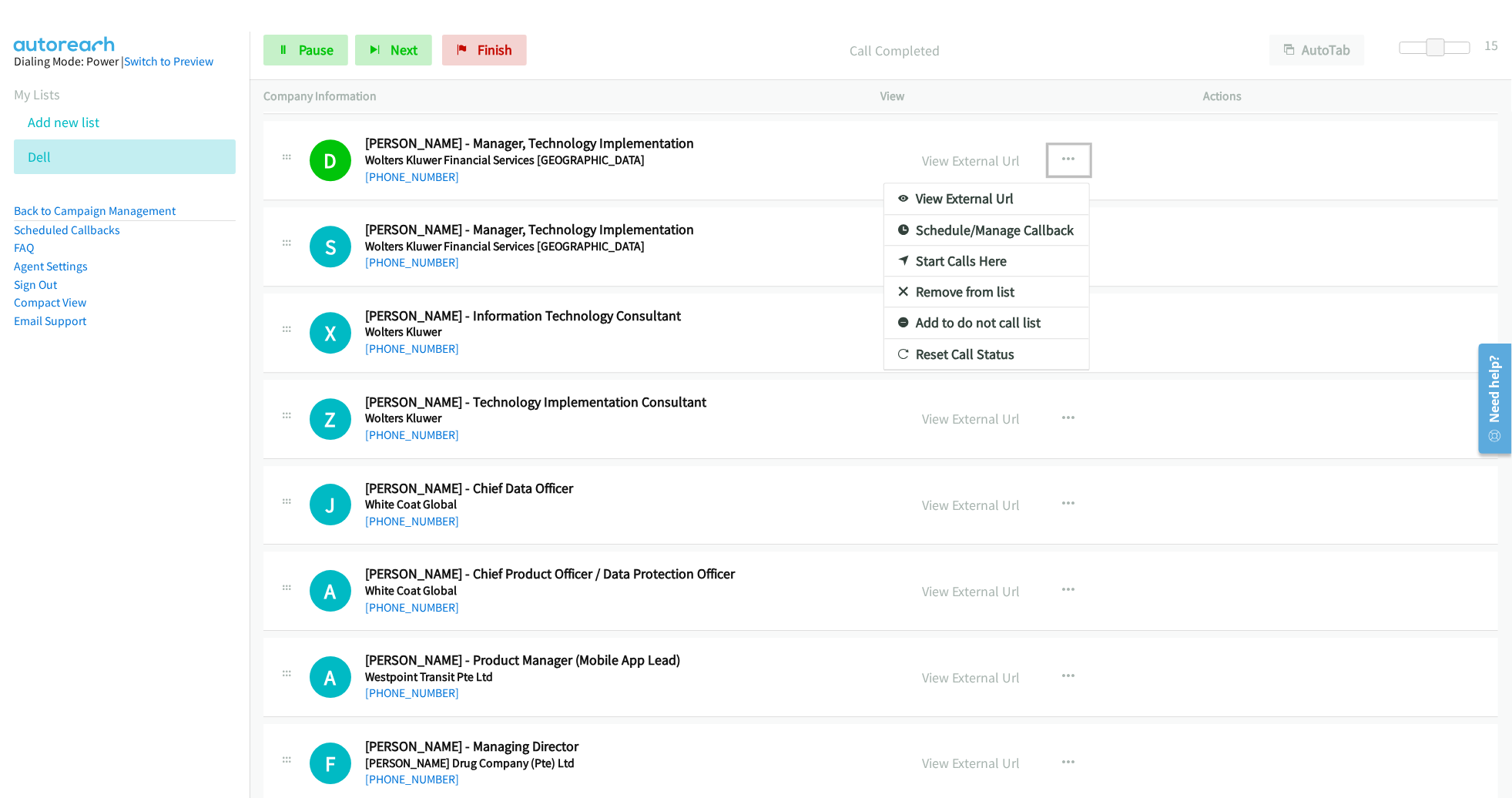
click at [676, 146] on div at bounding box center [756, 399] width 1512 height 798
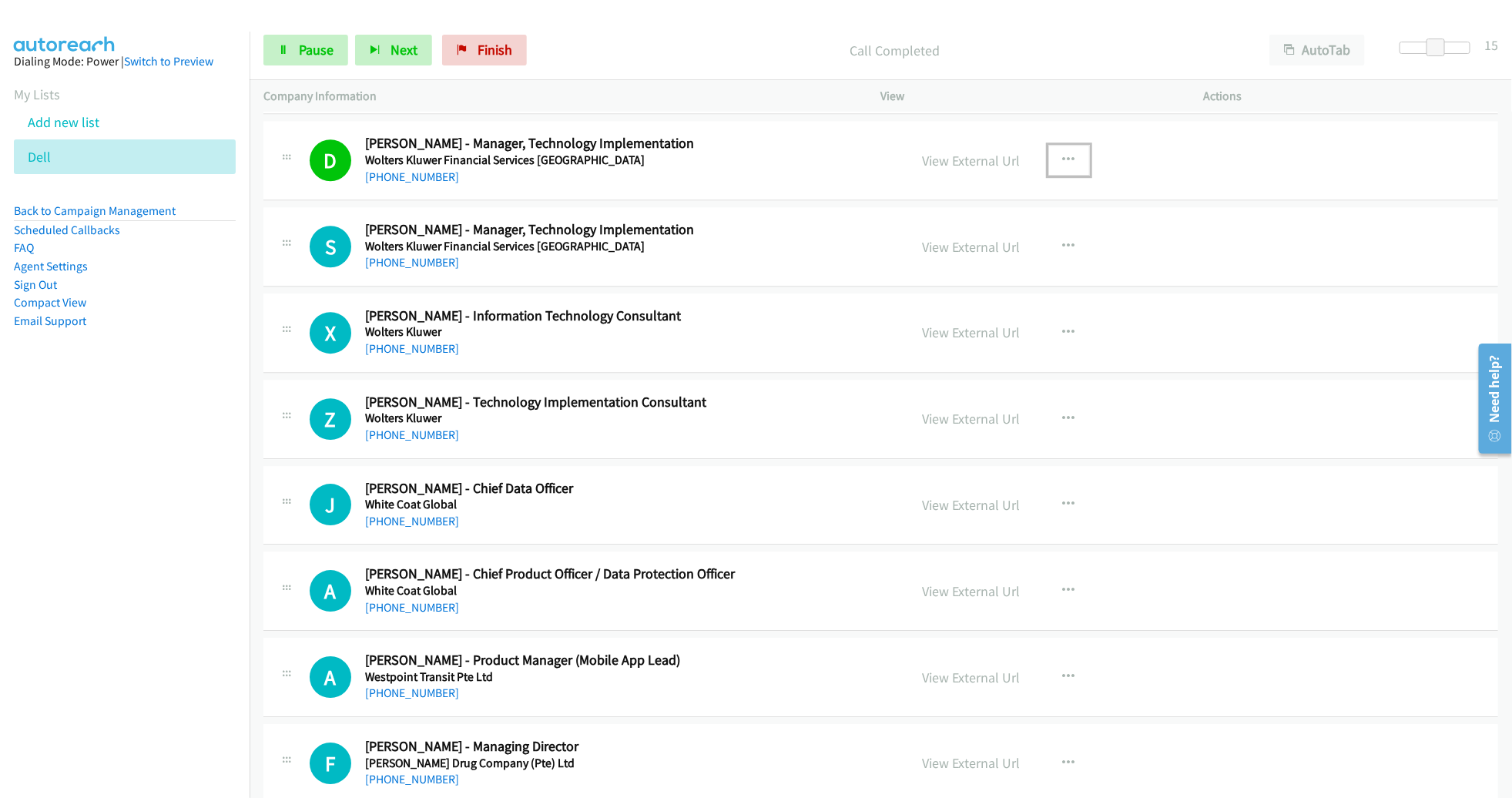
click at [674, 140] on h2 "[PERSON_NAME] - Manager, Technology Implementation" at bounding box center [622, 143] width 514 height 18
click at [909, 146] on div "View External Url View External Url Schedule/Manage Callback Start Calls Here R…" at bounding box center [1077, 160] width 336 height 51
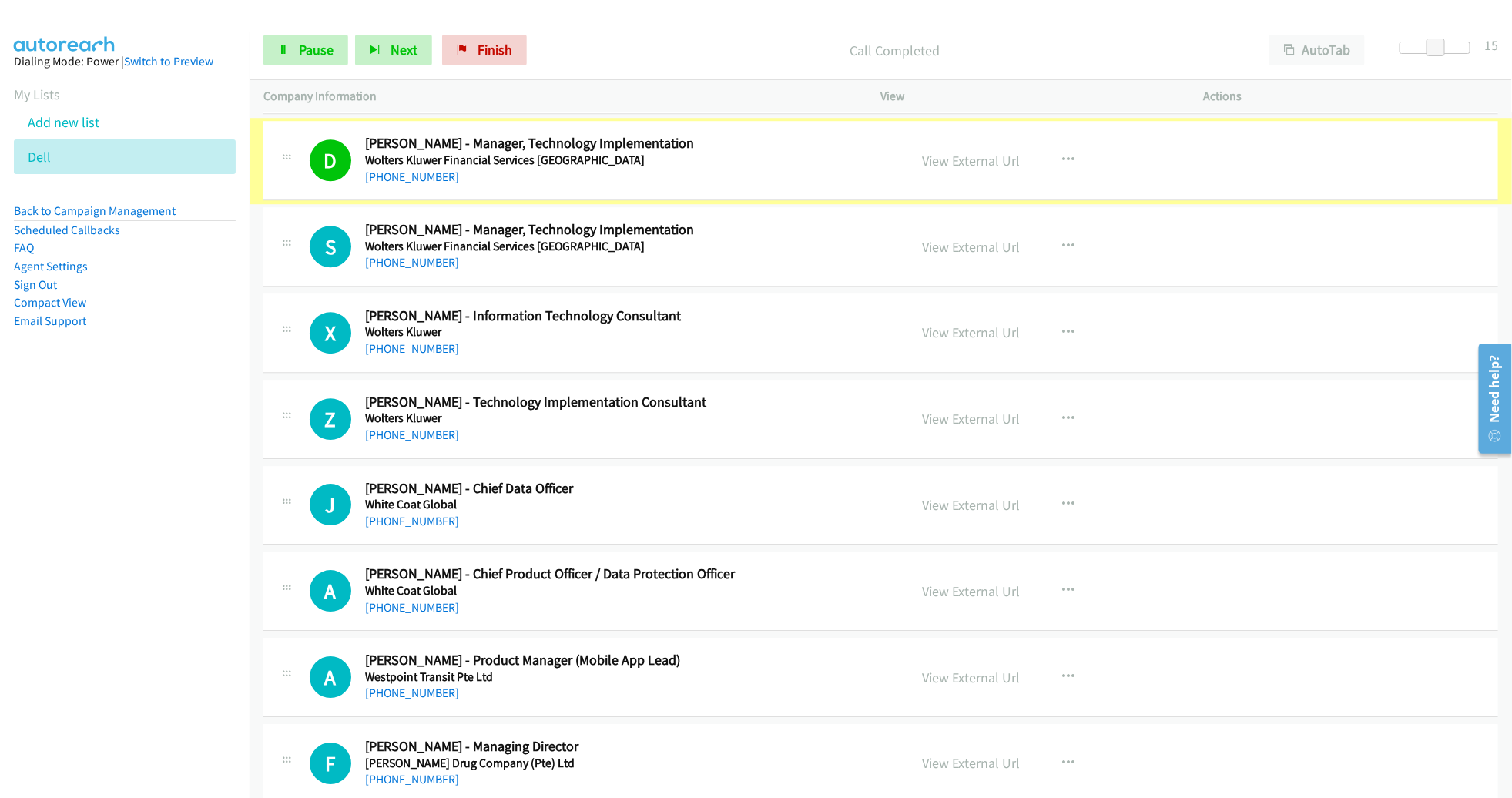
scroll to position [2262, 0]
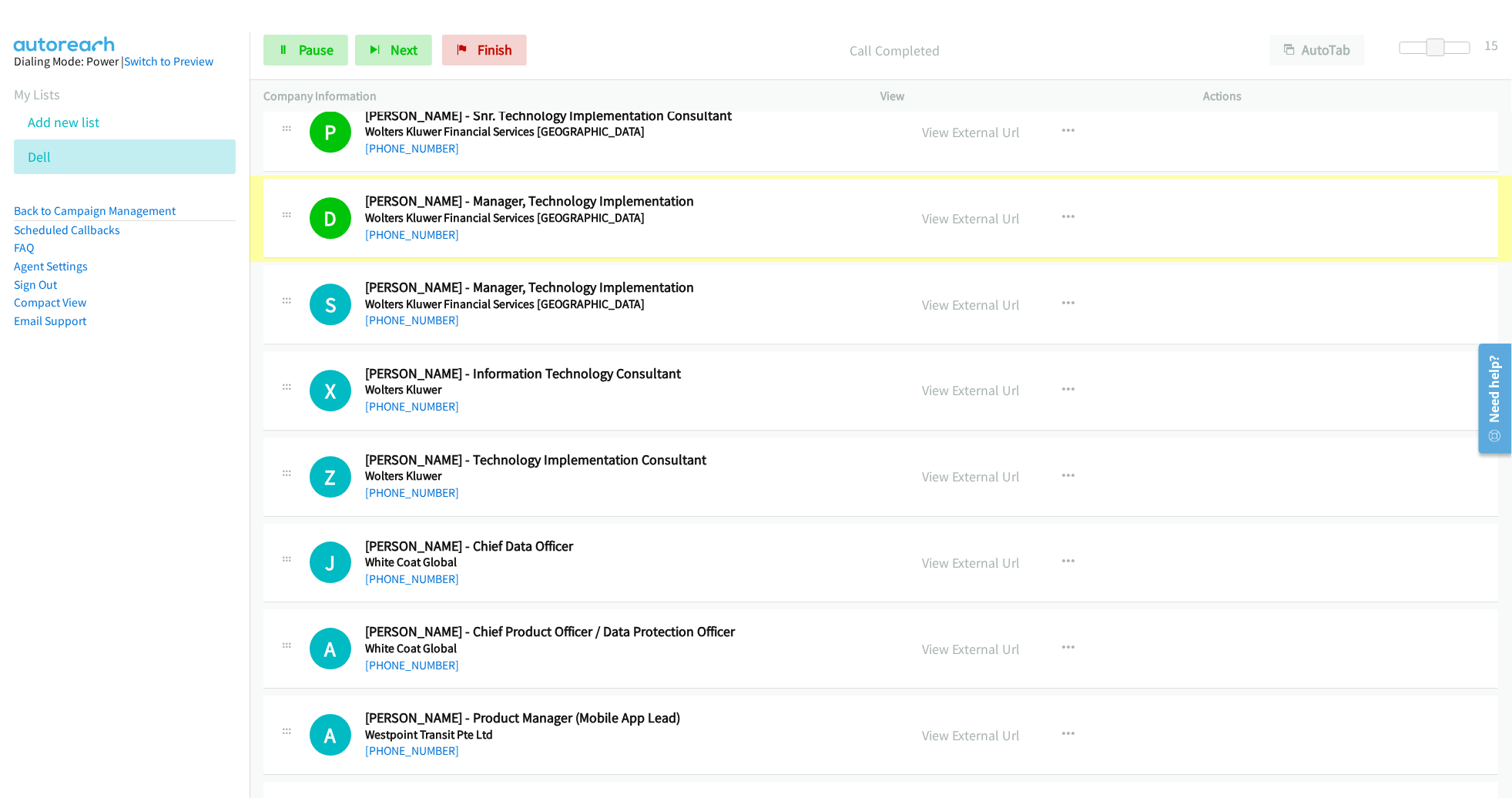
click at [958, 211] on link "View External Url" at bounding box center [972, 218] width 98 height 18
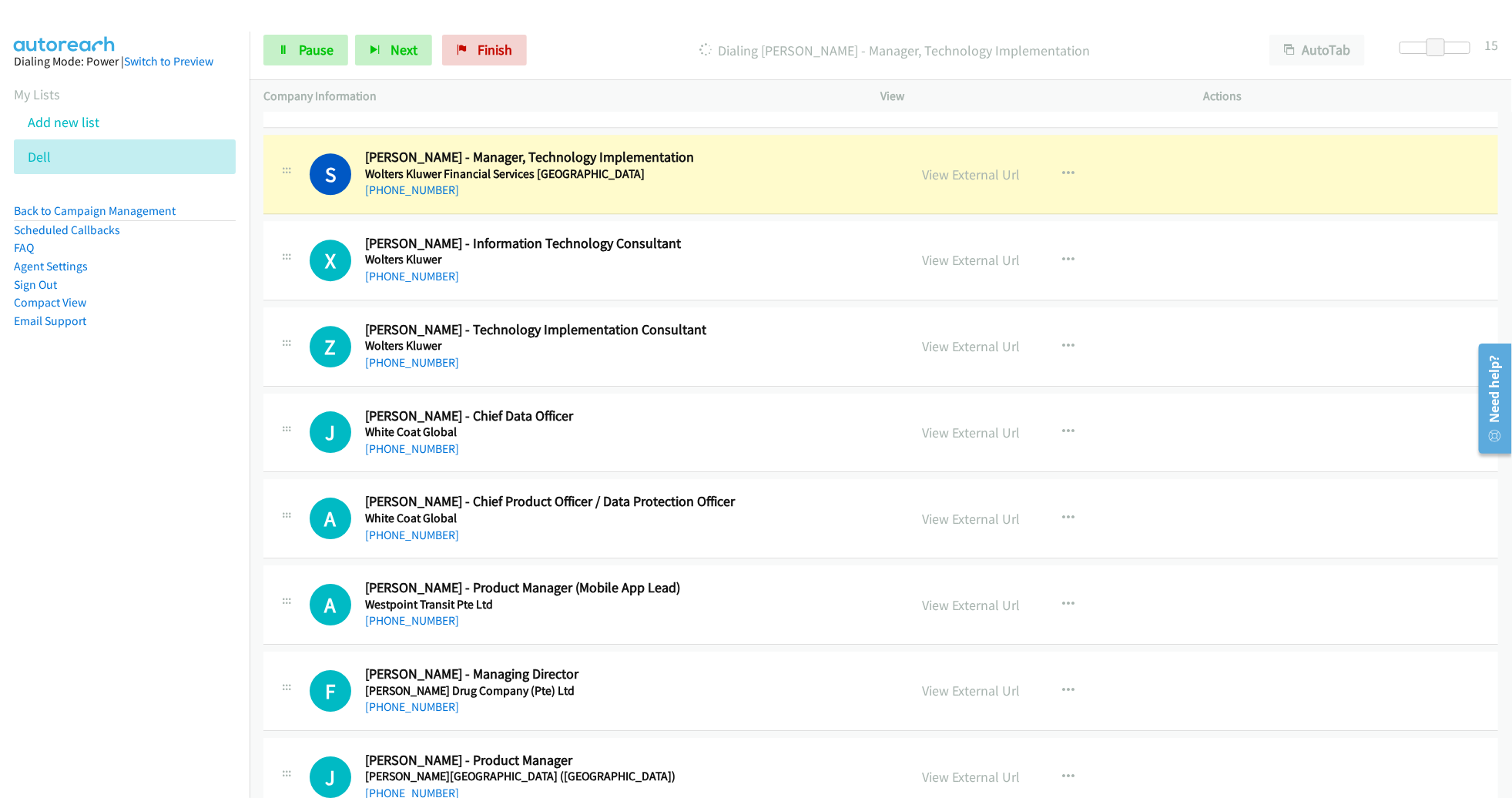
scroll to position [2396, 0]
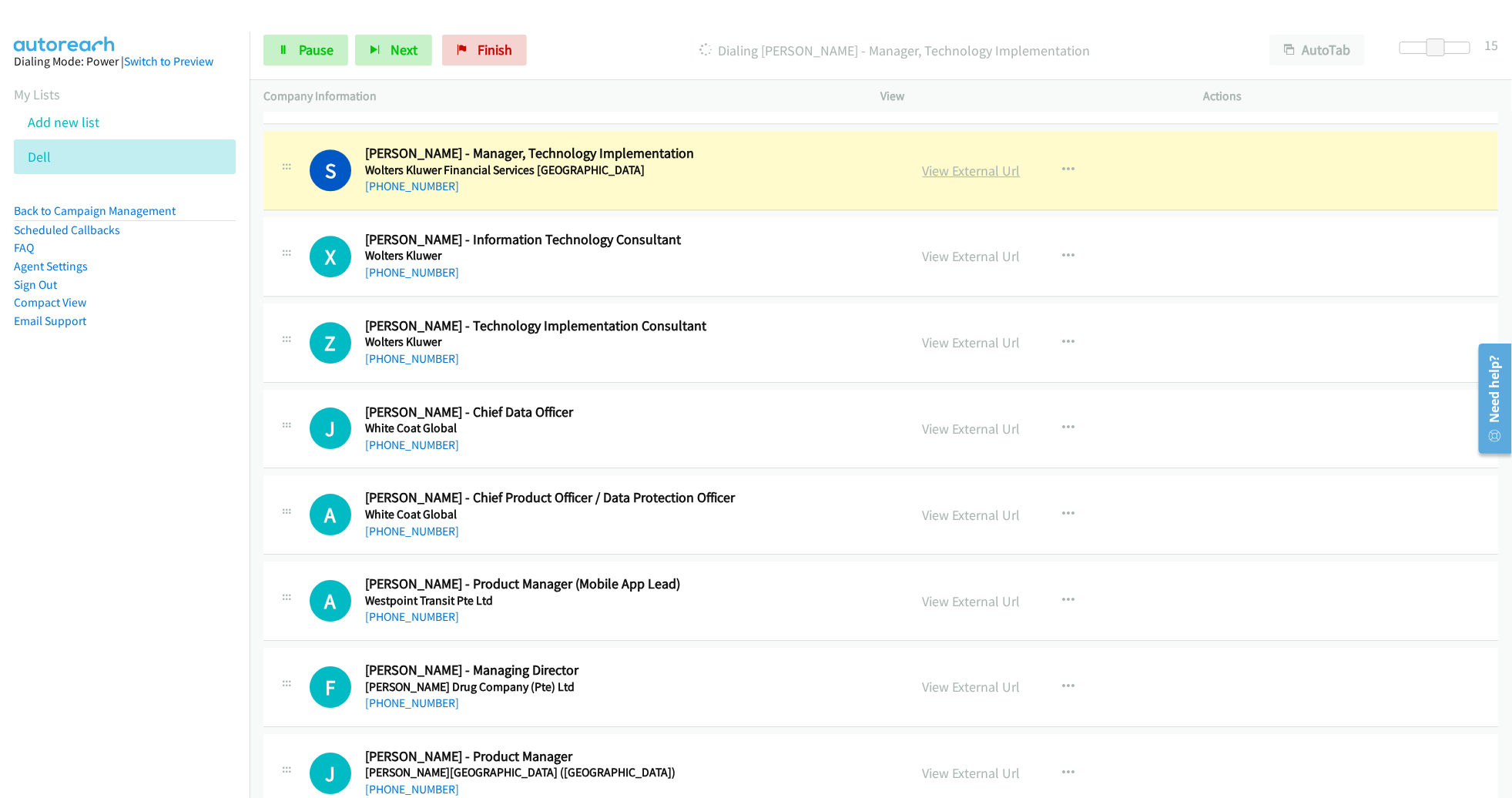
click at [984, 162] on link "View External Url" at bounding box center [972, 170] width 98 height 18
click at [335, 48] on link "Pause" at bounding box center [306, 50] width 85 height 30
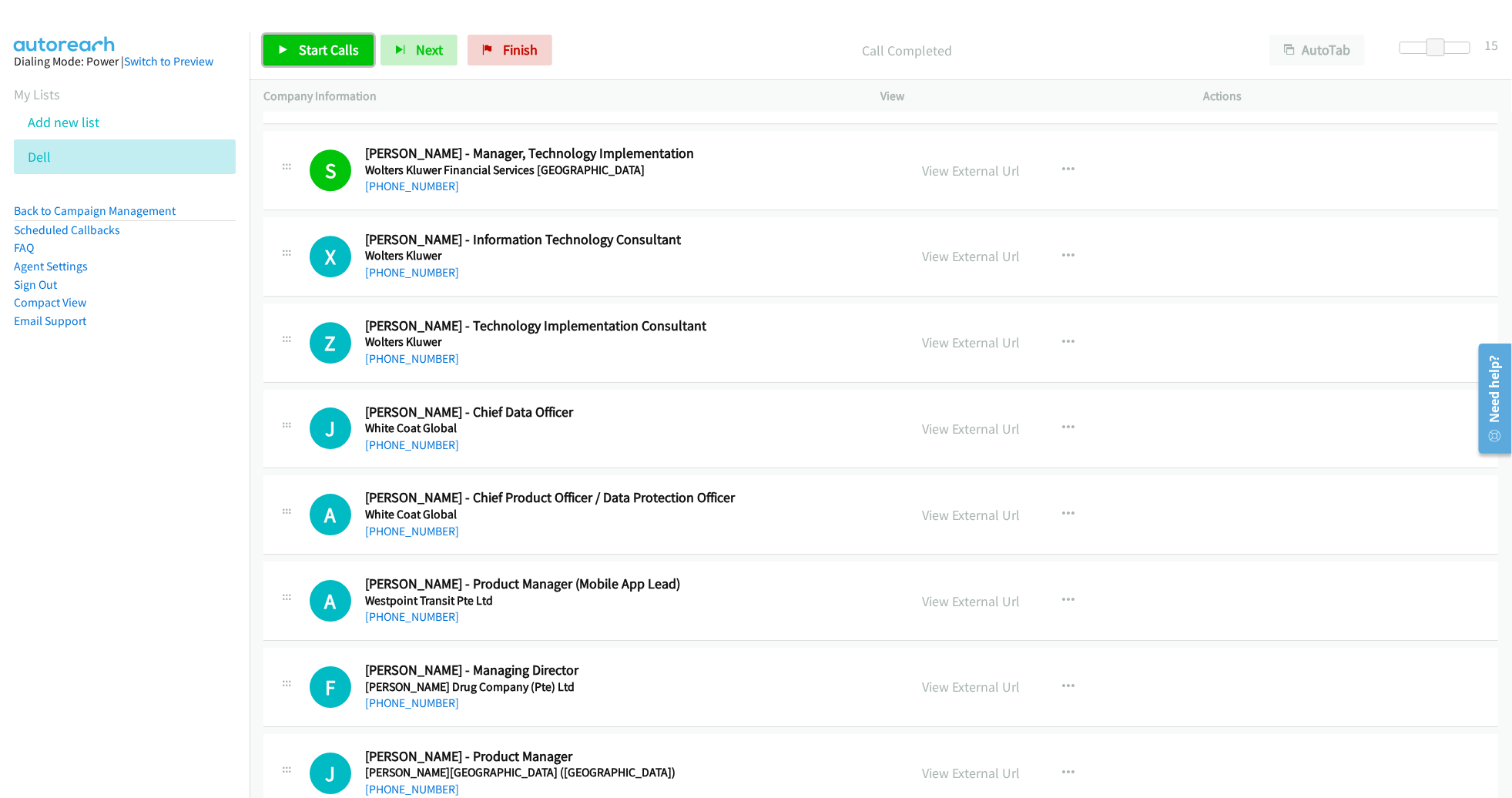
click at [333, 52] on span "Start Calls" at bounding box center [328, 49] width 60 height 18
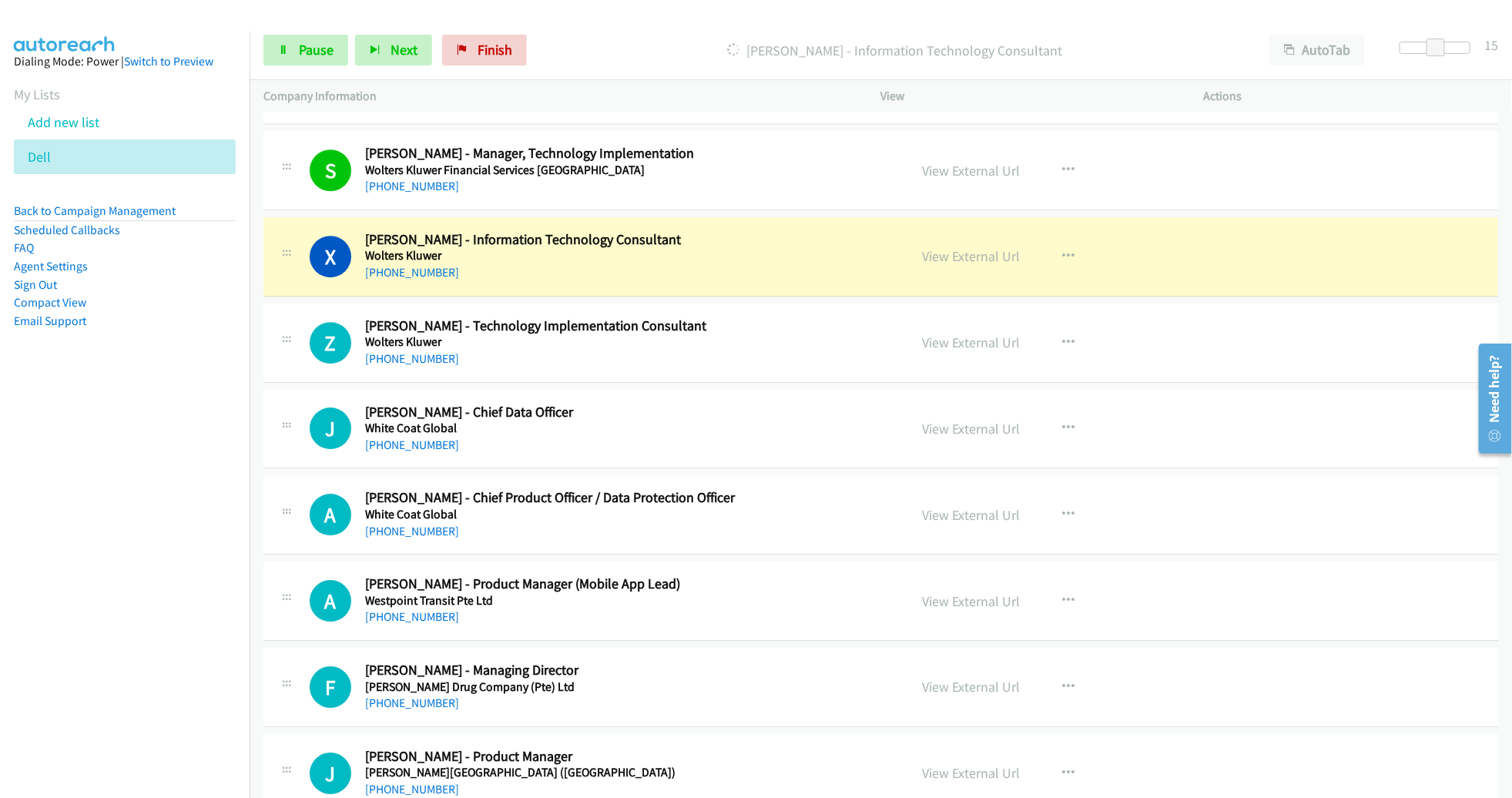
click at [952, 248] on link "View External Url" at bounding box center [972, 256] width 98 height 18
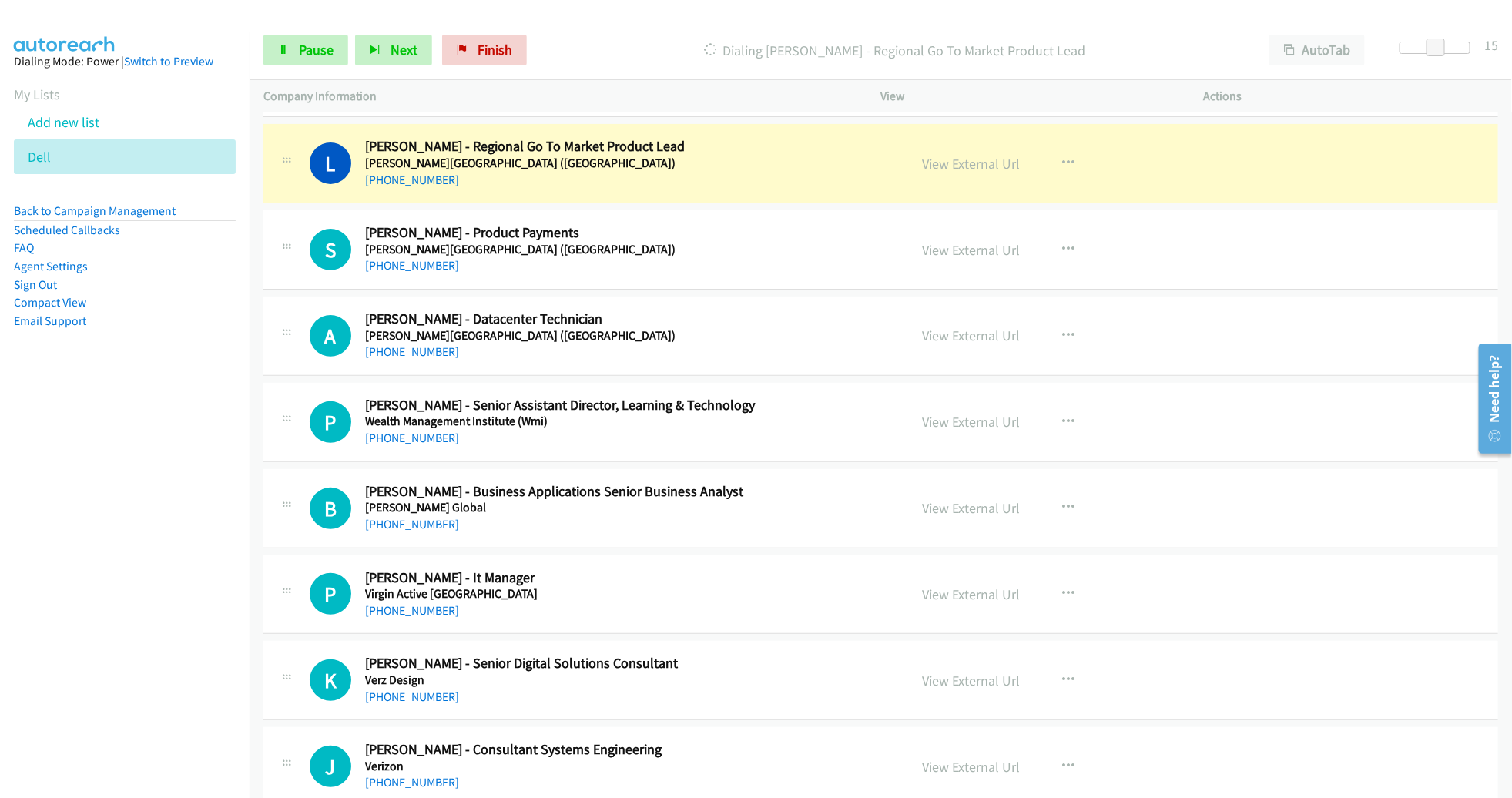
scroll to position [3176, 0]
click at [931, 155] on link "View External Url" at bounding box center [972, 163] width 98 height 18
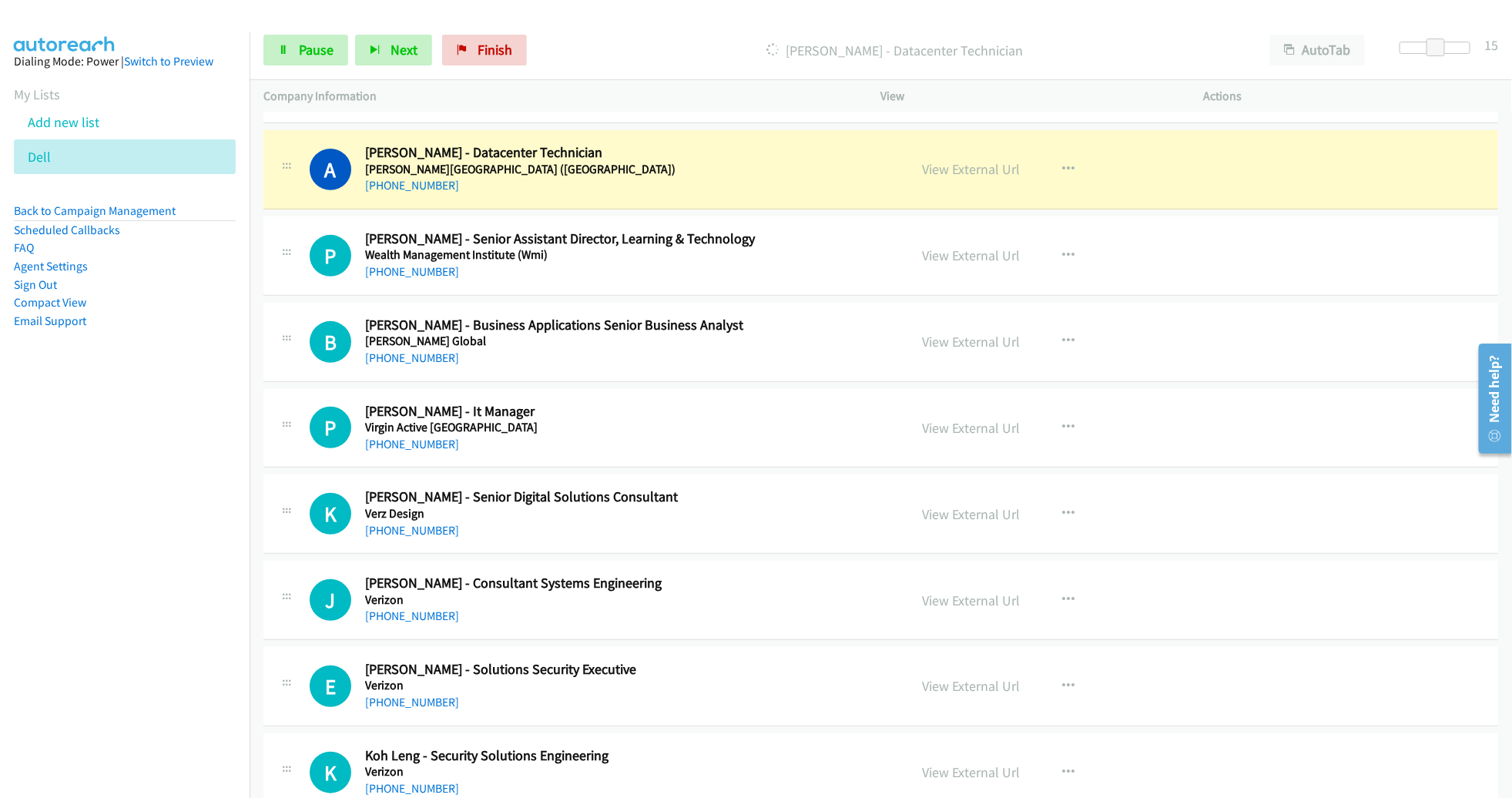
scroll to position [3344, 0]
click at [950, 163] on link "View External Url" at bounding box center [972, 168] width 98 height 18
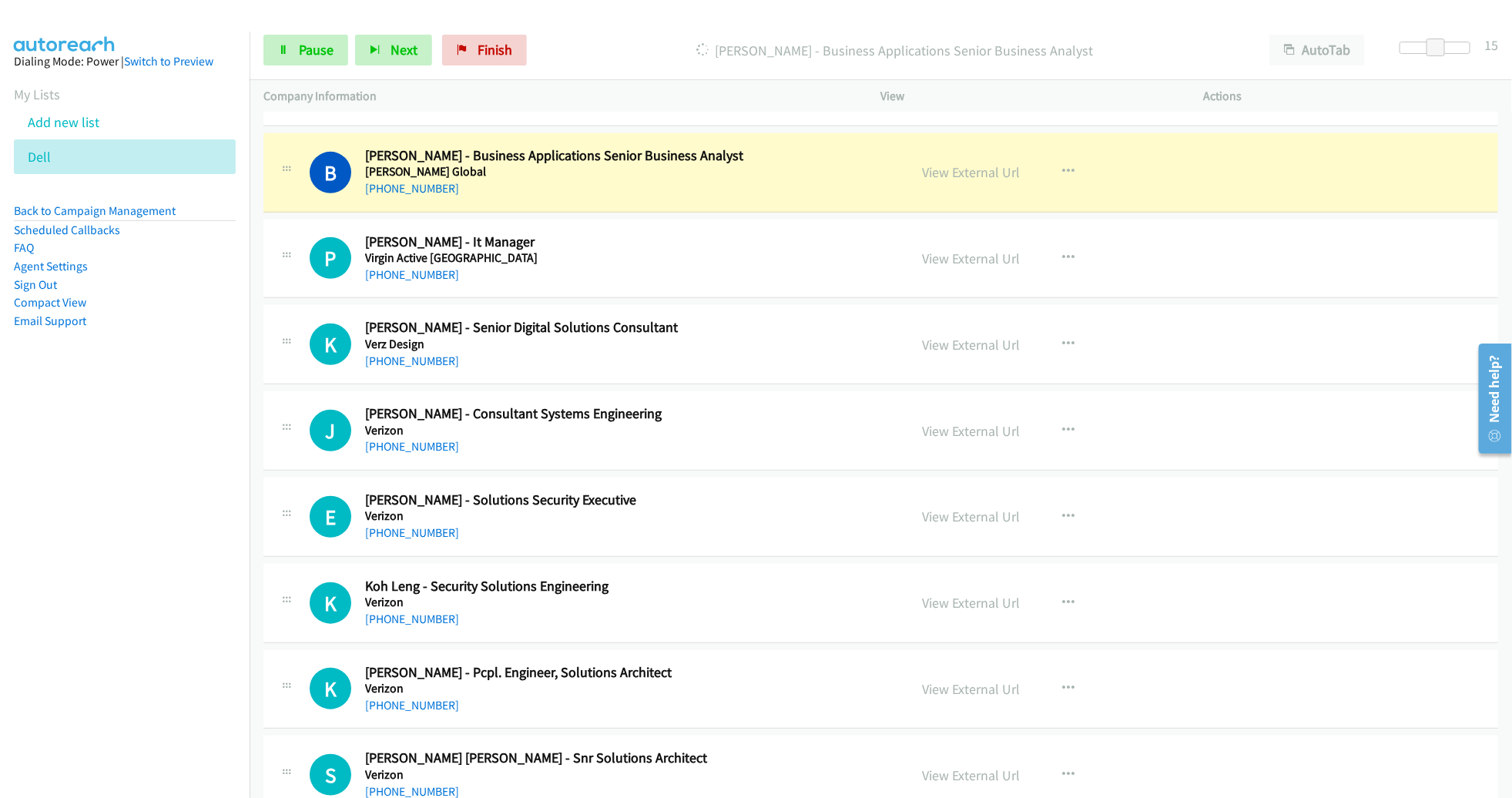
scroll to position [3516, 0]
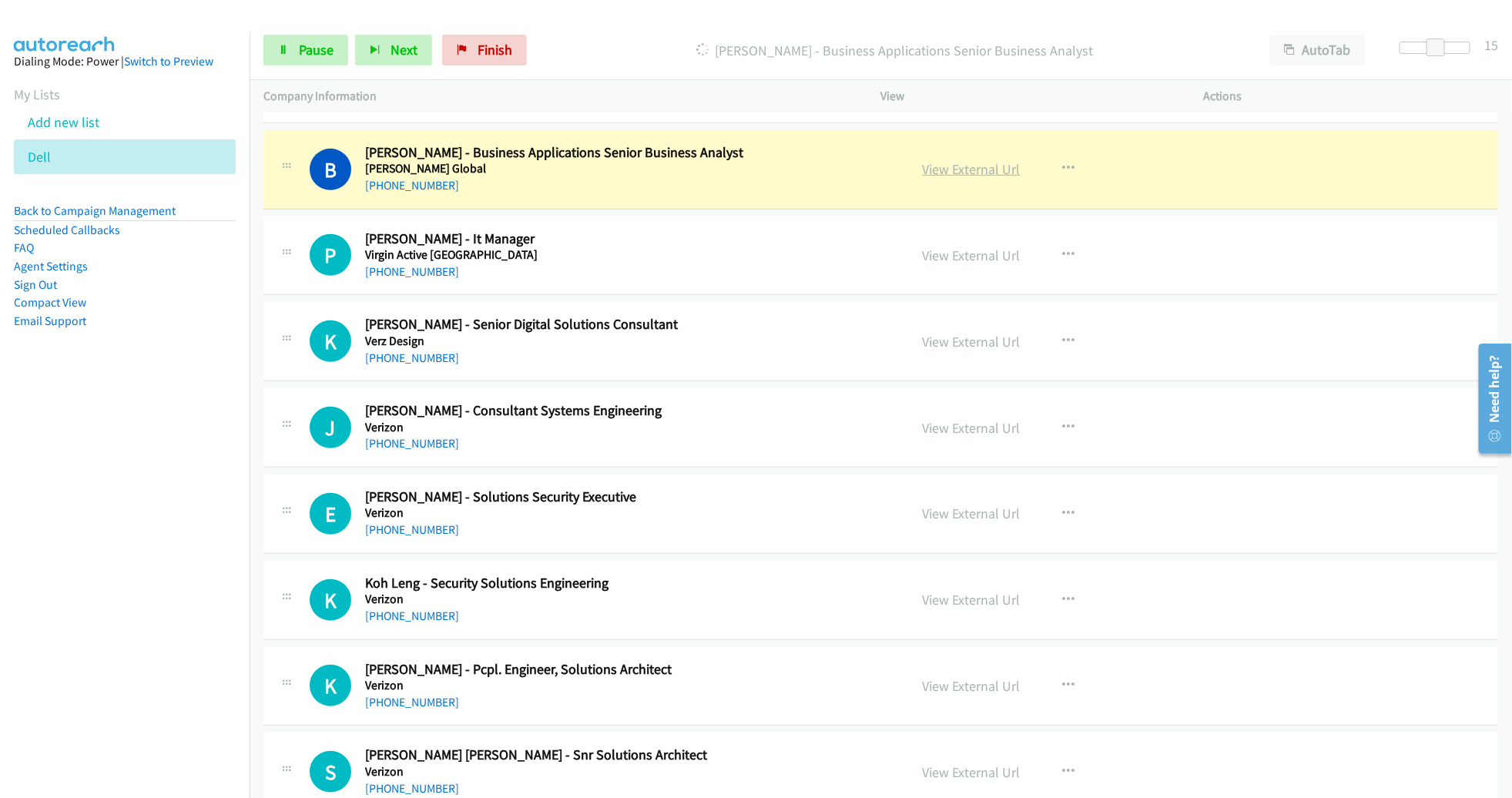
click at [985, 164] on link "View External Url" at bounding box center [972, 168] width 98 height 18
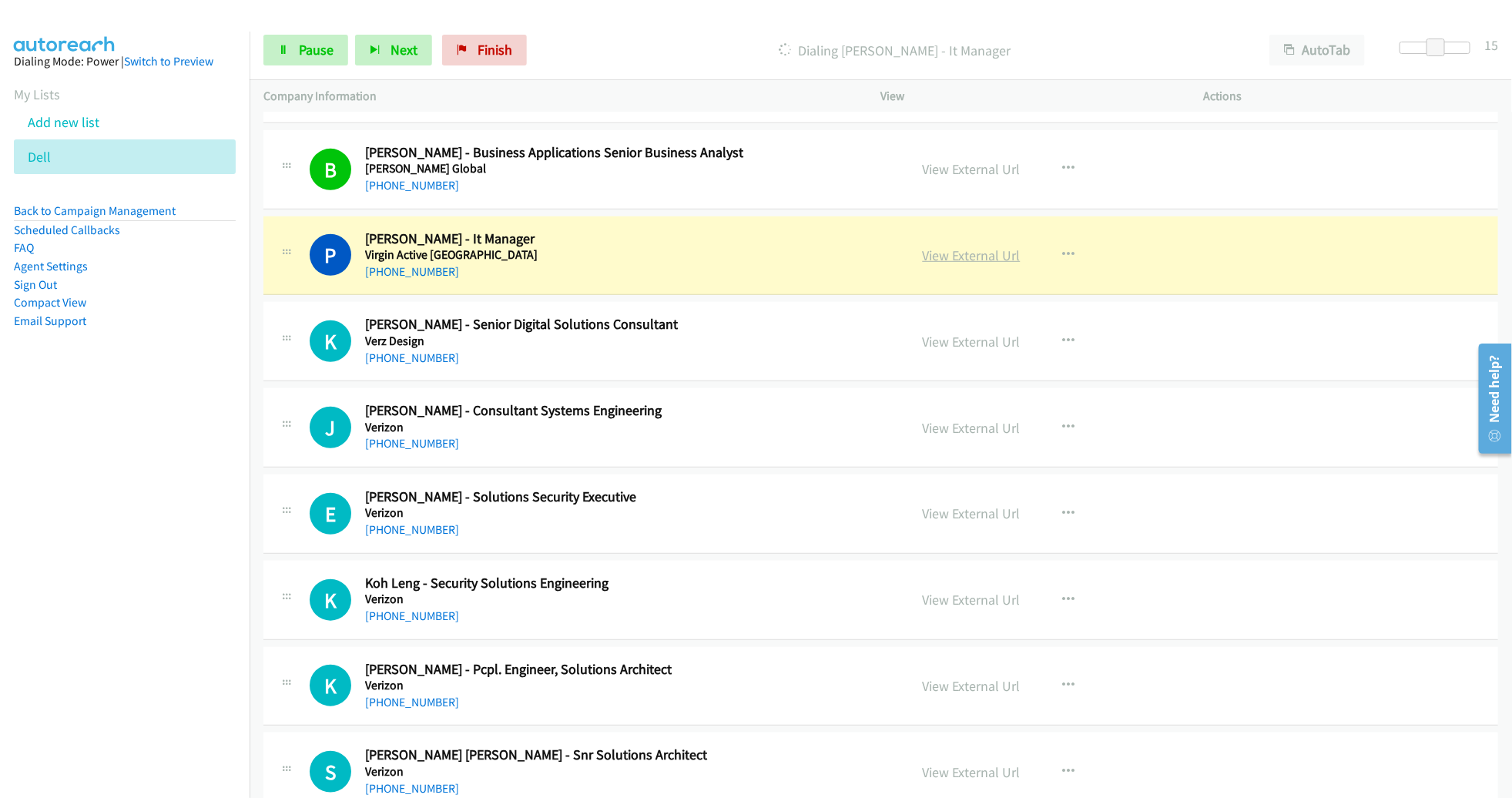
click at [923, 248] on link "View External Url" at bounding box center [972, 255] width 98 height 18
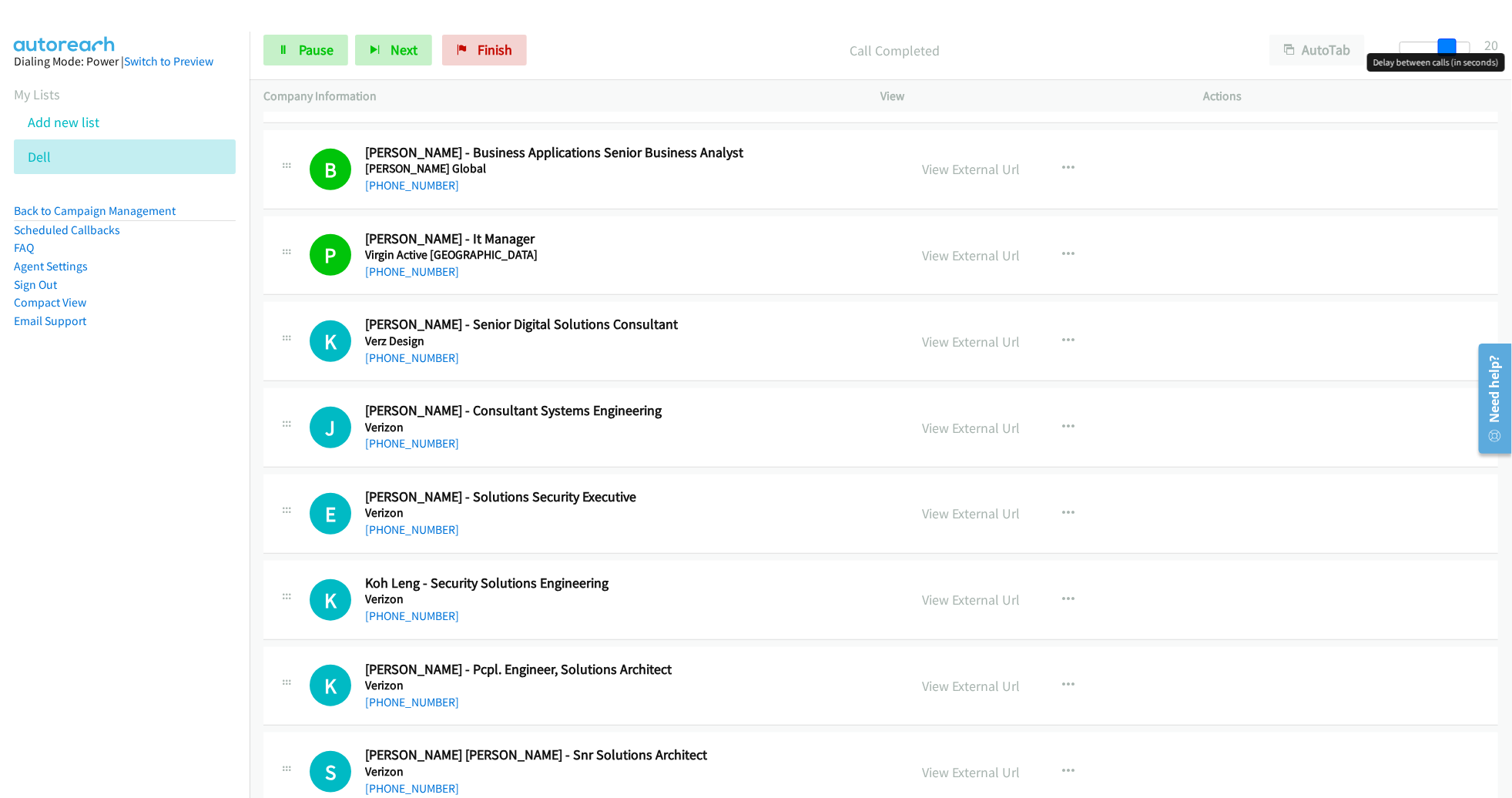
drag, startPoint x: 1433, startPoint y: 43, endPoint x: 1445, endPoint y: 44, distance: 12.0
click at [1445, 44] on span at bounding box center [1447, 48] width 18 height 18
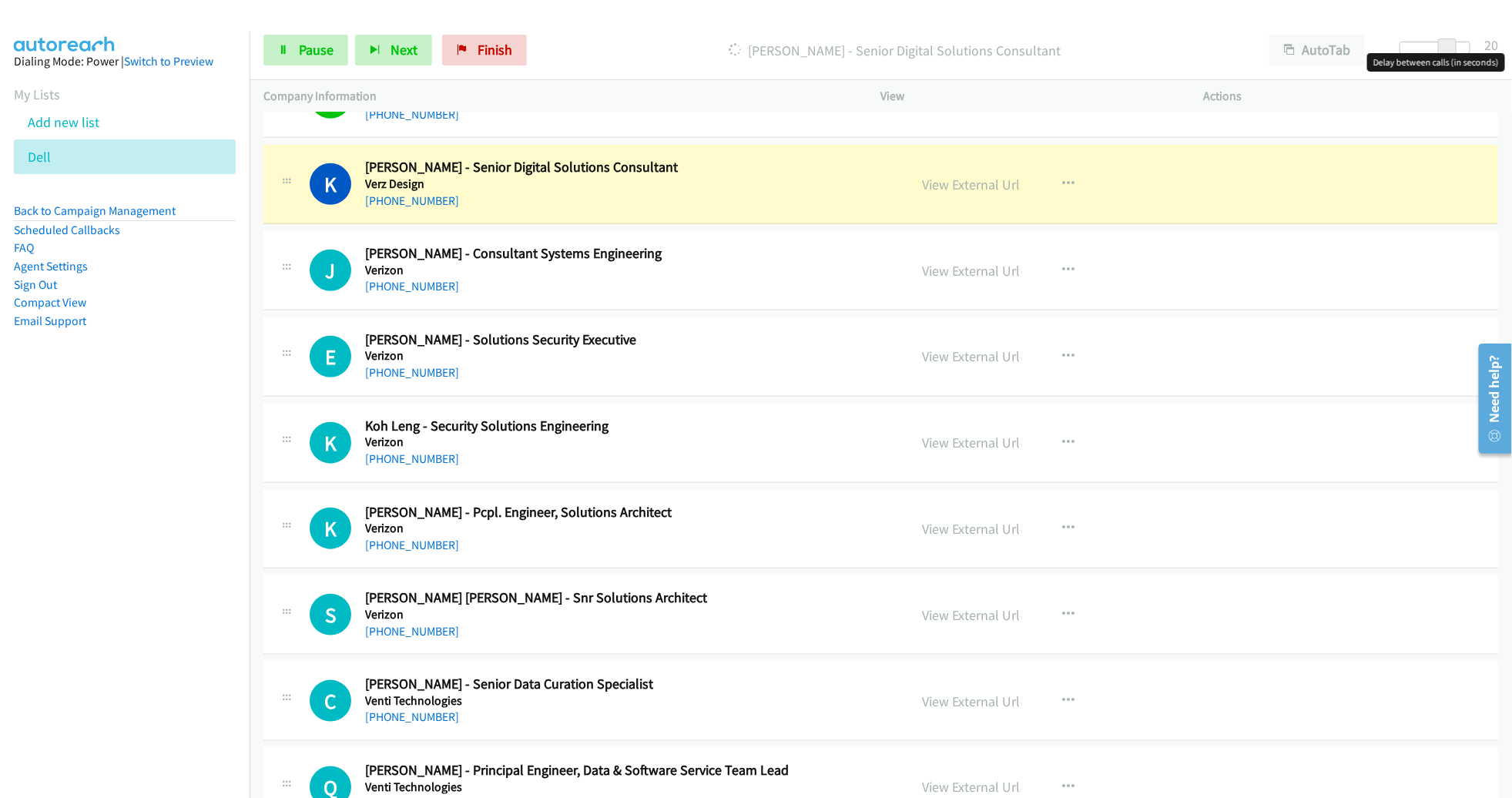
scroll to position [3678, 0]
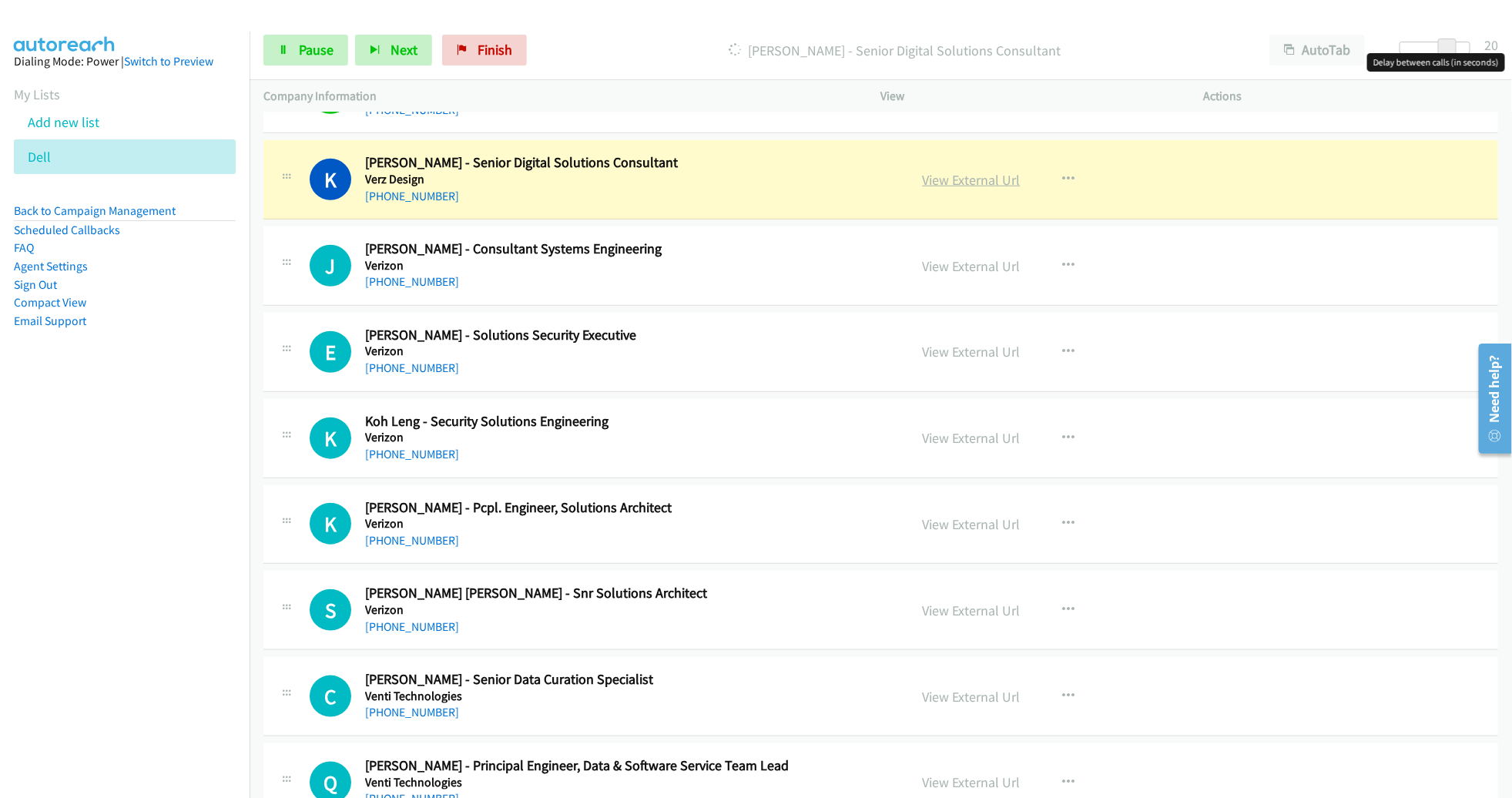
click at [955, 174] on link "View External Url" at bounding box center [972, 179] width 98 height 18
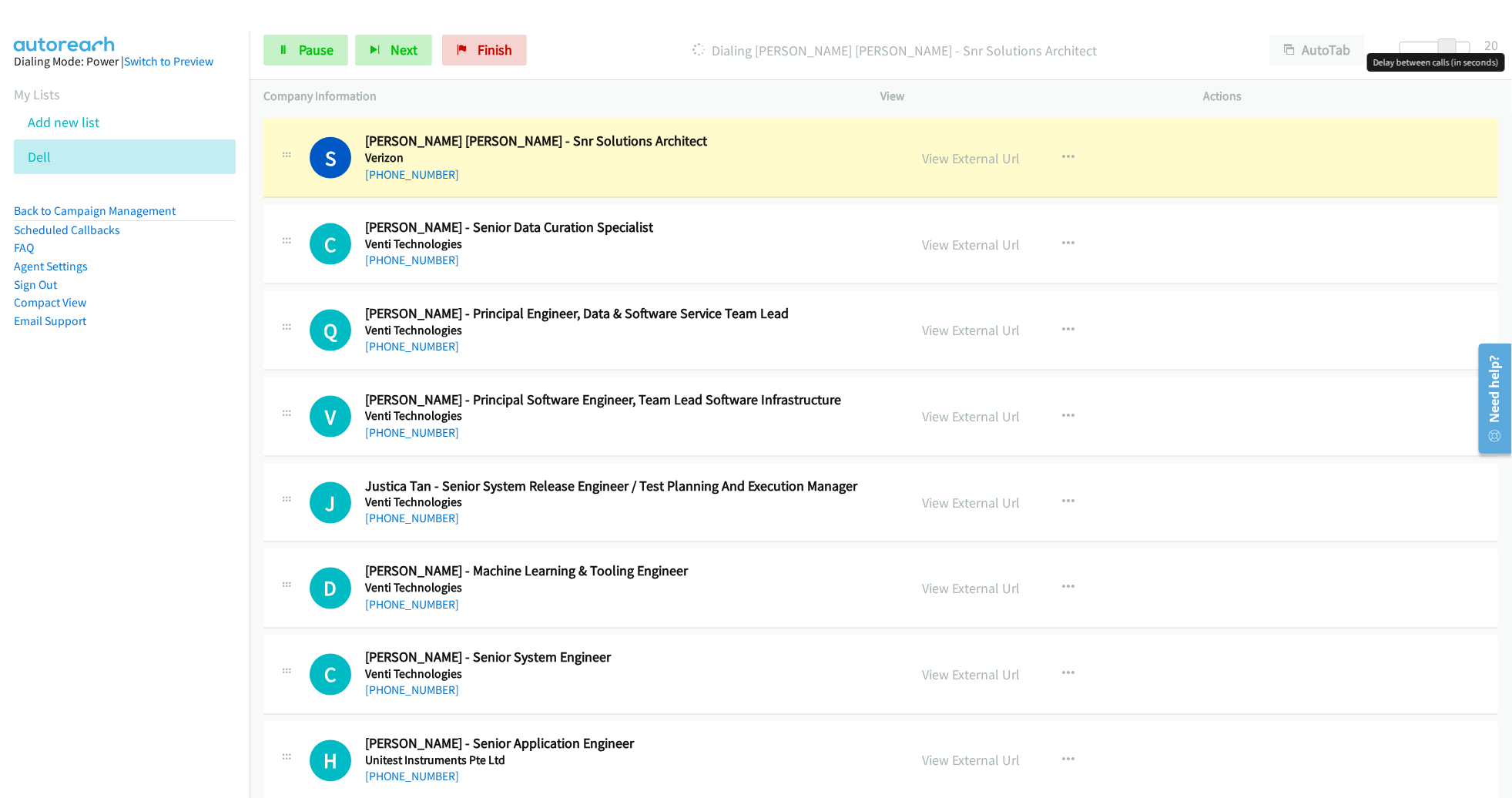
scroll to position [4126, 0]
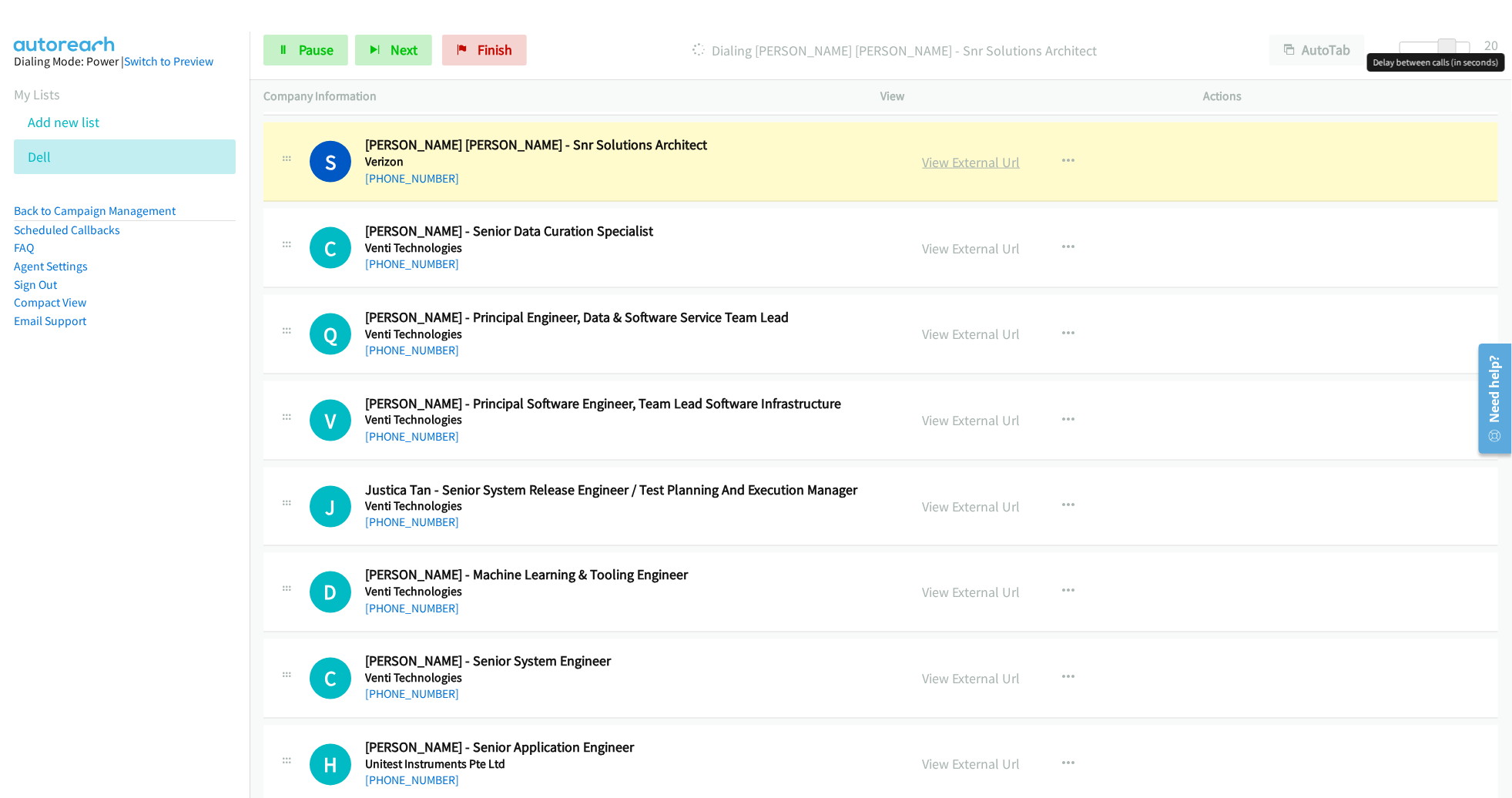
click at [957, 153] on link "View External Url" at bounding box center [972, 162] width 98 height 18
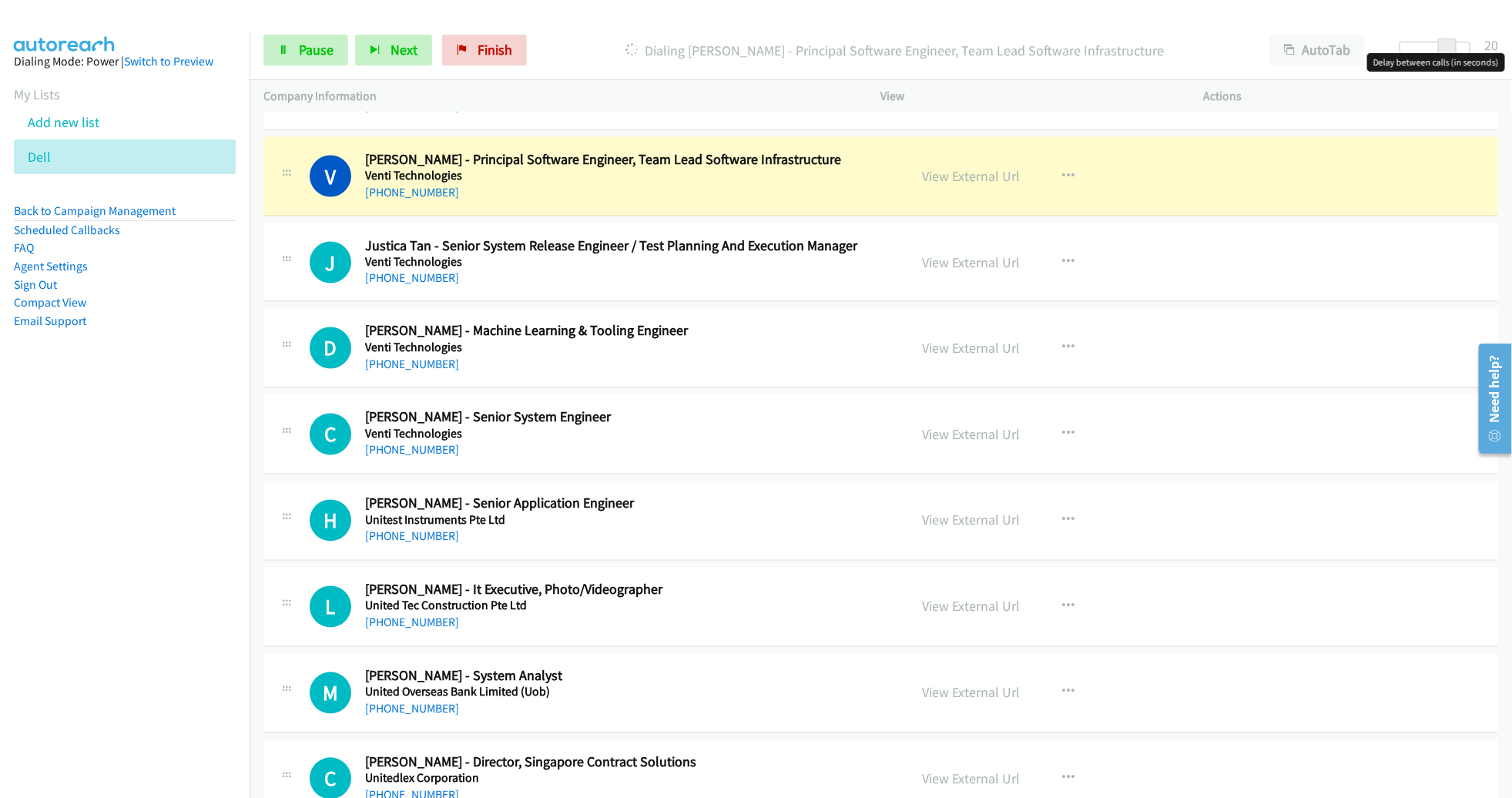
scroll to position [4371, 0]
click at [957, 165] on link "View External Url" at bounding box center [972, 174] width 98 height 18
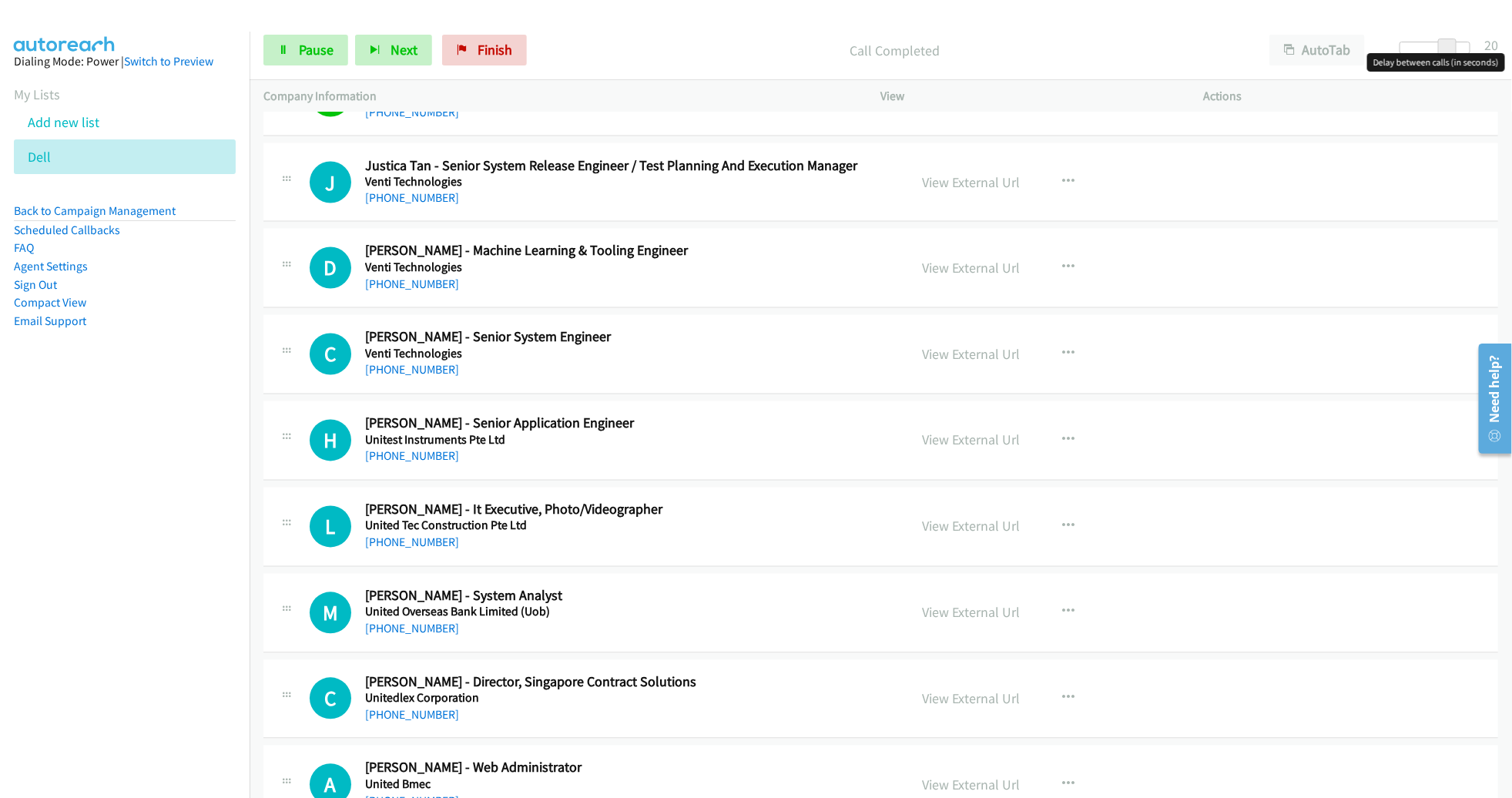
scroll to position [4455, 0]
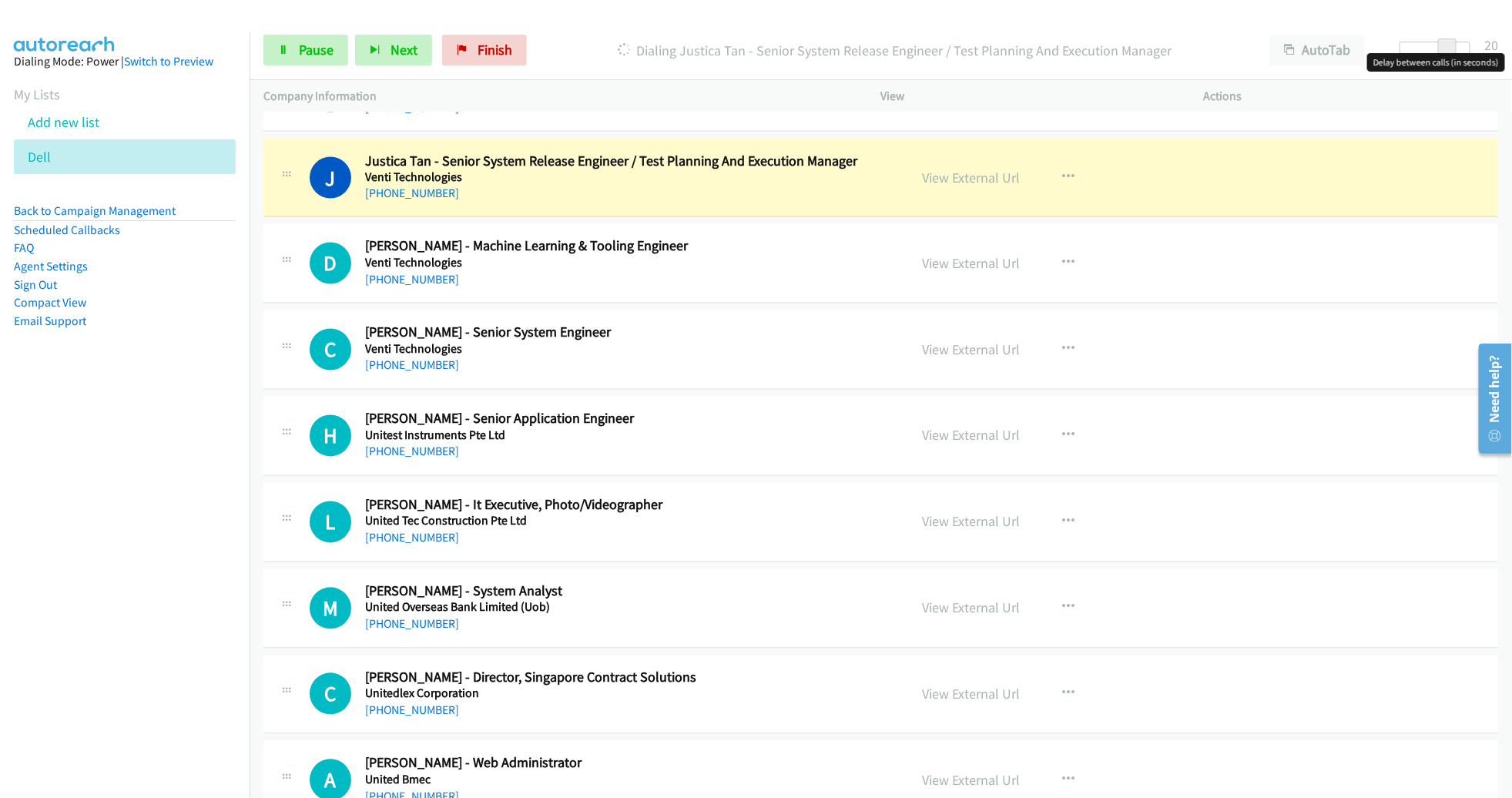
click at [817, 327] on h2 "[PERSON_NAME] - Senior System Engineer" at bounding box center [622, 332] width 514 height 18
click at [950, 169] on link "View External Url" at bounding box center [972, 177] width 98 height 18
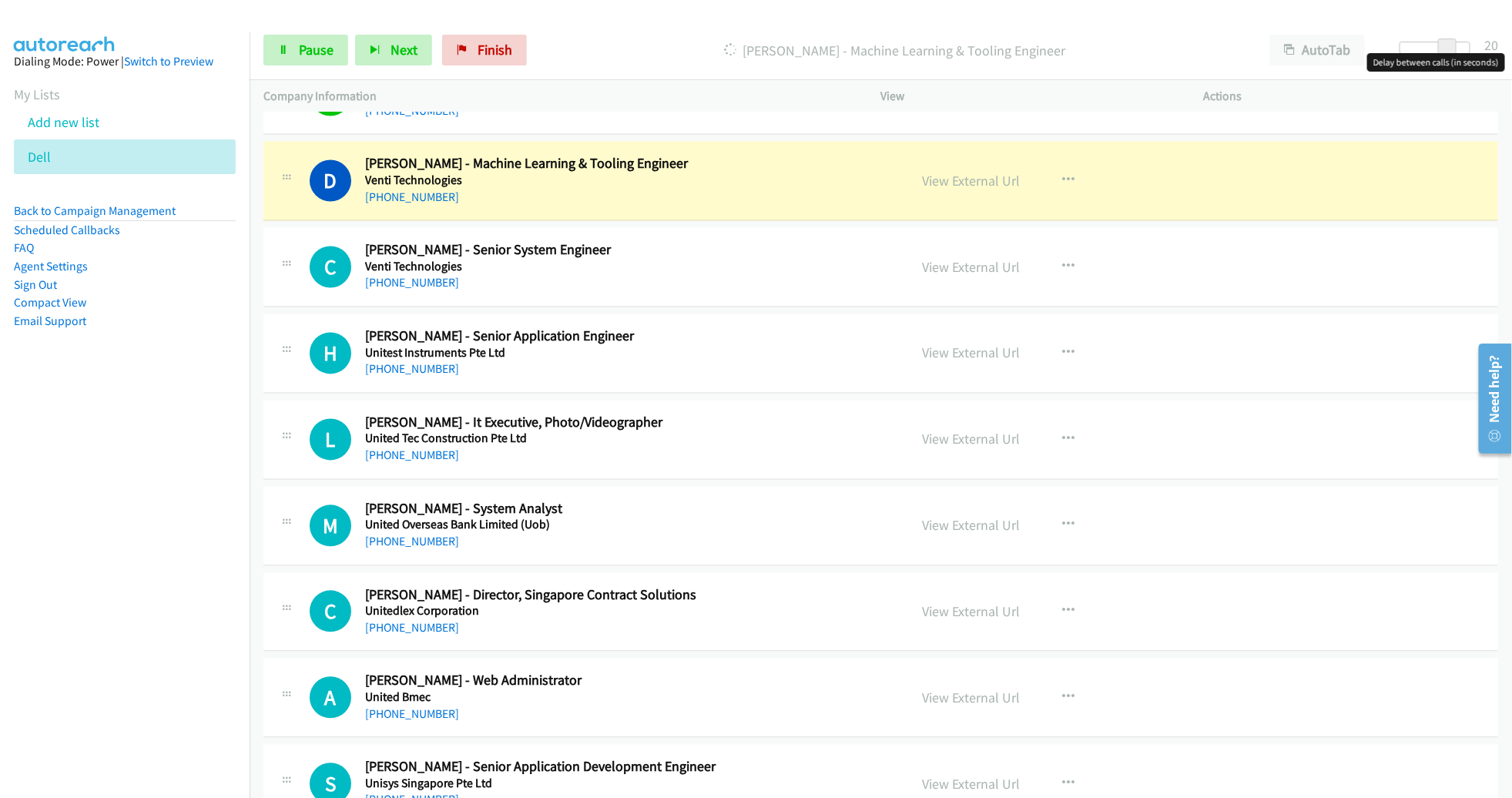
scroll to position [4541, 0]
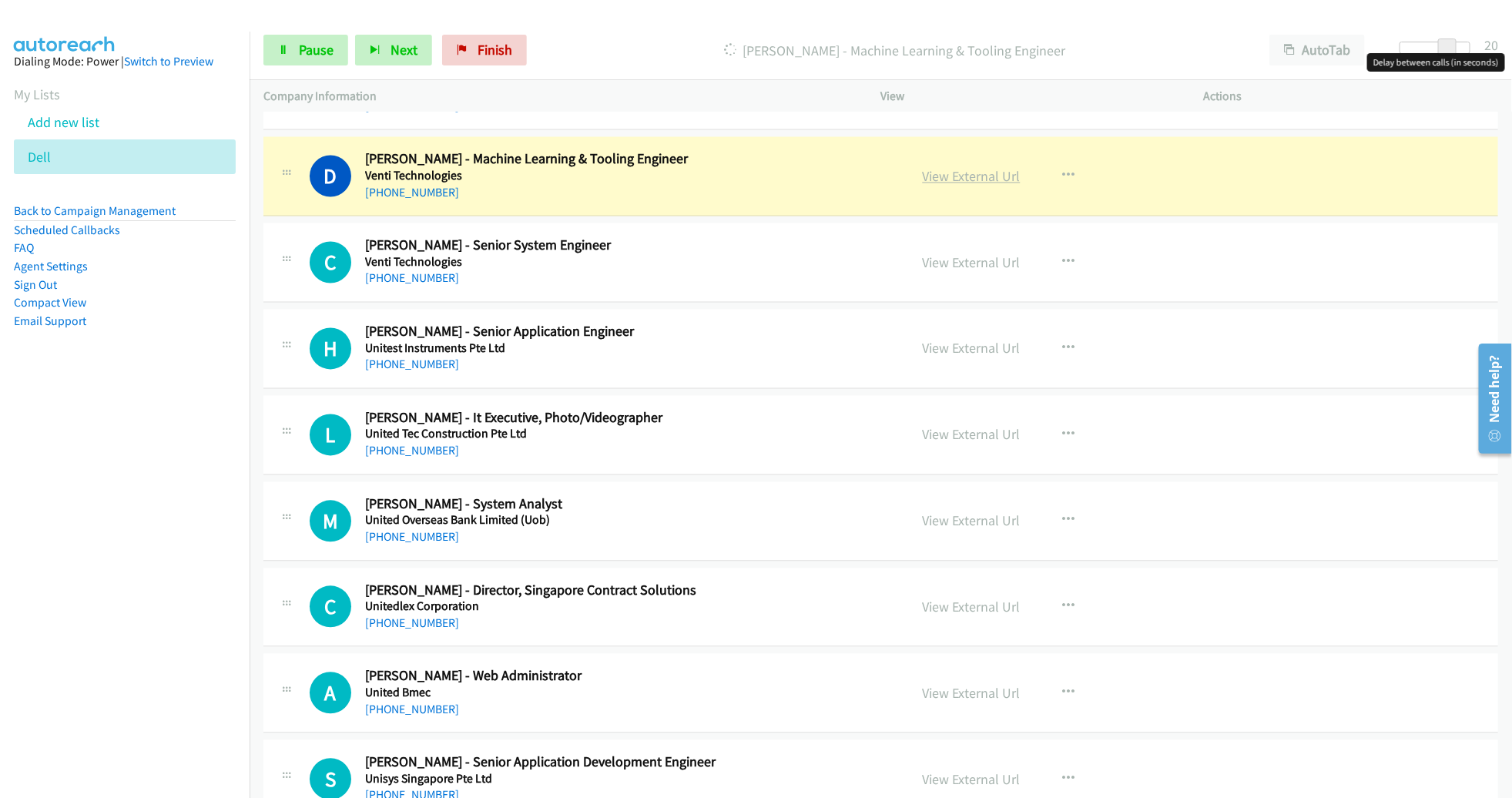
click at [989, 172] on link "View External Url" at bounding box center [972, 176] width 98 height 18
click at [289, 46] on link "Pause" at bounding box center [306, 50] width 85 height 30
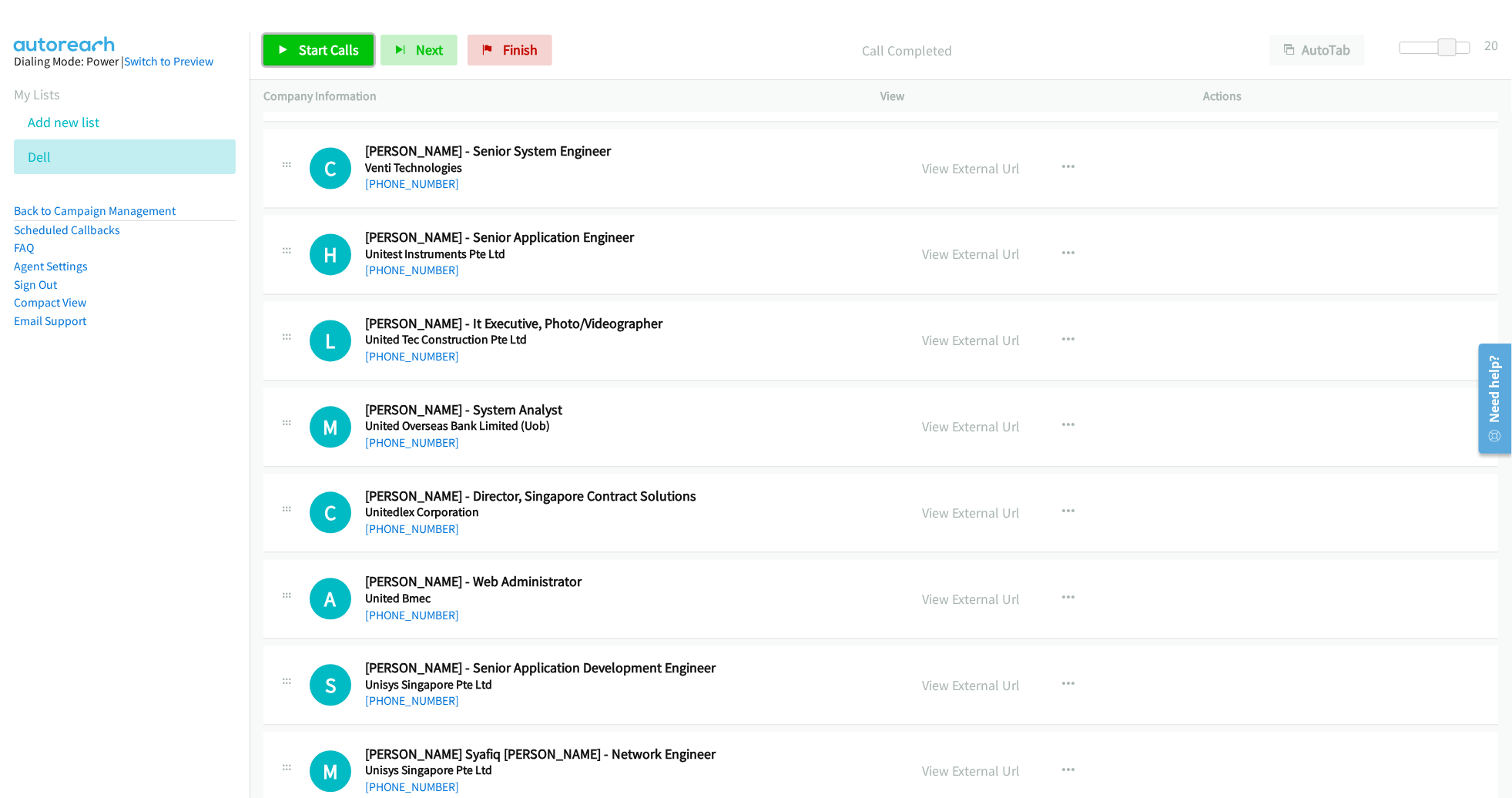
click at [346, 42] on span "Start Calls" at bounding box center [328, 49] width 60 height 18
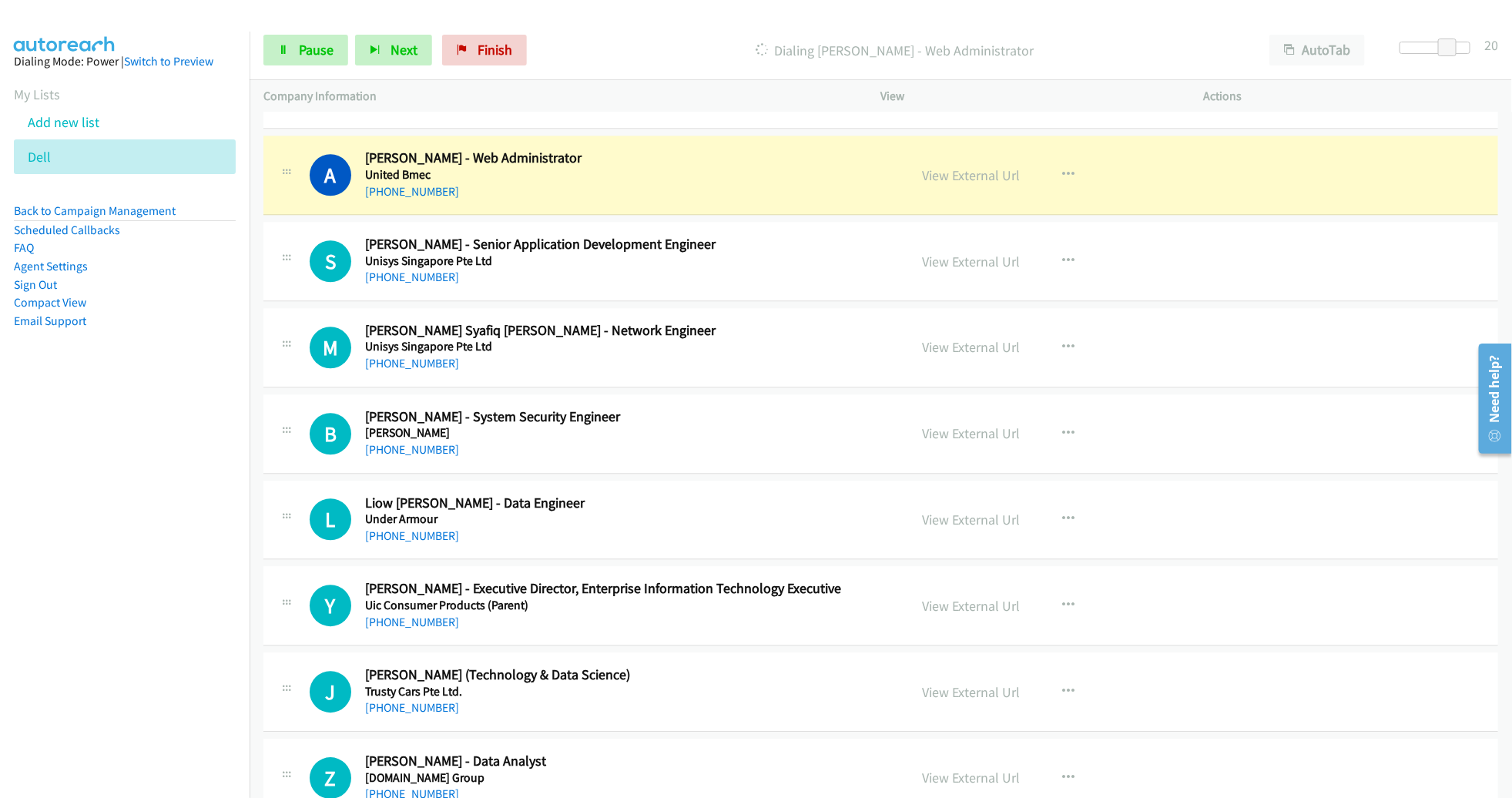
scroll to position [5060, 0]
click at [994, 169] on link "View External Url" at bounding box center [972, 174] width 98 height 18
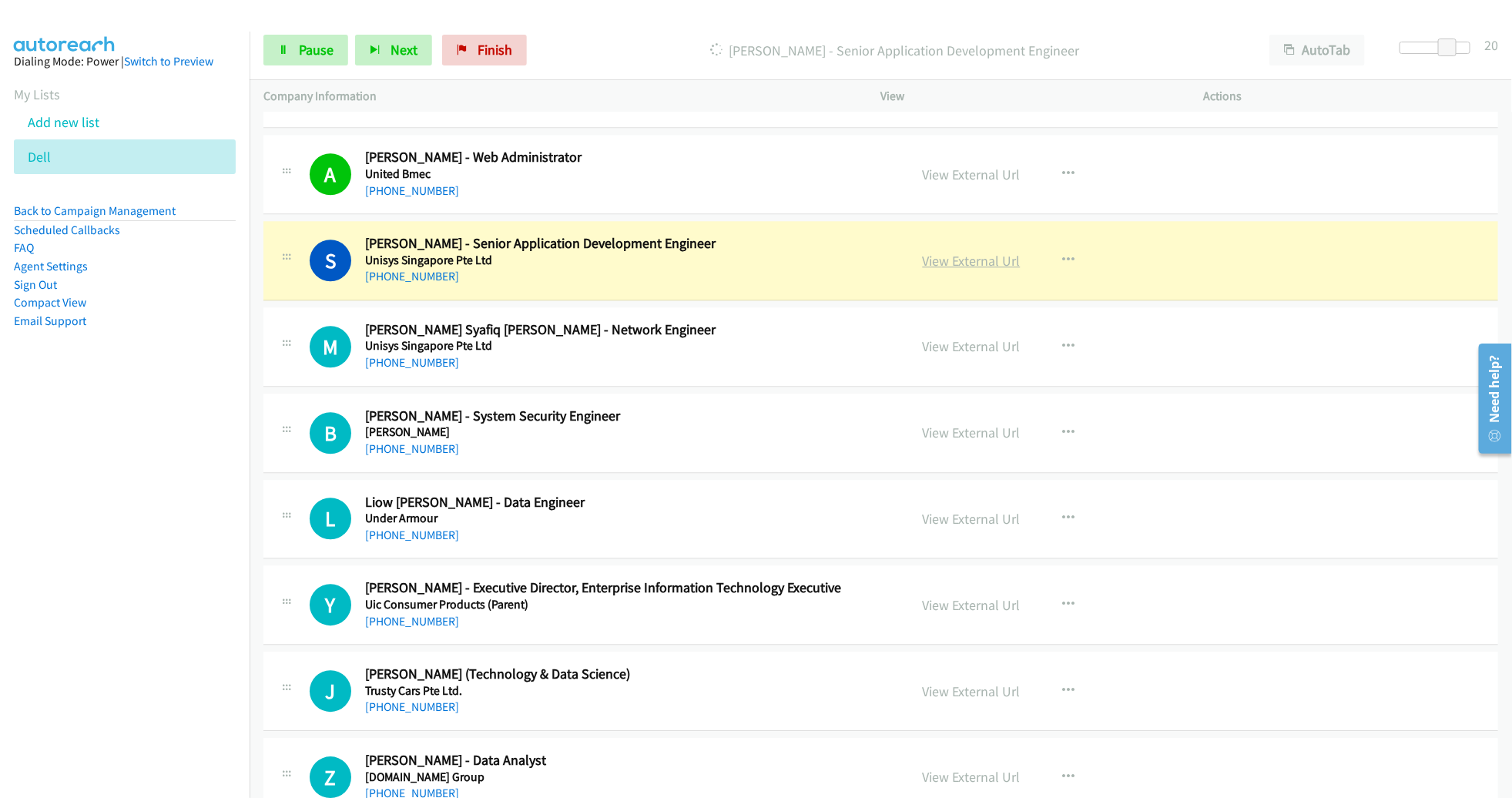
click at [955, 252] on link "View External Url" at bounding box center [972, 260] width 98 height 18
click at [302, 49] on span "Pause" at bounding box center [316, 49] width 35 height 18
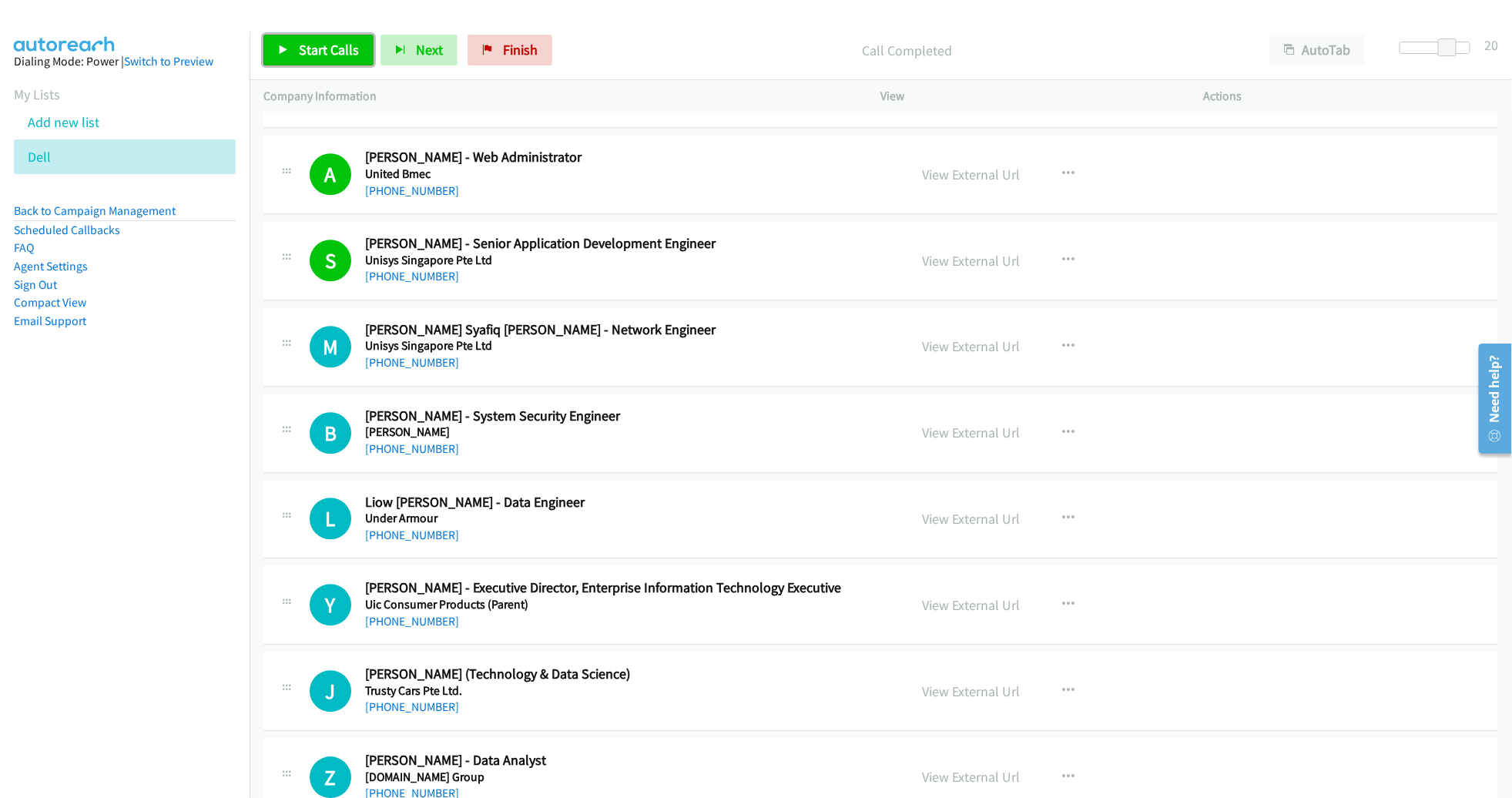
click at [312, 42] on span "Start Calls" at bounding box center [328, 49] width 60 height 18
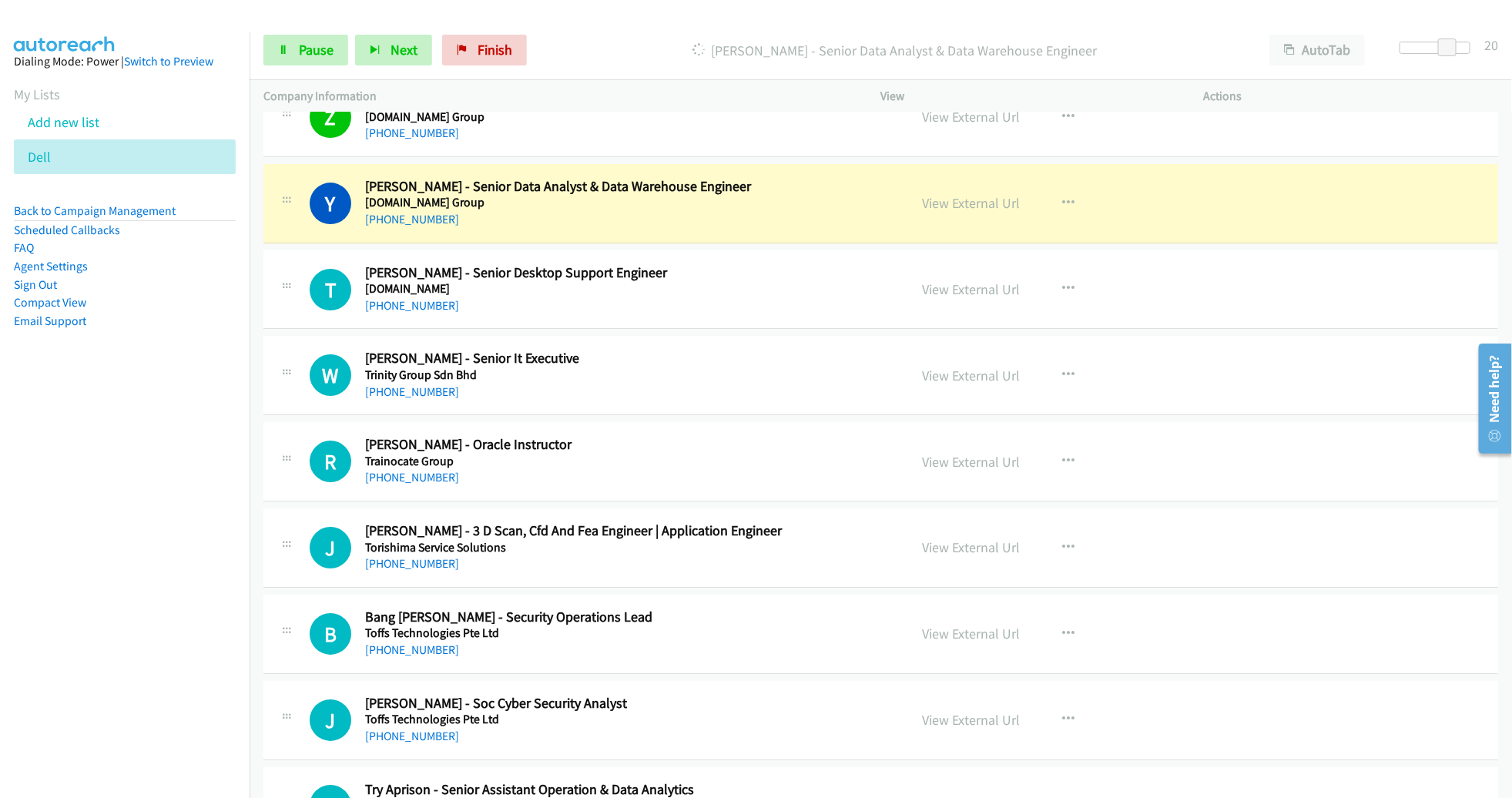
scroll to position [5726, 0]
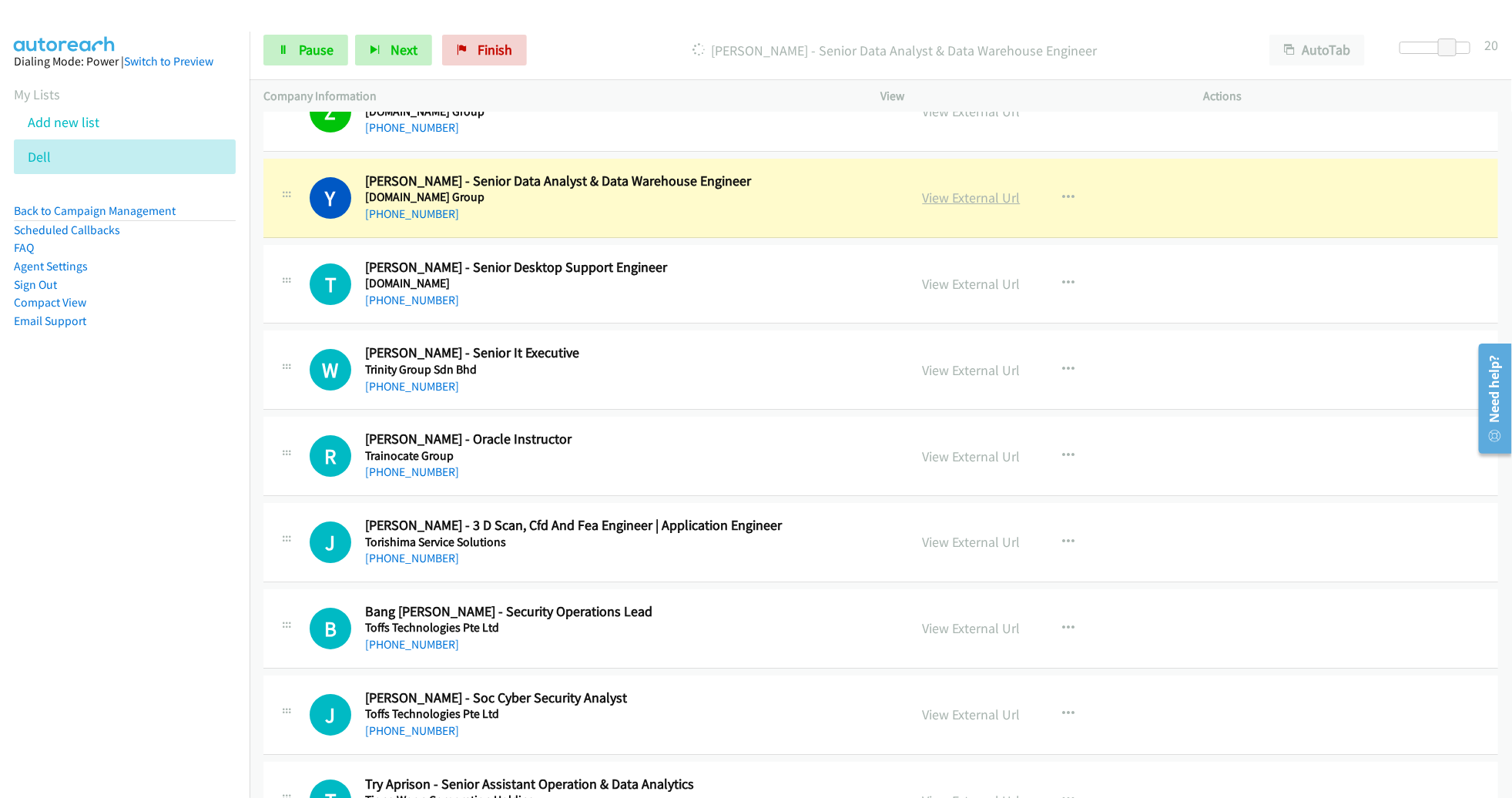
click at [959, 188] on link "View External Url" at bounding box center [972, 197] width 98 height 18
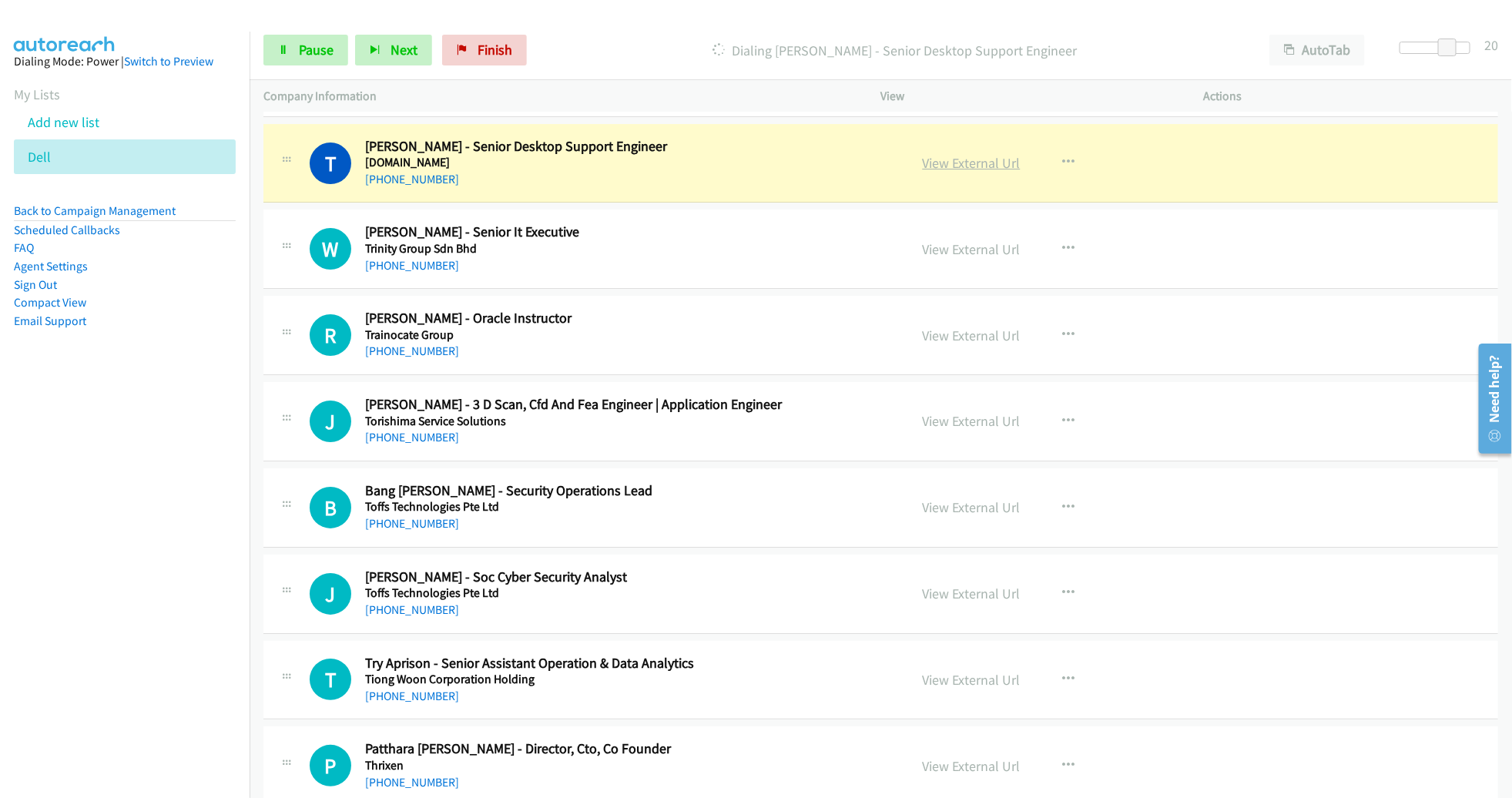
scroll to position [5843, 0]
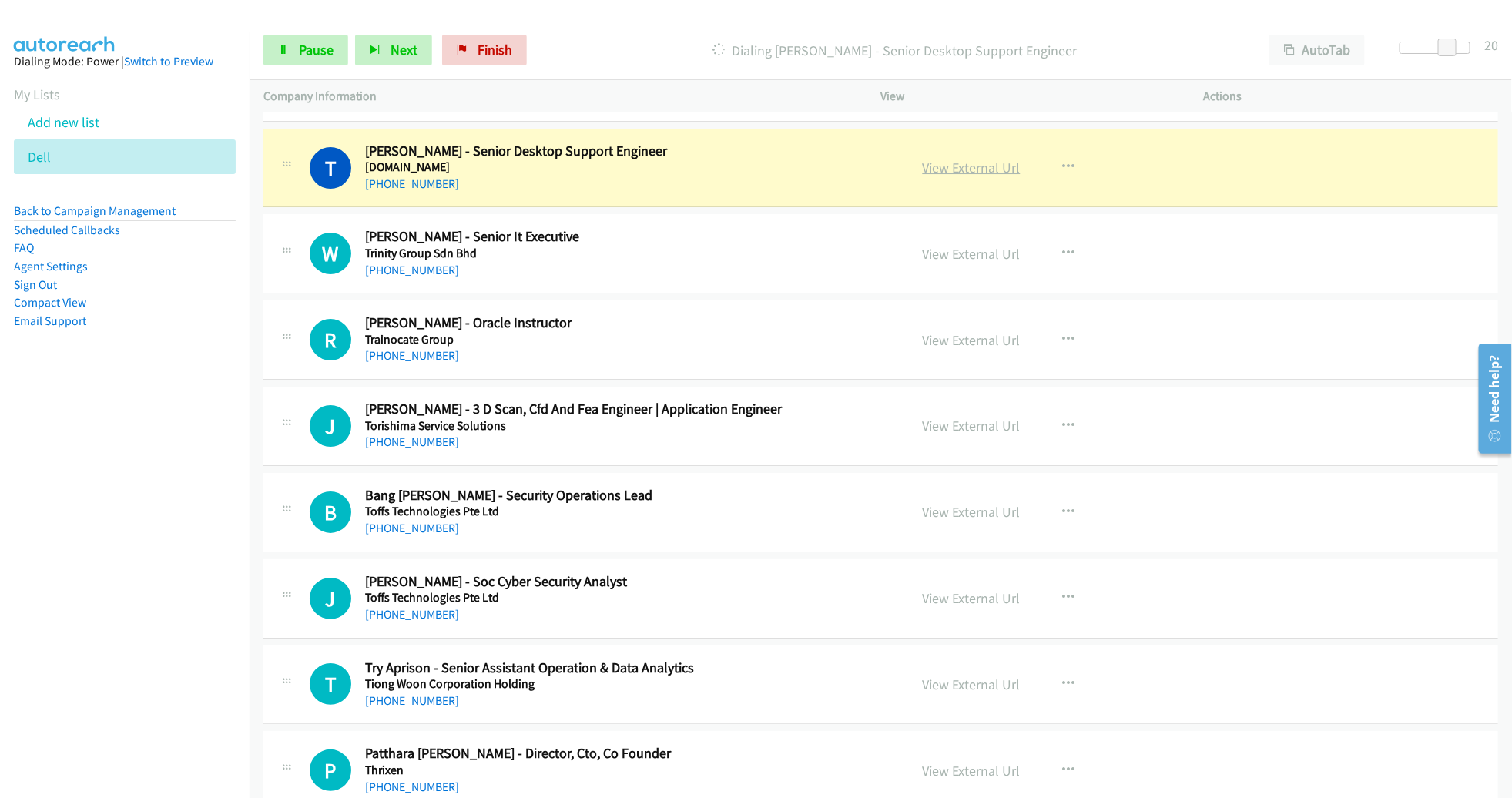
click at [950, 159] on link "View External Url" at bounding box center [972, 167] width 98 height 18
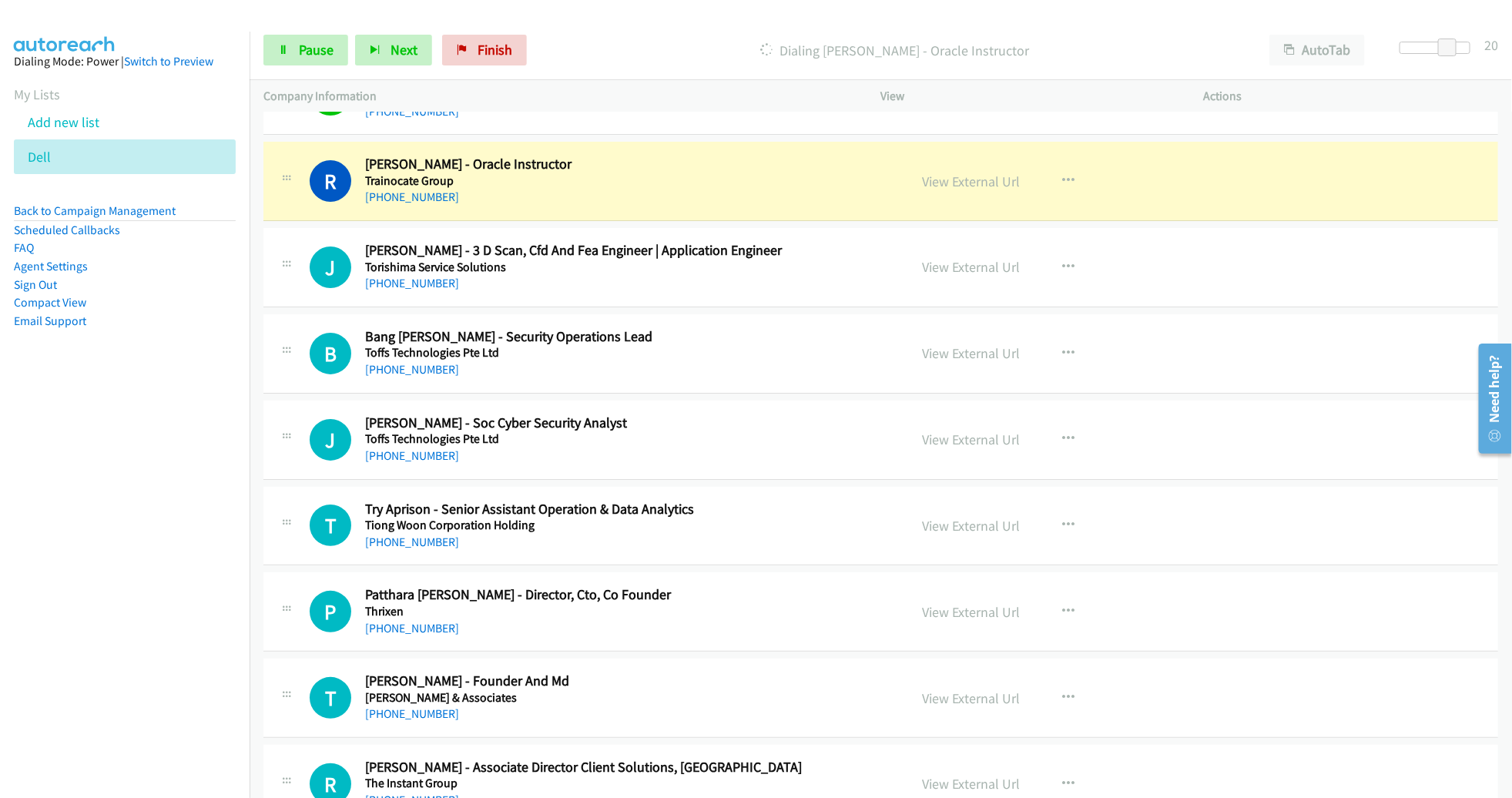
scroll to position [6005, 0]
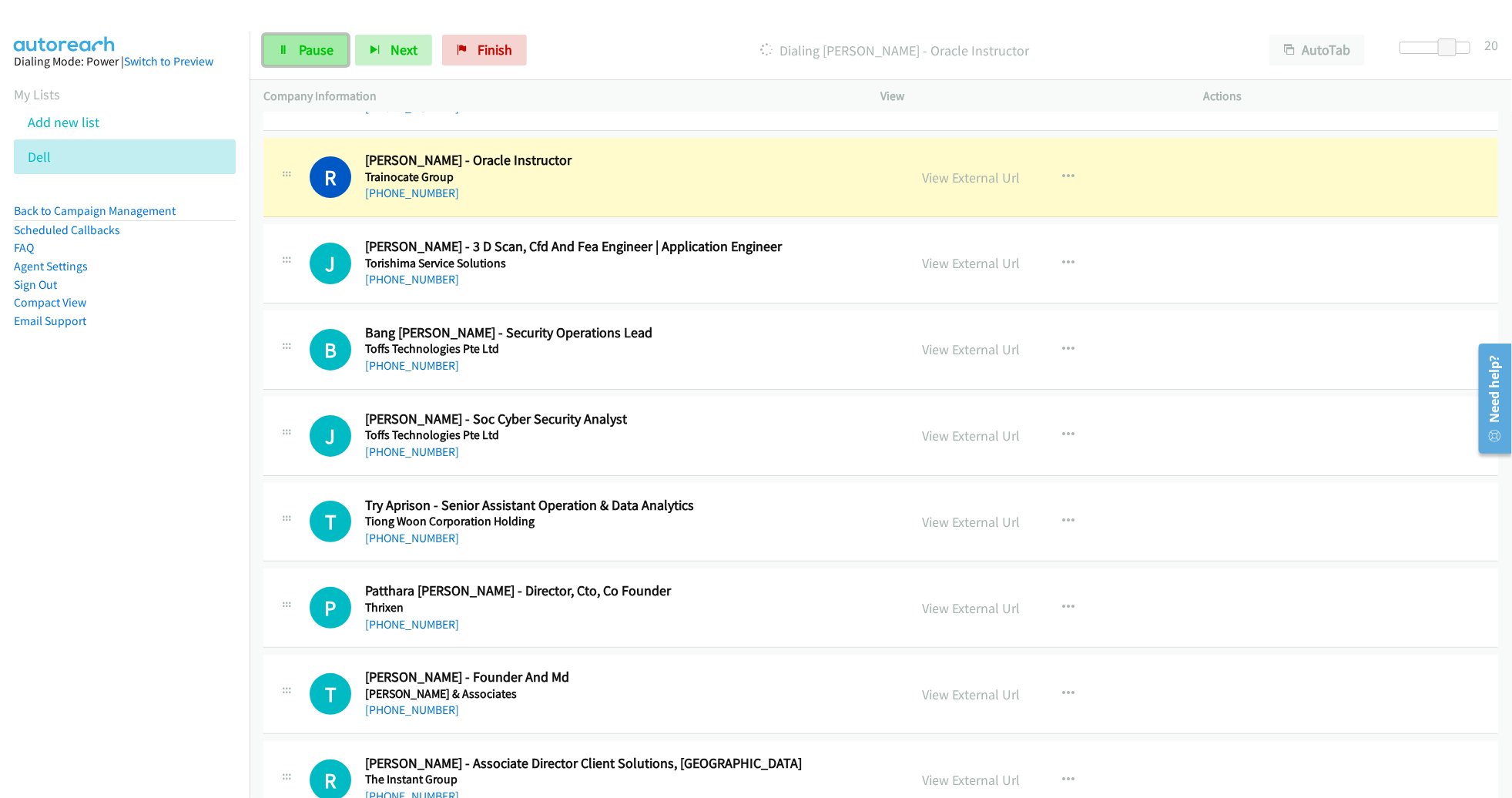
click at [317, 54] on span "Pause" at bounding box center [316, 49] width 35 height 18
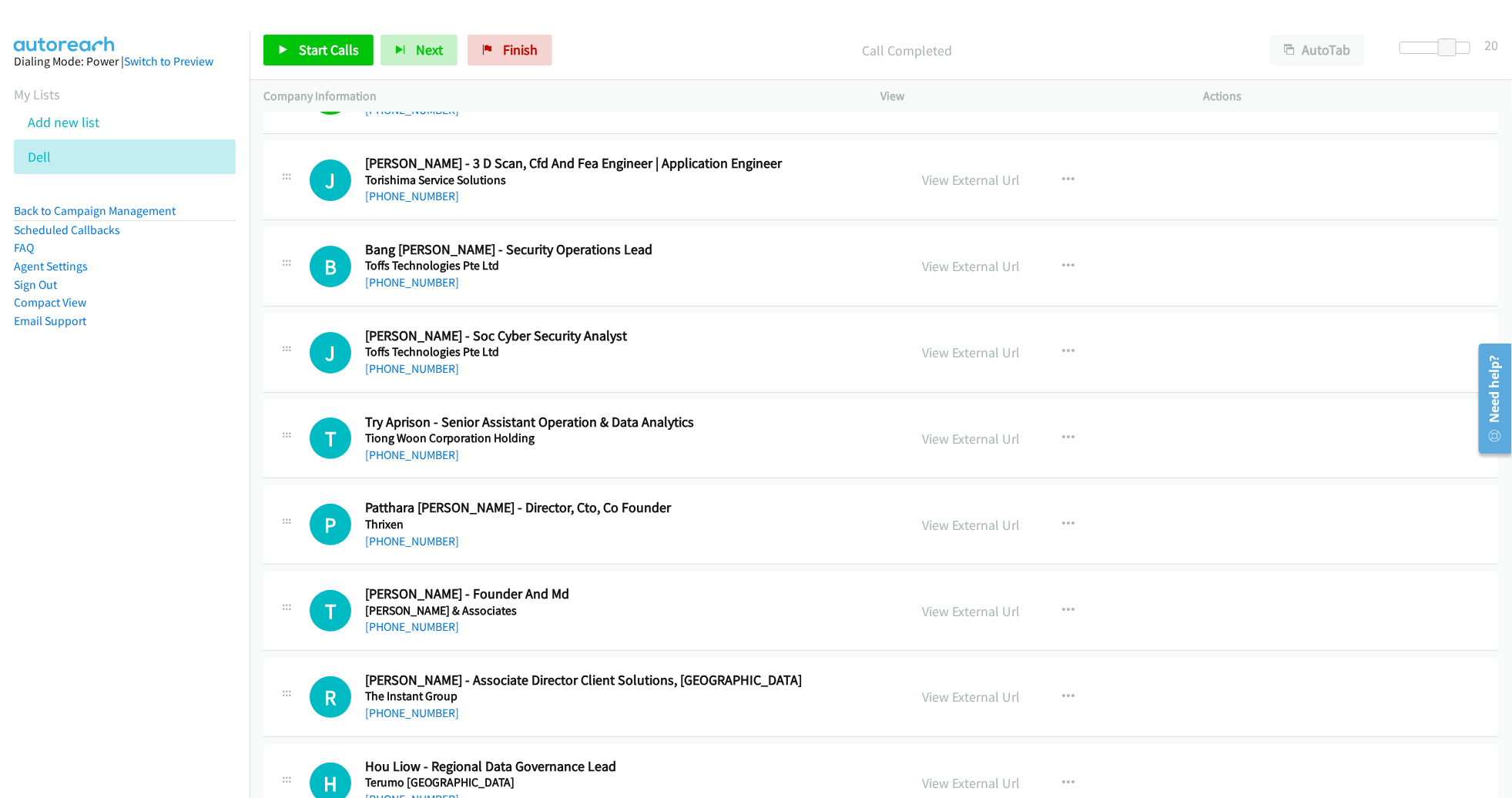
scroll to position [6088, 0]
click at [337, 53] on span "Start Calls" at bounding box center [328, 49] width 60 height 18
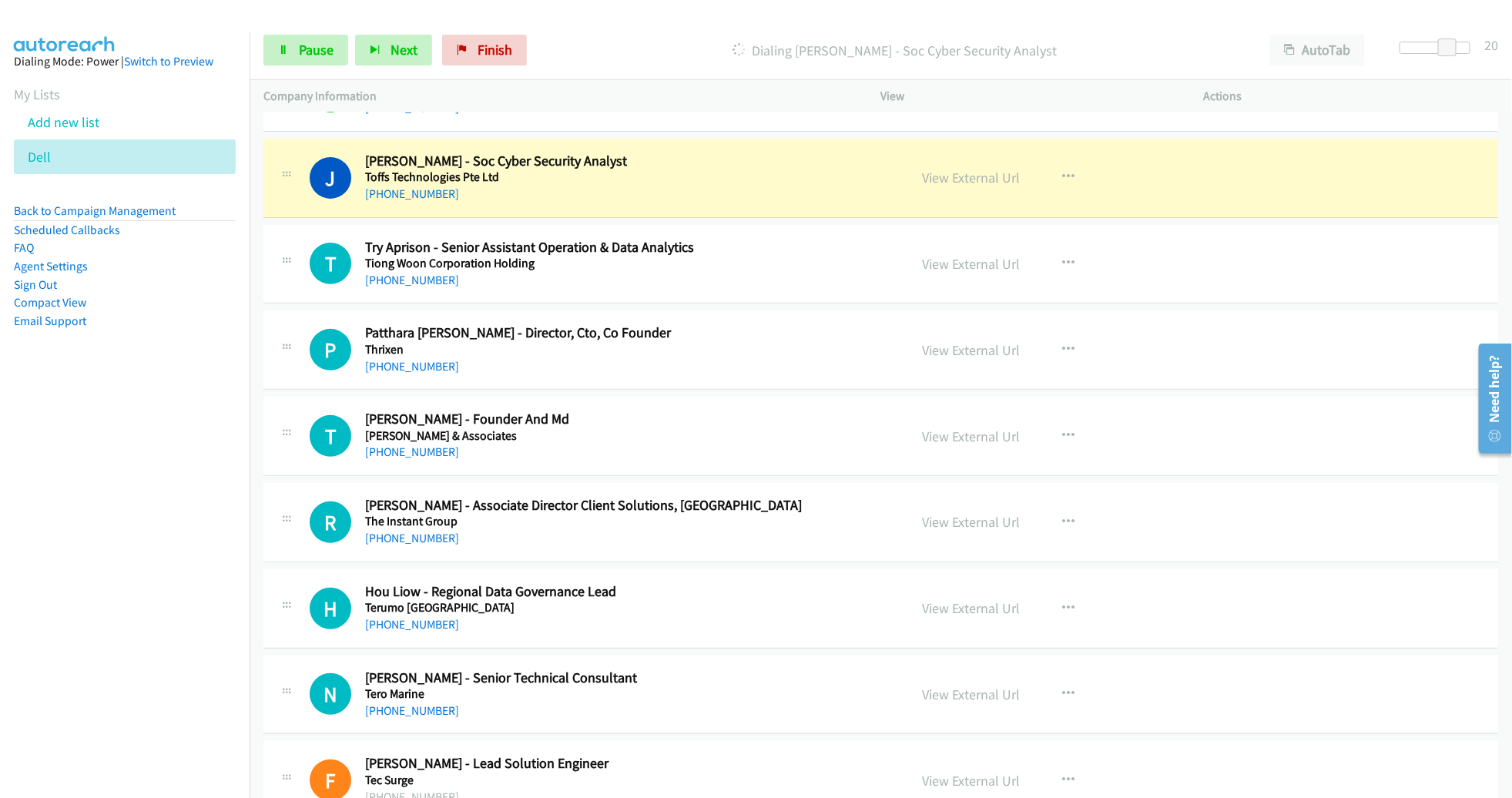
scroll to position [6268, 0]
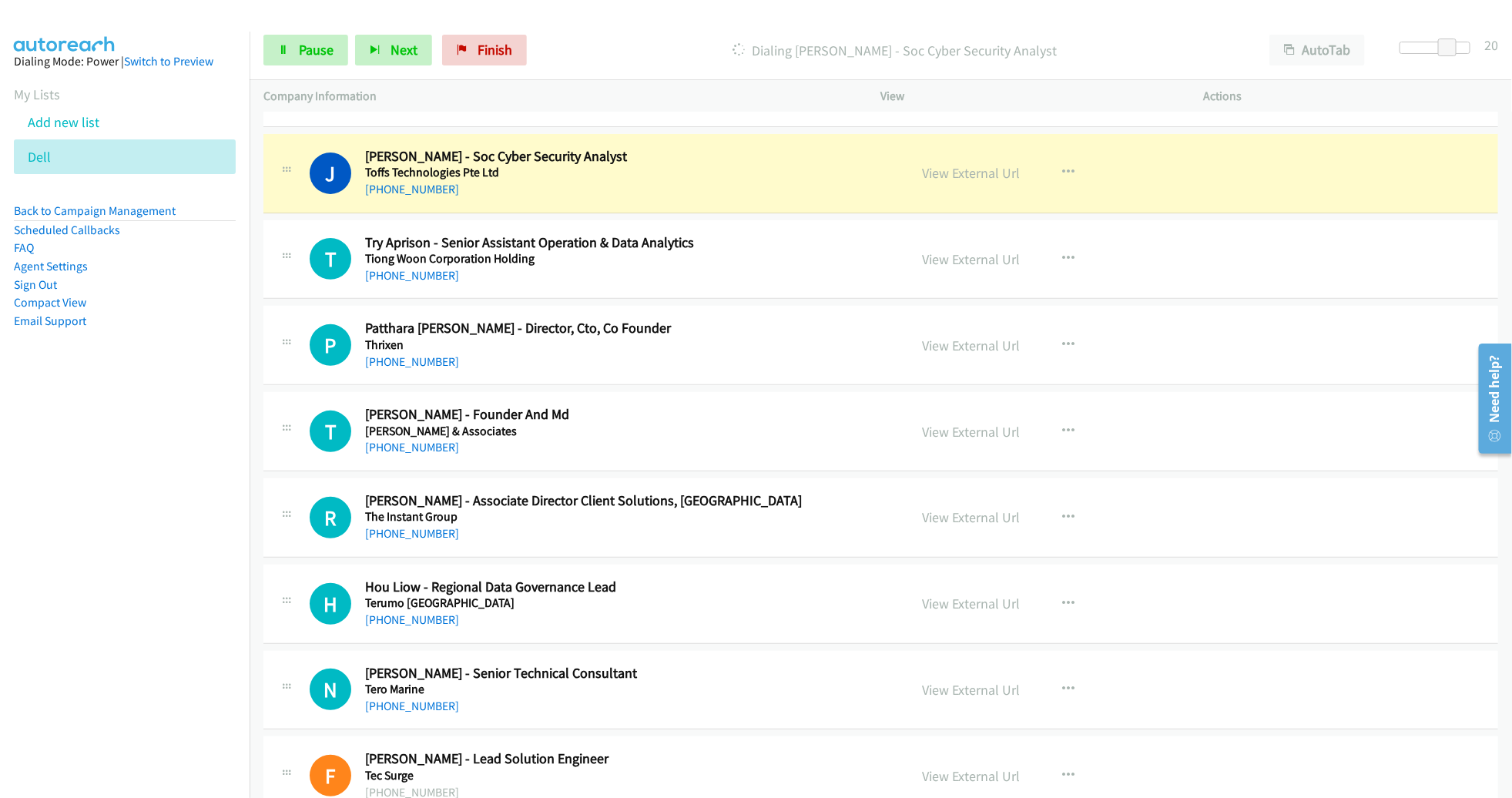
click at [848, 181] on div "[PHONE_NUMBER]" at bounding box center [622, 189] width 514 height 18
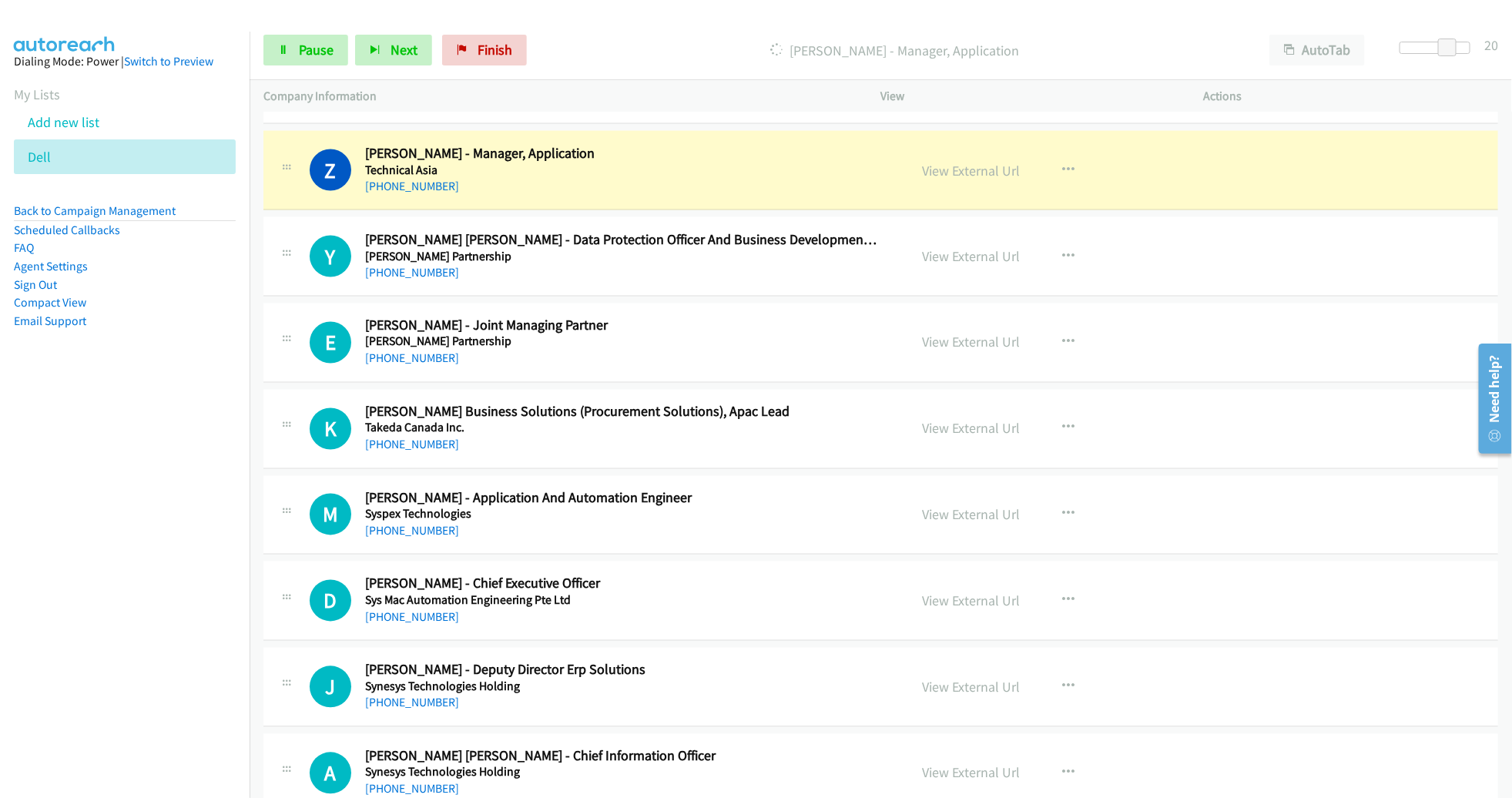
scroll to position [7388, 0]
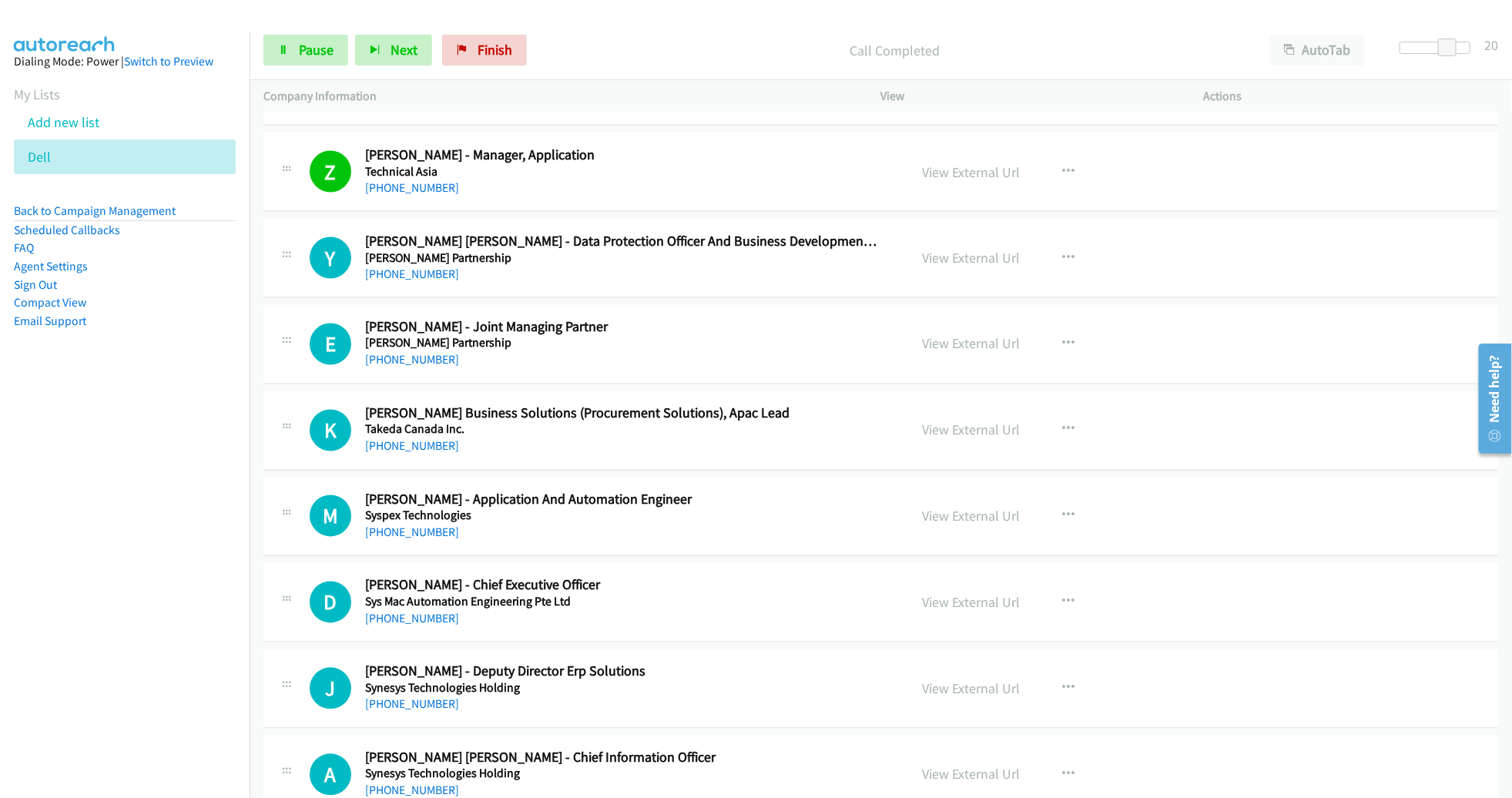
click at [253, 35] on div "Start Calls Pause Next Finish Call Completed AutoTab AutoTab 20" at bounding box center [880, 51] width 1262 height 59
click at [300, 42] on span "Pause" at bounding box center [316, 49] width 35 height 18
click at [328, 52] on span "Start Calls" at bounding box center [328, 49] width 60 height 18
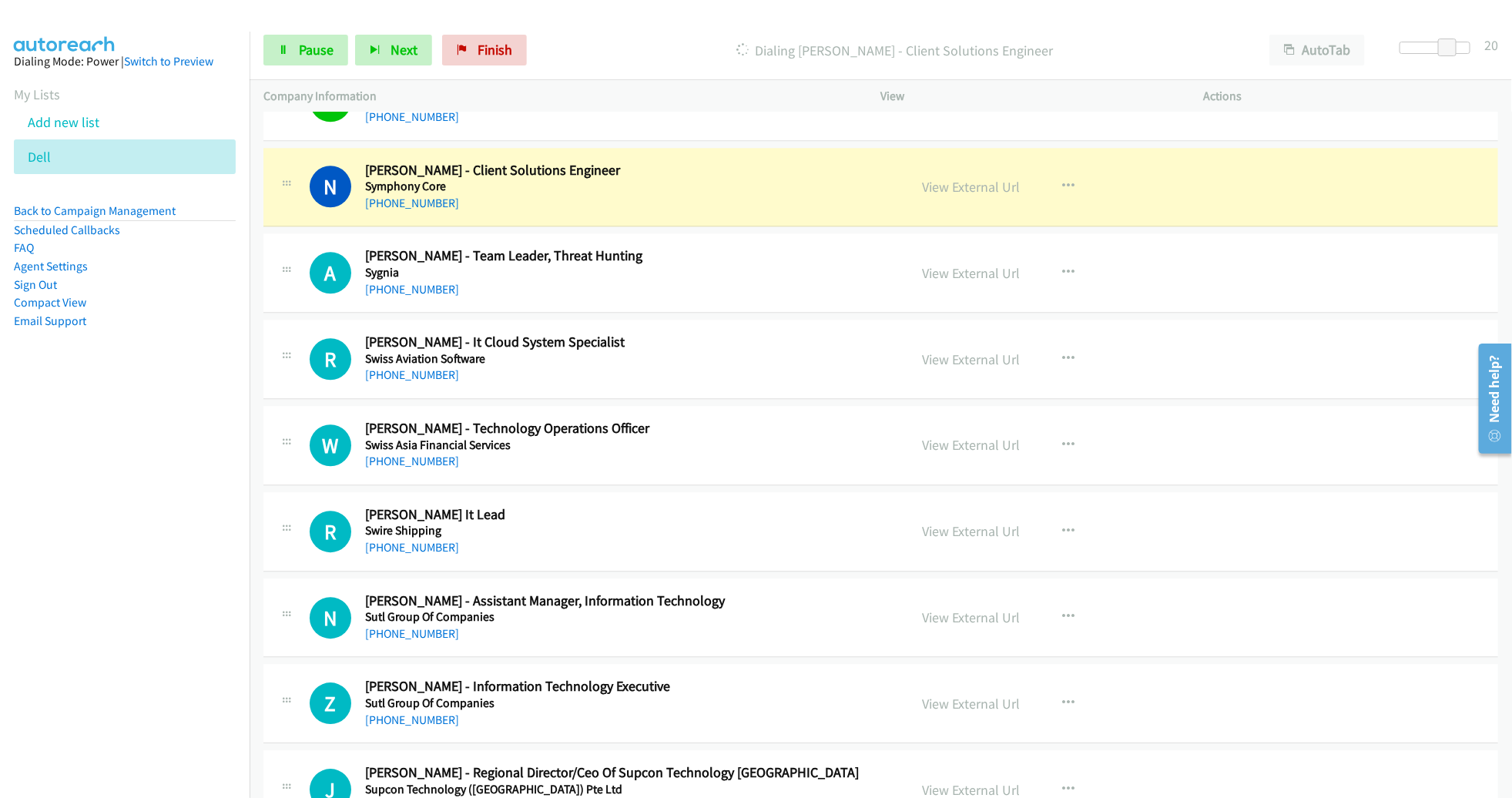
scroll to position [8153, 0]
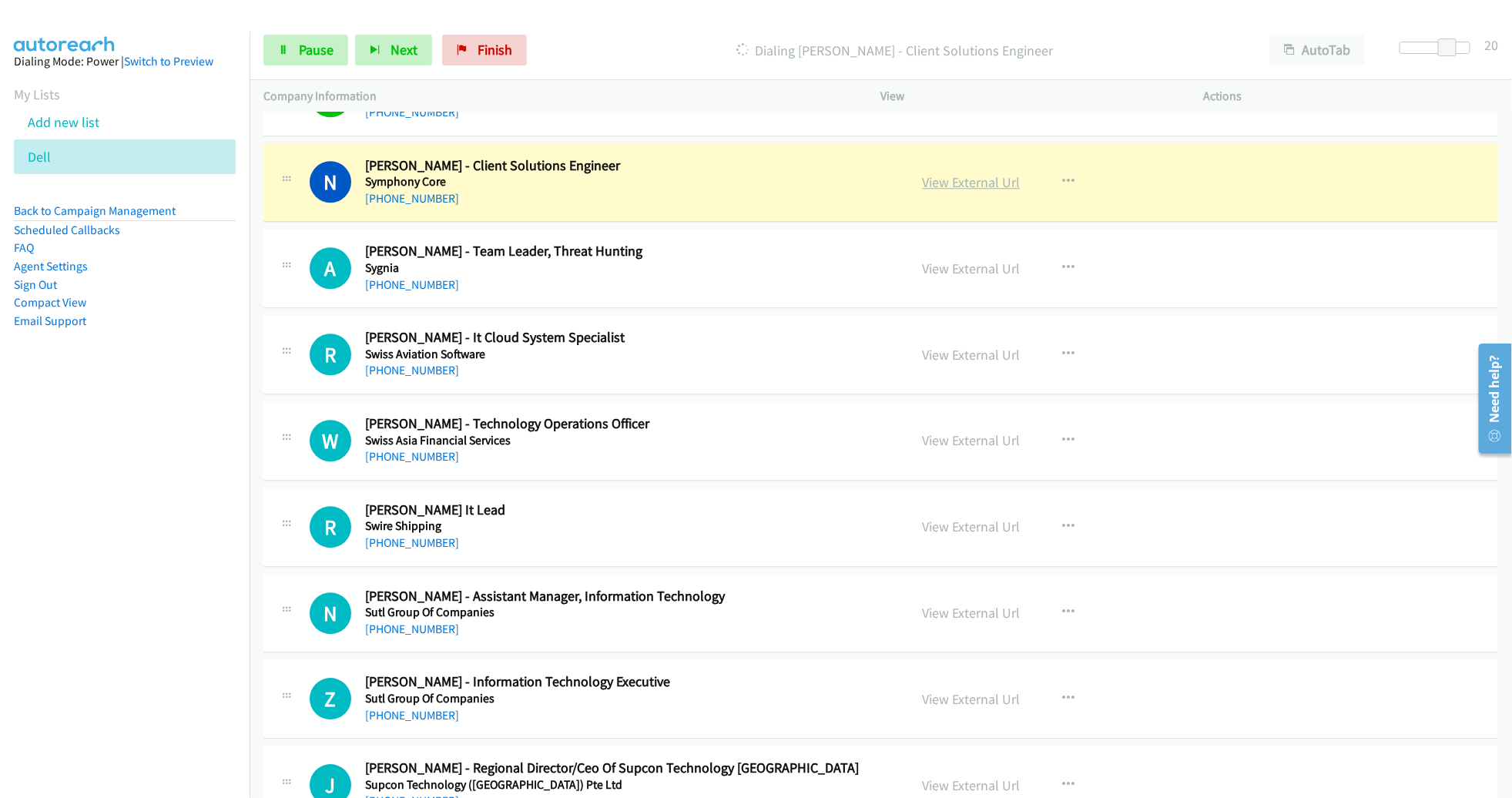
click at [970, 174] on link "View External Url" at bounding box center [972, 182] width 98 height 18
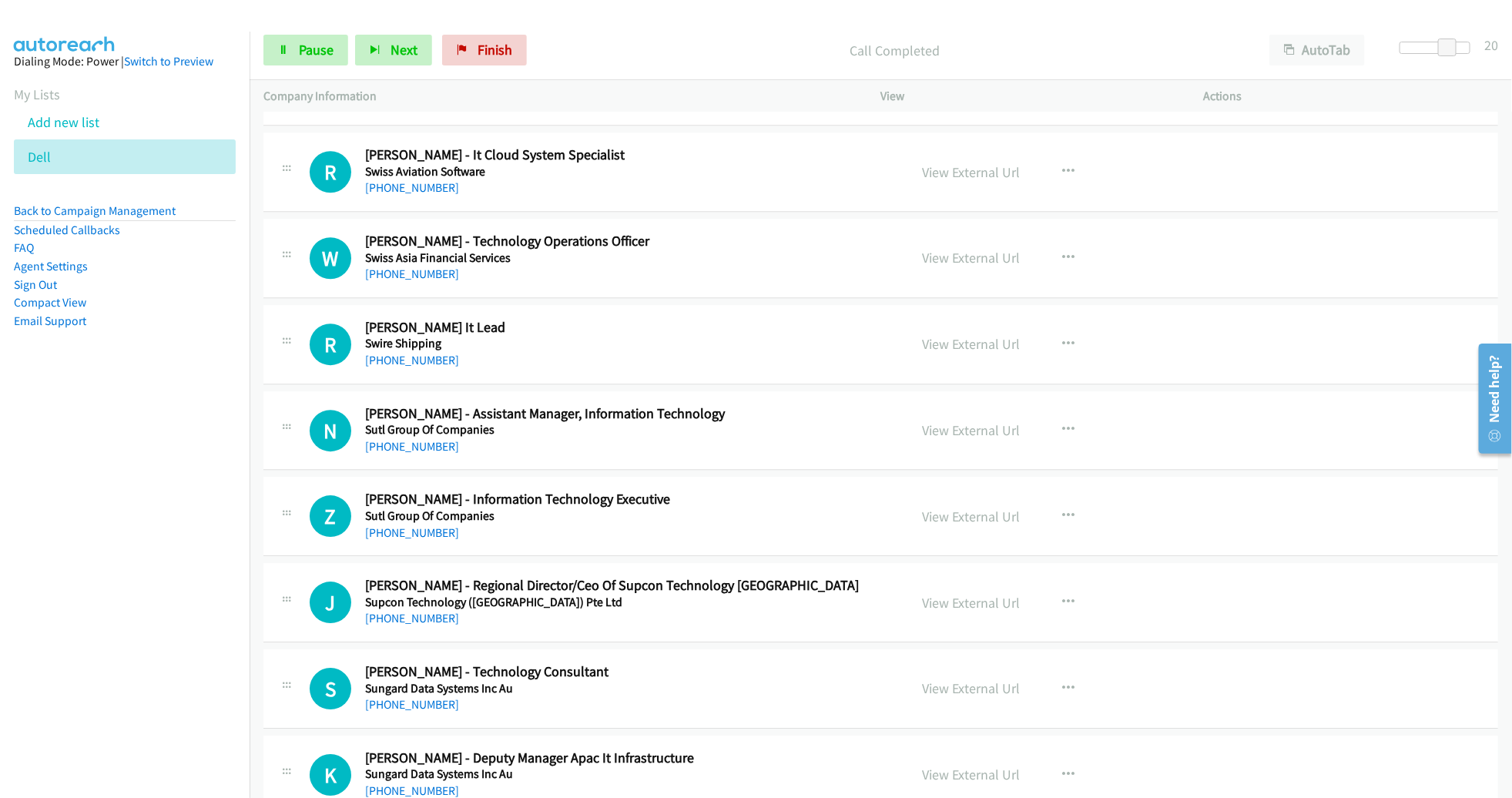
scroll to position [8335, 0]
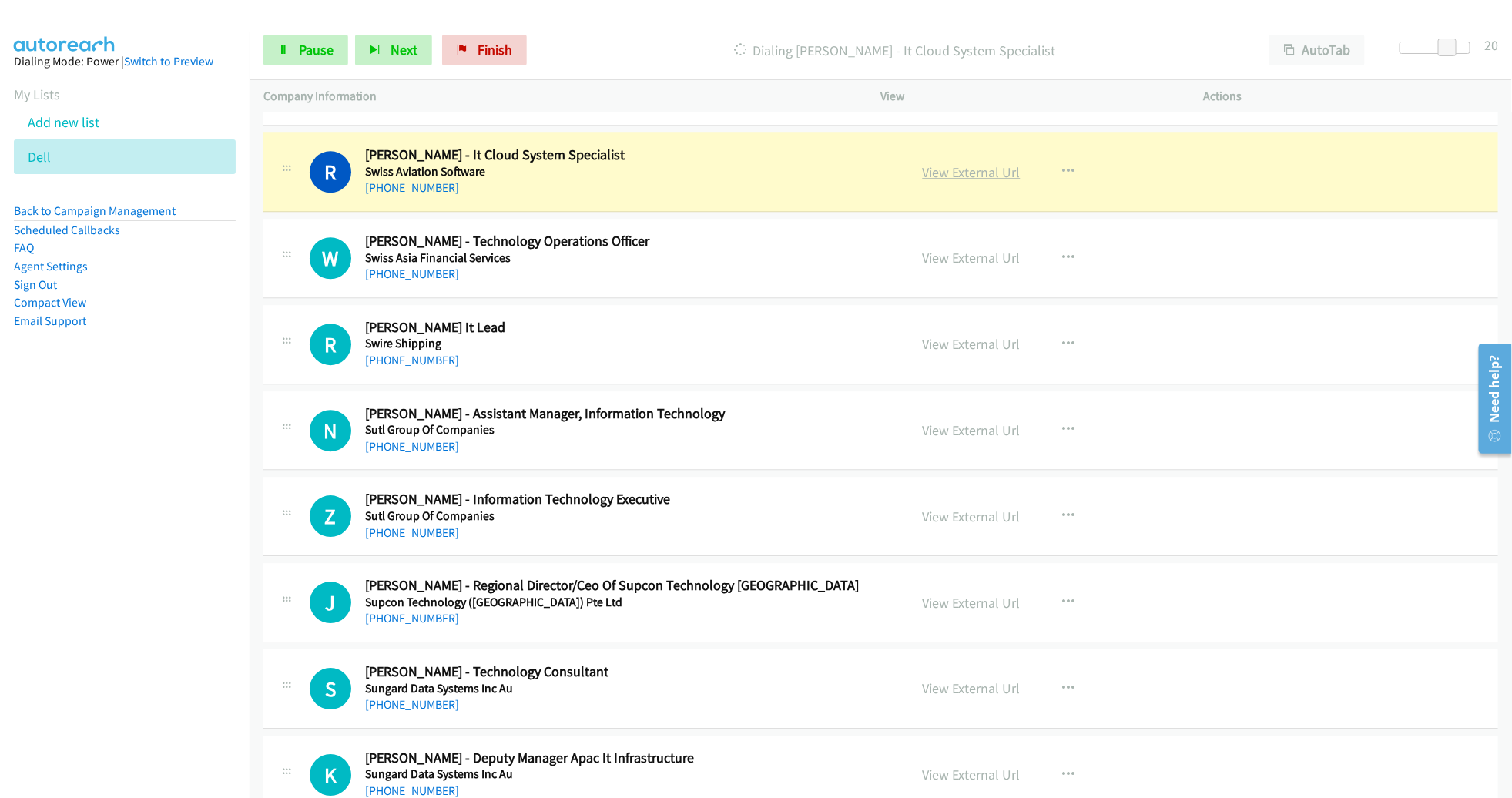
click at [976, 163] on link "View External Url" at bounding box center [972, 172] width 98 height 18
click at [311, 44] on span "Pause" at bounding box center [316, 49] width 35 height 18
